Goal: Task Accomplishment & Management: Manage account settings

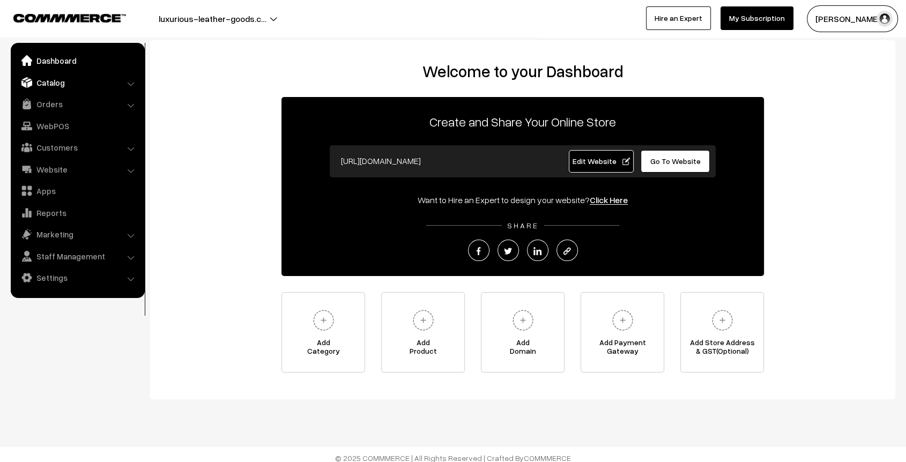
click at [48, 76] on link "Catalog" at bounding box center [77, 82] width 128 height 19
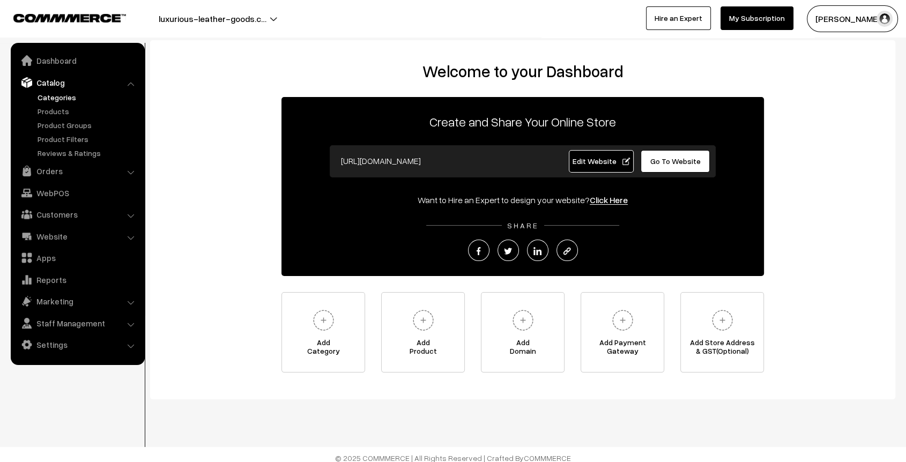
click at [60, 100] on link "Categories" at bounding box center [88, 97] width 106 height 11
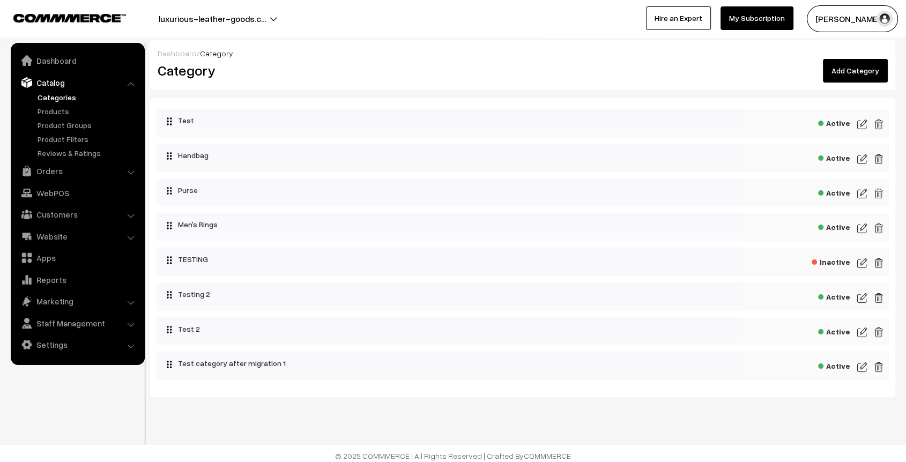
click at [837, 124] on span "Active" at bounding box center [835, 121] width 32 height 13
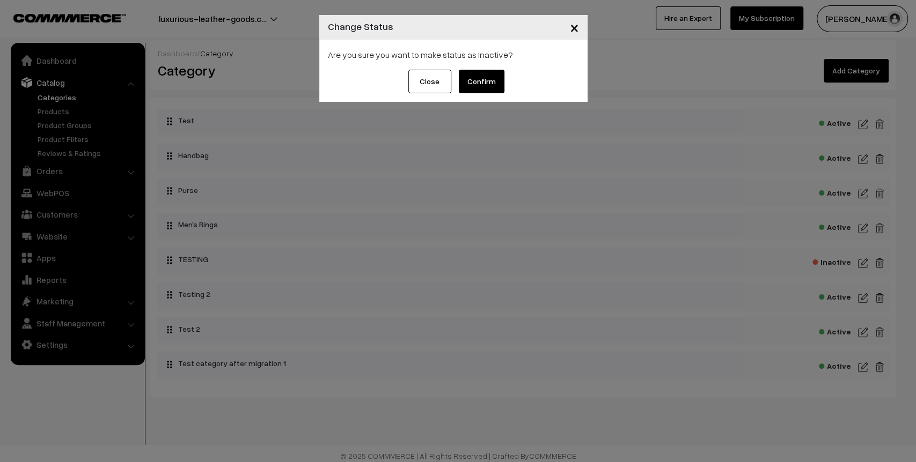
click at [485, 82] on button "Confirm" at bounding box center [482, 82] width 46 height 24
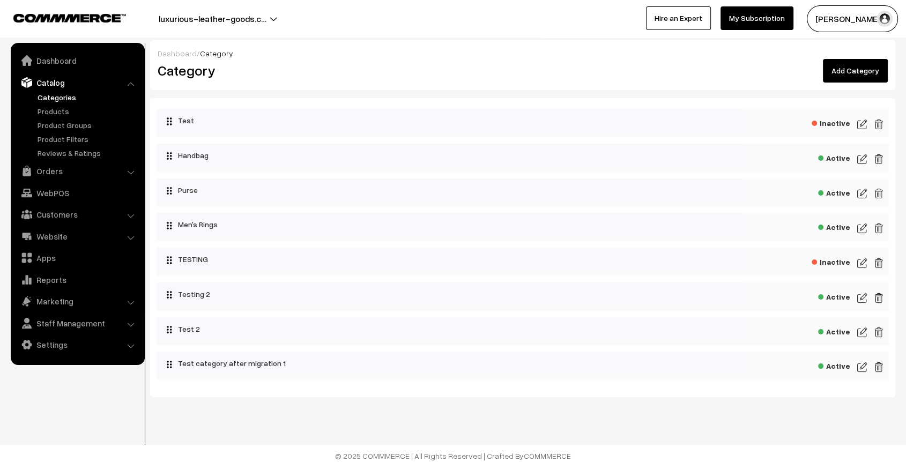
click at [839, 161] on span "Active" at bounding box center [835, 156] width 32 height 13
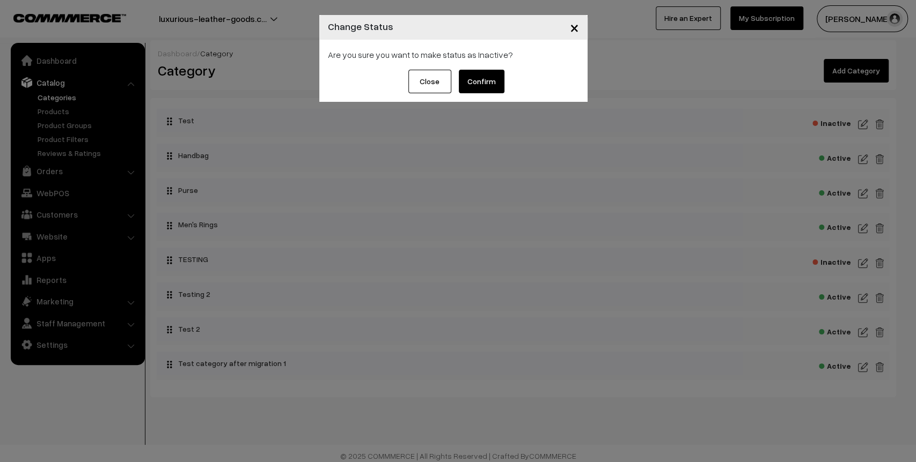
click at [493, 97] on div "Close Confirm" at bounding box center [453, 86] width 268 height 32
click at [484, 82] on button "Confirm" at bounding box center [482, 82] width 46 height 24
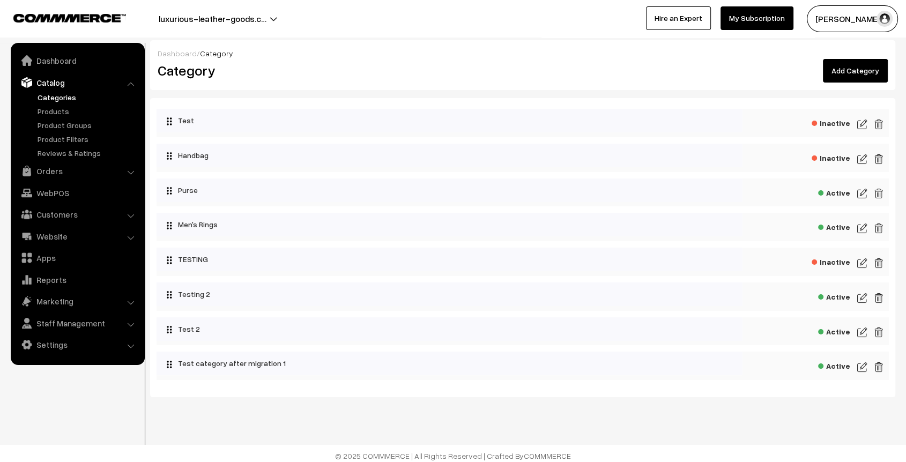
click at [839, 195] on span "Active" at bounding box center [835, 191] width 32 height 13
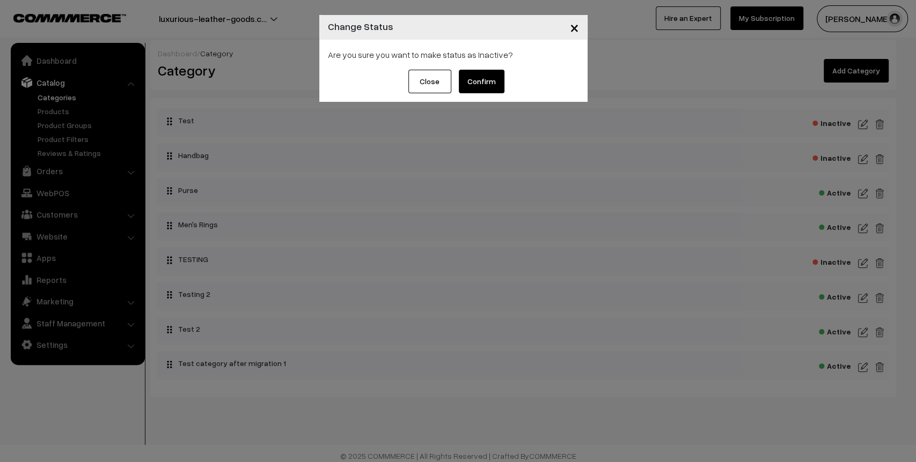
click at [481, 75] on button "Confirm" at bounding box center [482, 82] width 46 height 24
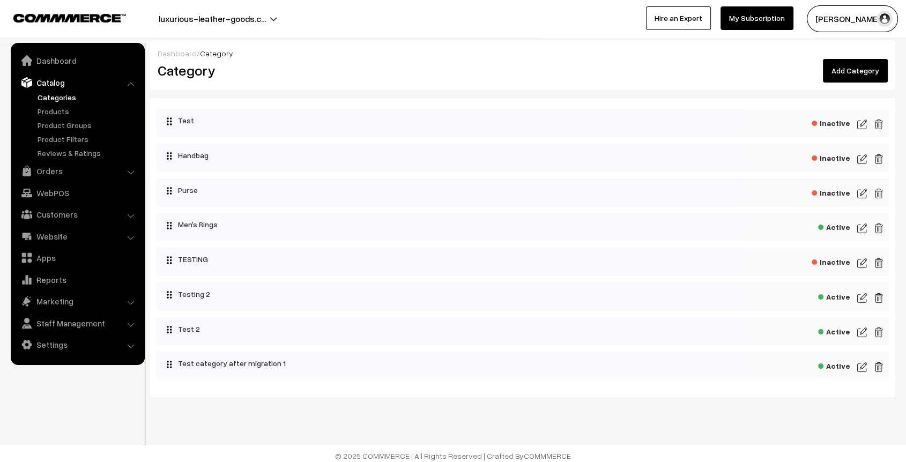
click at [842, 227] on span "Active" at bounding box center [835, 225] width 32 height 13
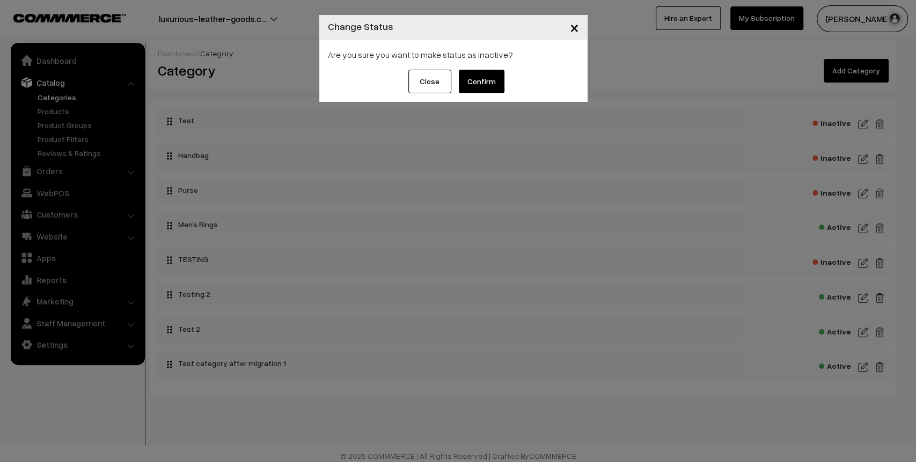
click at [477, 83] on button "Confirm" at bounding box center [482, 82] width 46 height 24
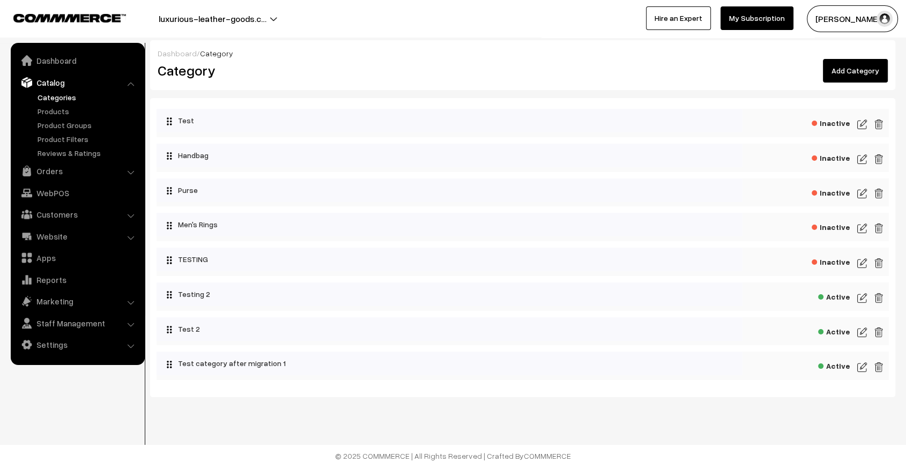
click at [839, 293] on span "Active" at bounding box center [835, 295] width 32 height 13
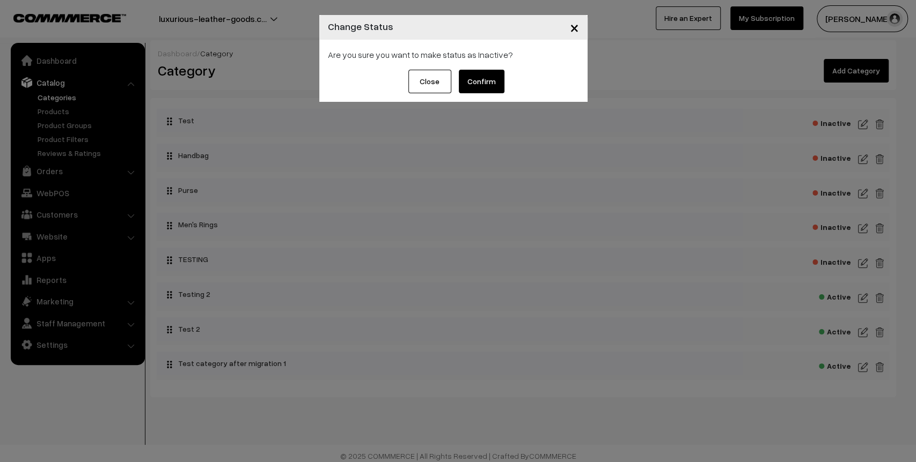
click at [489, 87] on button "Confirm" at bounding box center [482, 82] width 46 height 24
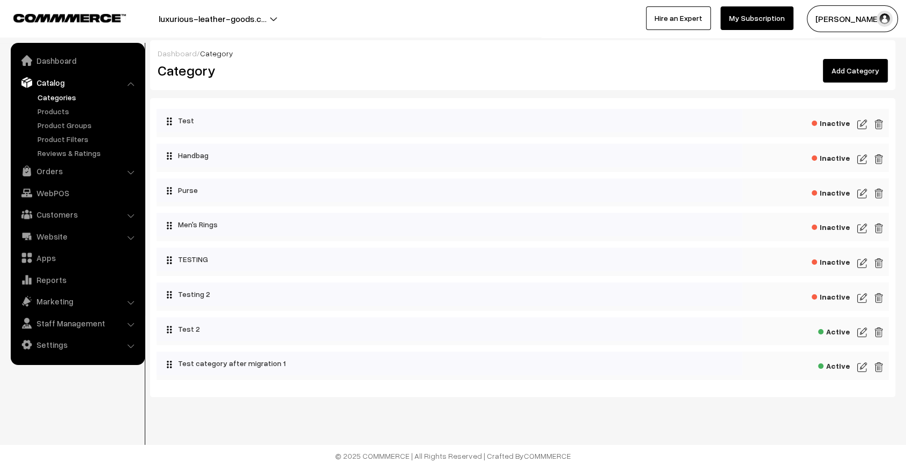
click at [837, 330] on span "Active" at bounding box center [835, 330] width 32 height 13
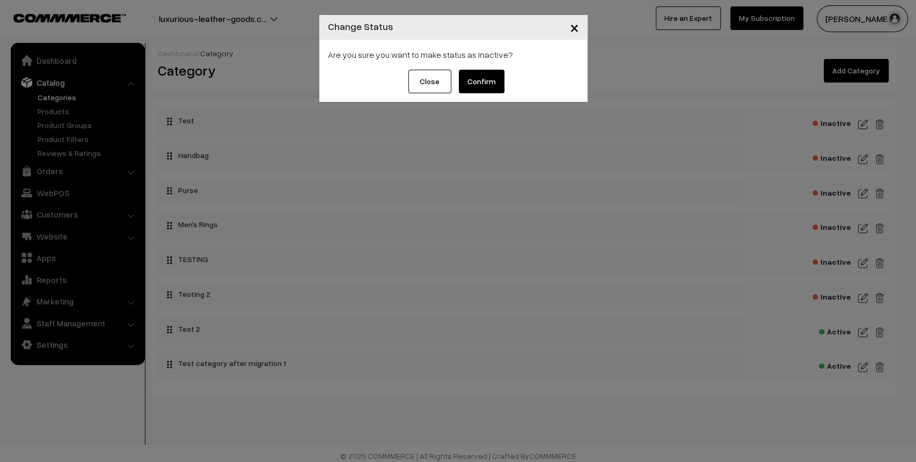
click at [481, 77] on button "Confirm" at bounding box center [482, 82] width 46 height 24
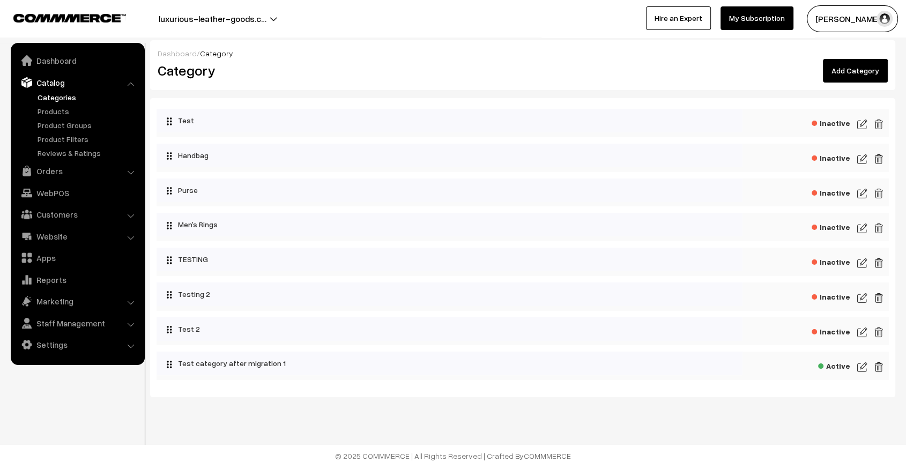
click at [842, 366] on span "Active" at bounding box center [835, 364] width 32 height 13
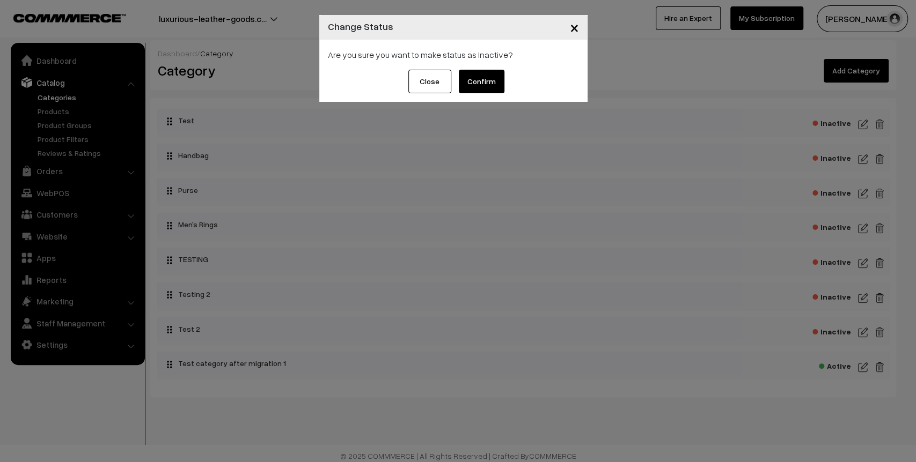
click at [483, 82] on button "Confirm" at bounding box center [482, 82] width 46 height 24
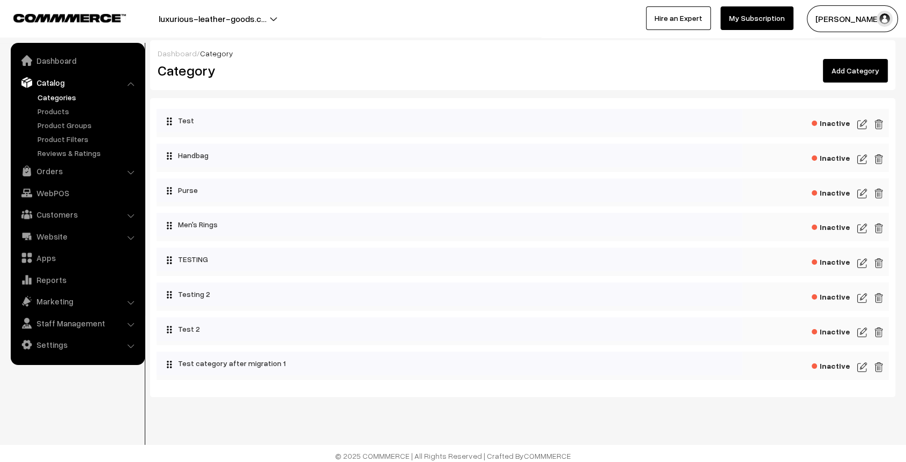
click at [841, 69] on link "Add Category" at bounding box center [855, 71] width 65 height 24
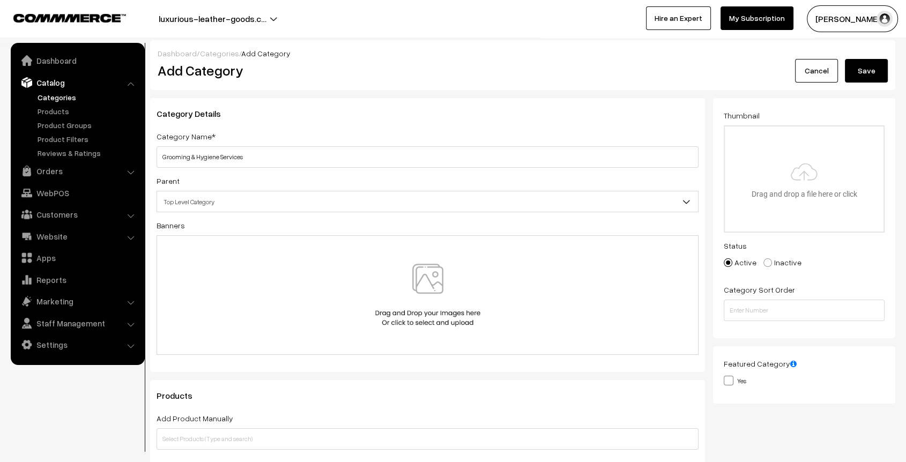
type input "Grooming & Hygiene Services"
click at [422, 83] on div "Dashboard / Categories / Add Category Add Category Cancel Save" at bounding box center [523, 65] width 746 height 50
click at [813, 143] on input "file" at bounding box center [804, 179] width 159 height 105
type input "C:\fakepath\generated-image (3).png"
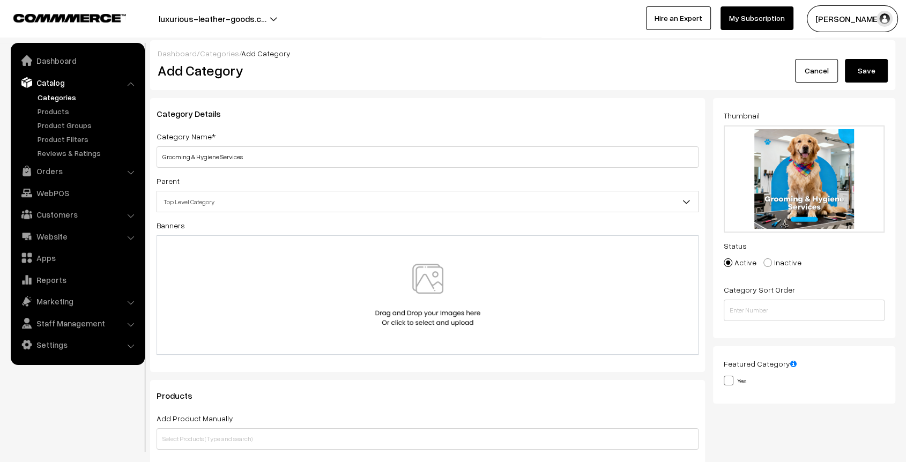
click at [880, 70] on button "Save" at bounding box center [866, 71] width 43 height 24
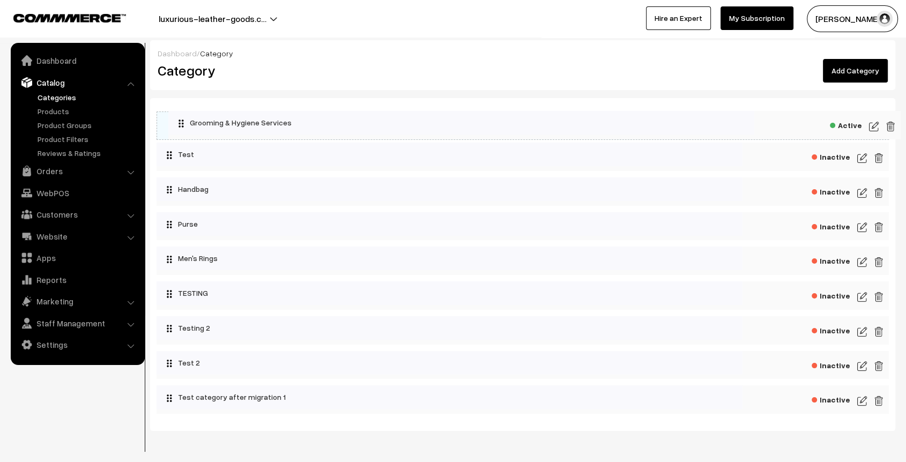
drag, startPoint x: 287, startPoint y: 404, endPoint x: 280, endPoint y: 128, distance: 276.3
click at [852, 77] on link "Add Category" at bounding box center [855, 71] width 65 height 24
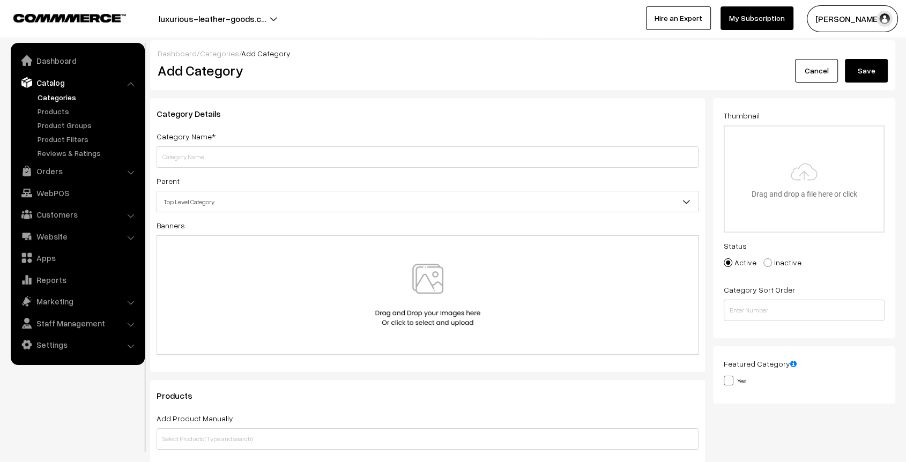
click at [339, 165] on input "text" at bounding box center [428, 156] width 542 height 21
type input "Pet Care & Boarding Services"
click at [775, 179] on input "file" at bounding box center [804, 179] width 159 height 105
type input "C:\fakepath\generated-image (4).png"
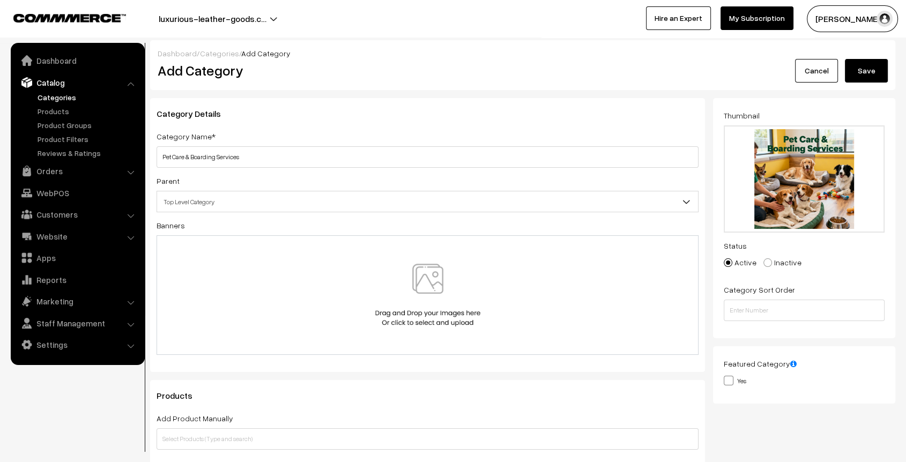
click at [868, 68] on button "Save" at bounding box center [866, 71] width 43 height 24
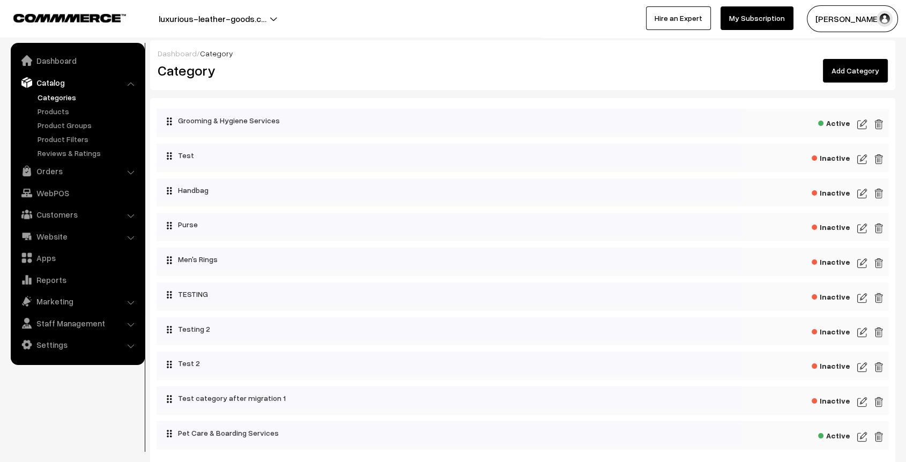
click at [865, 72] on link "Add Category" at bounding box center [855, 71] width 65 height 24
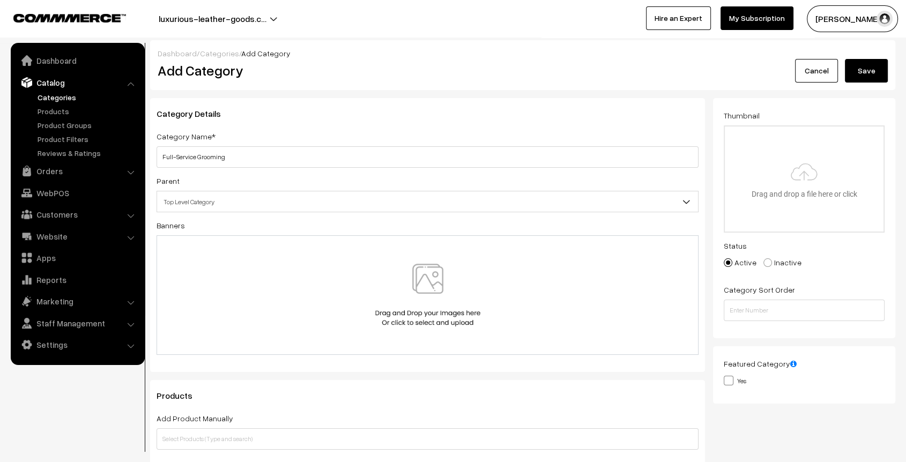
click at [343, 163] on input "Full-Service Grooming" at bounding box center [428, 156] width 542 height 21
type input "Full-Service Grooming"
click at [812, 176] on input "file" at bounding box center [804, 179] width 159 height 105
type input "C:\fakepath\generated-image (5).png"
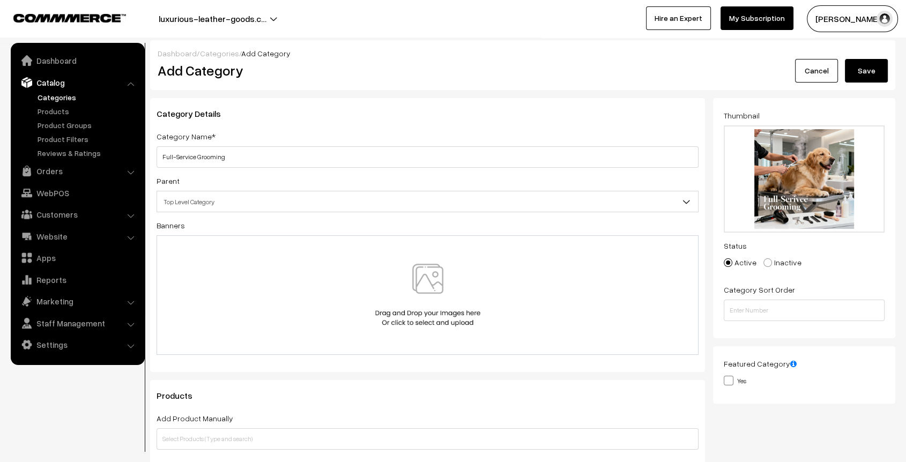
click at [865, 77] on button "Save" at bounding box center [866, 71] width 43 height 24
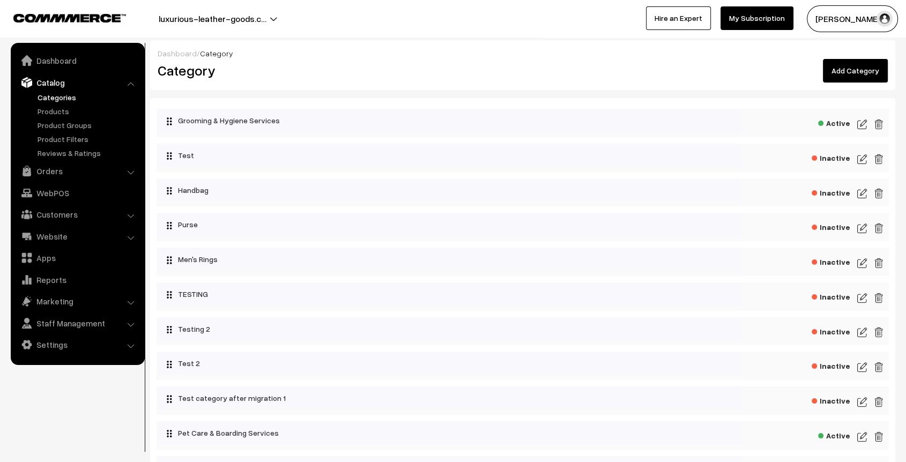
scroll to position [109, 0]
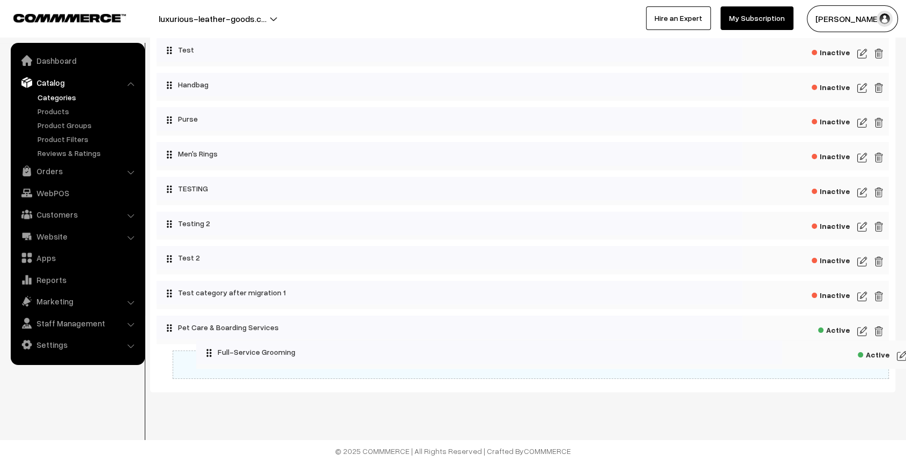
drag, startPoint x: 360, startPoint y: 364, endPoint x: 405, endPoint y: 357, distance: 45.7
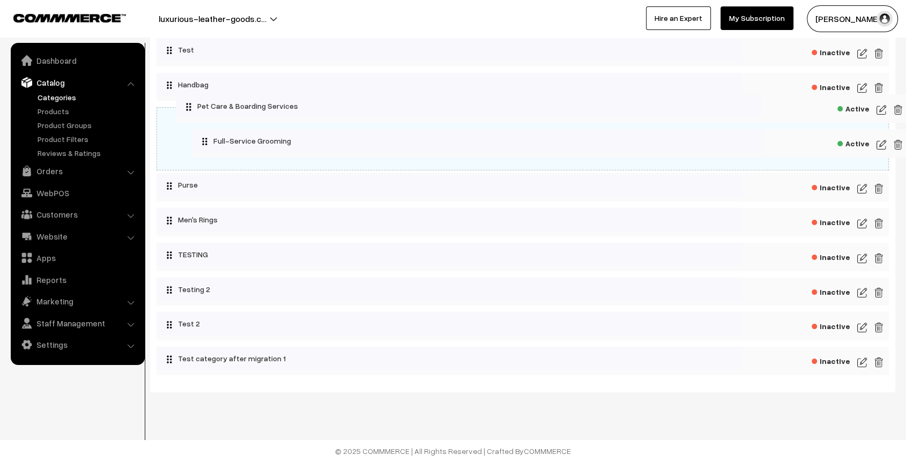
drag, startPoint x: 351, startPoint y: 330, endPoint x: 369, endPoint y: 109, distance: 221.7
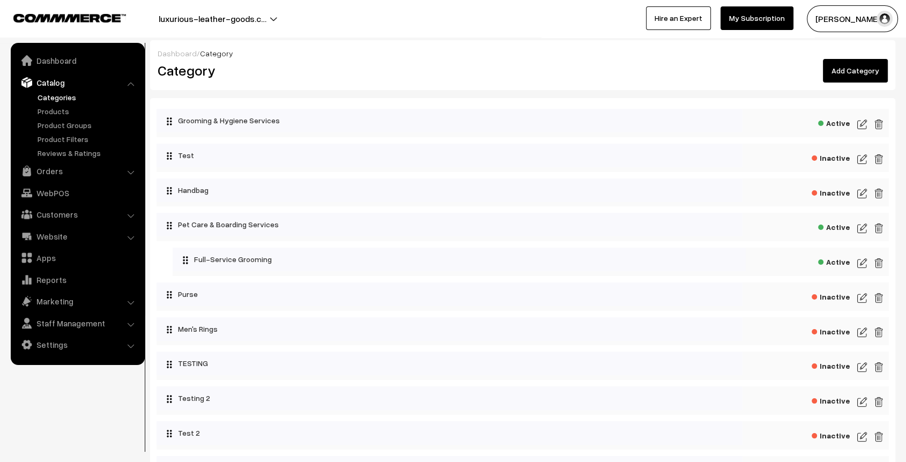
scroll to position [0, 0]
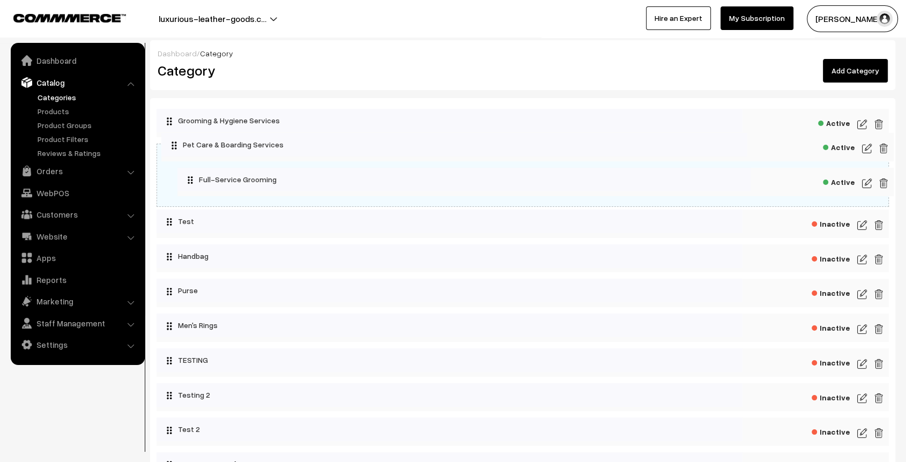
drag, startPoint x: 305, startPoint y: 228, endPoint x: 311, endPoint y: 149, distance: 79.6
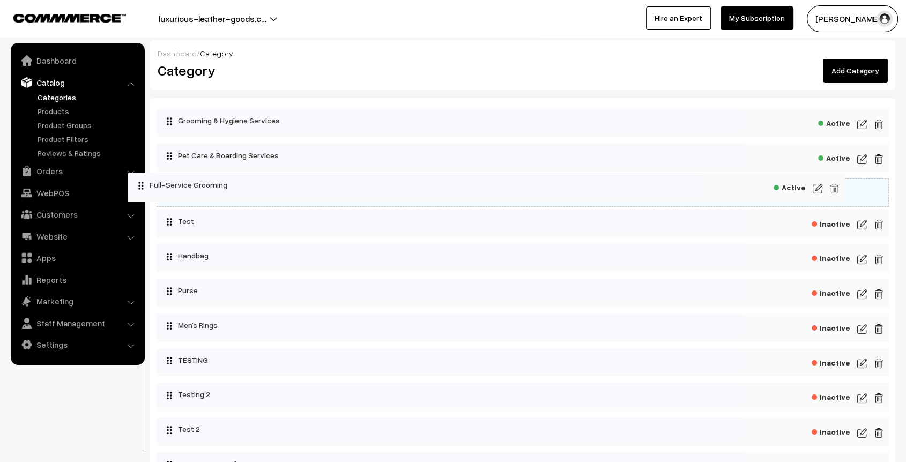
drag, startPoint x: 350, startPoint y: 194, endPoint x: 304, endPoint y: 189, distance: 46.4
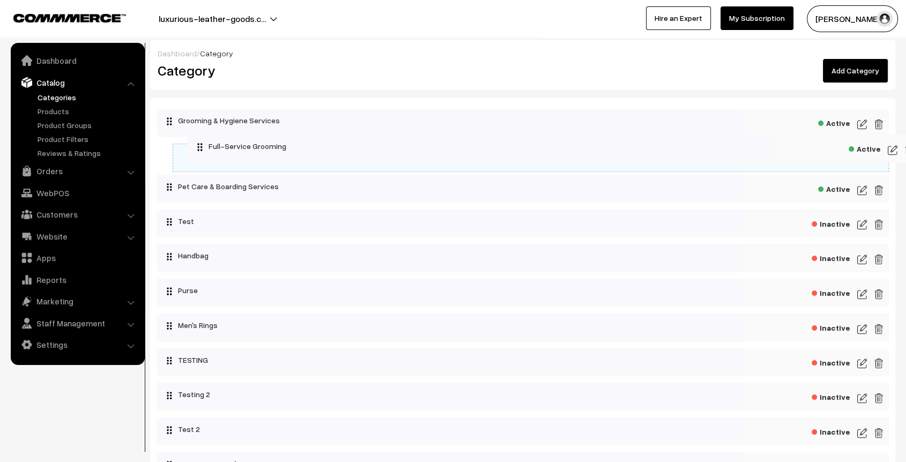
drag, startPoint x: 304, startPoint y: 189, endPoint x: 335, endPoint y: 145, distance: 53.6
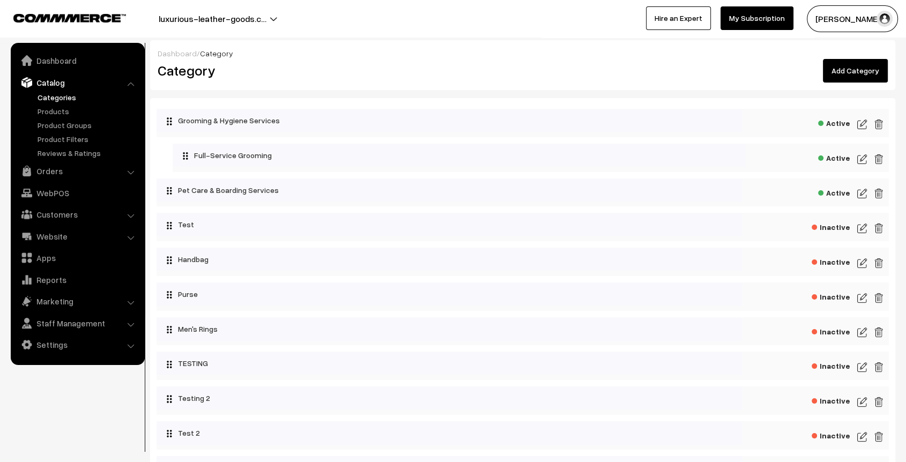
click at [851, 70] on link "Add Category" at bounding box center [855, 71] width 65 height 24
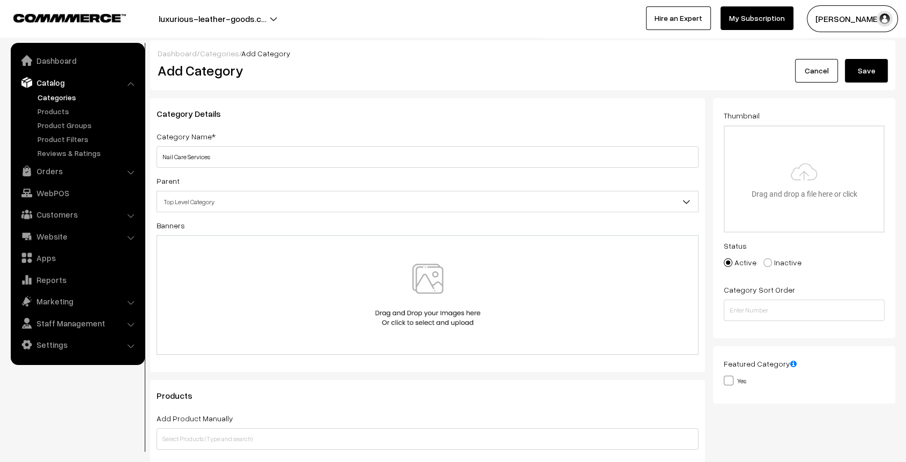
click at [390, 150] on input "Nail Care Services" at bounding box center [428, 156] width 542 height 21
type input "Nail Care Services"
click at [865, 78] on button "Save" at bounding box center [866, 71] width 43 height 24
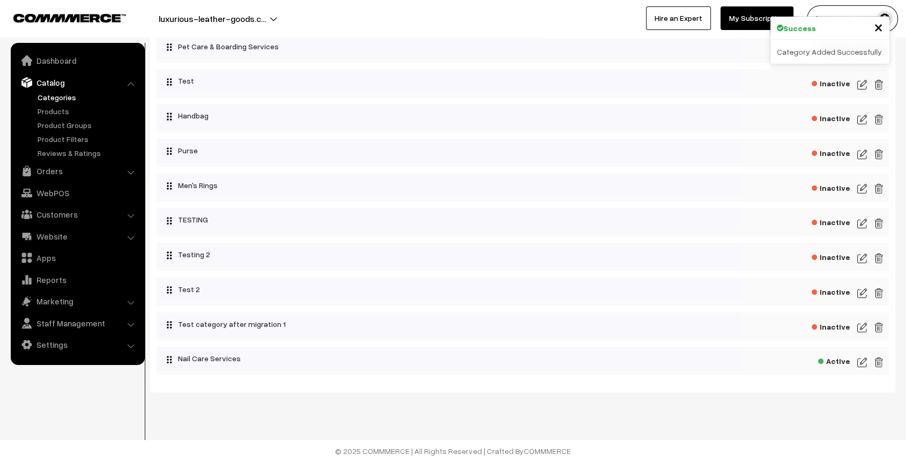
scroll to position [141, 0]
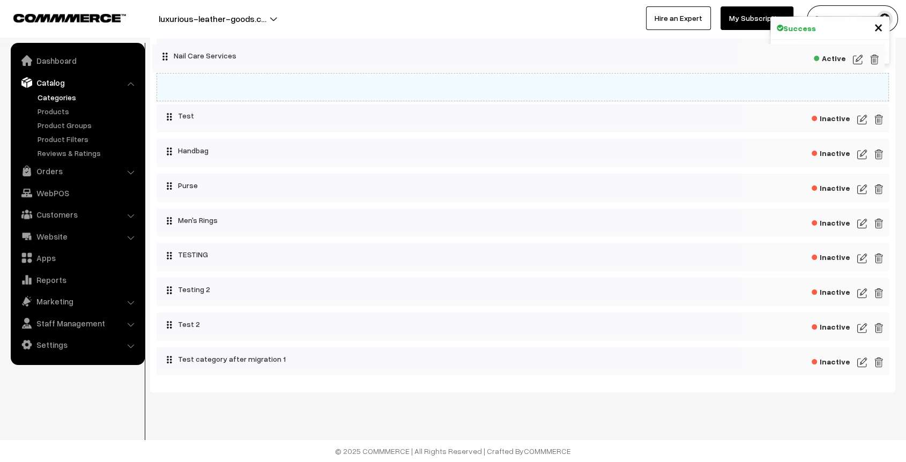
drag, startPoint x: 247, startPoint y: 362, endPoint x: 242, endPoint y: 59, distance: 303.1
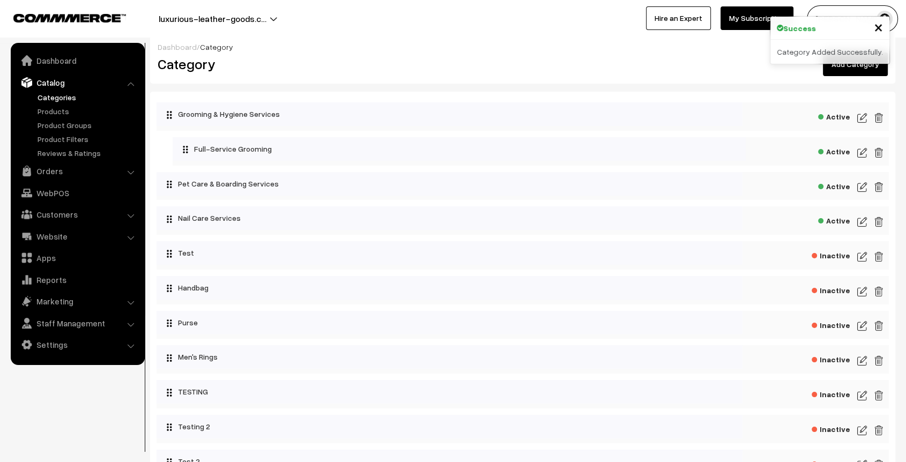
scroll to position [6, 0]
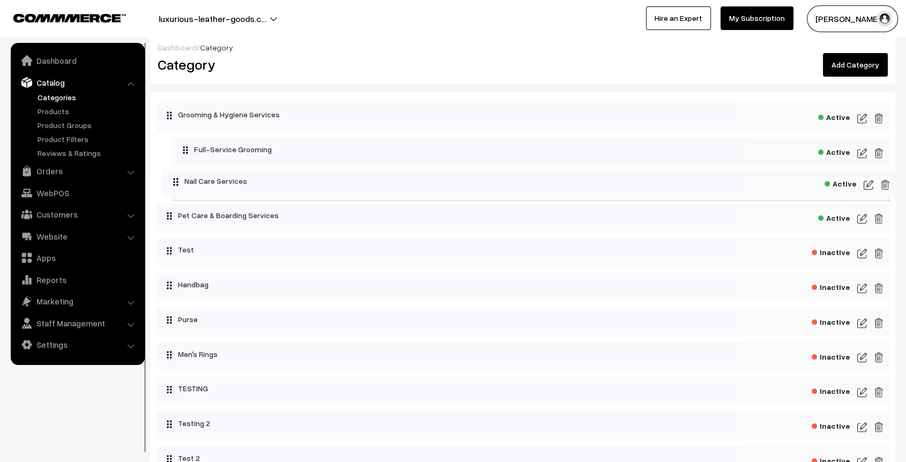
drag, startPoint x: 211, startPoint y: 226, endPoint x: 218, endPoint y: 189, distance: 37.7
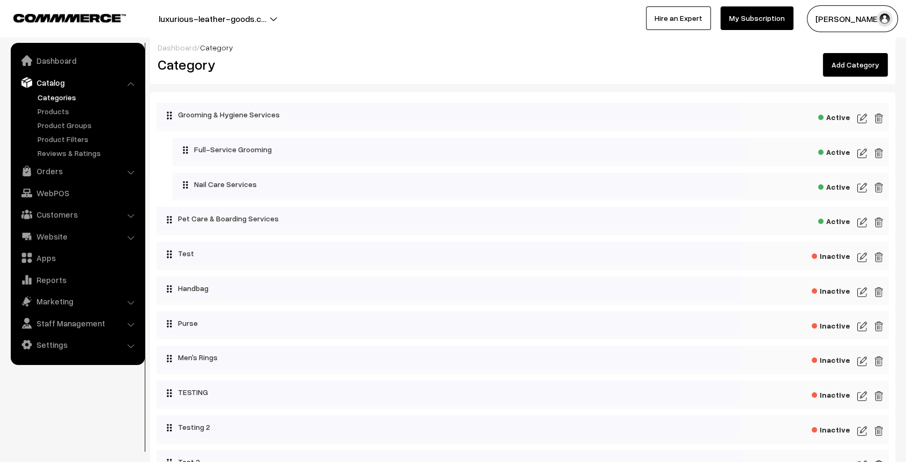
click at [412, 50] on div "Dashboard / Category" at bounding box center [523, 47] width 731 height 11
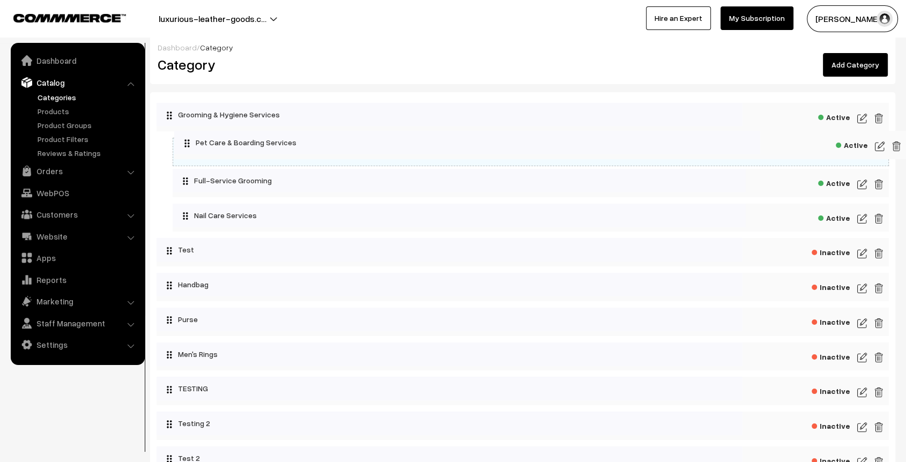
drag, startPoint x: 267, startPoint y: 224, endPoint x: 285, endPoint y: 149, distance: 77.8
drag, startPoint x: 343, startPoint y: 154, endPoint x: 285, endPoint y: 148, distance: 58.8
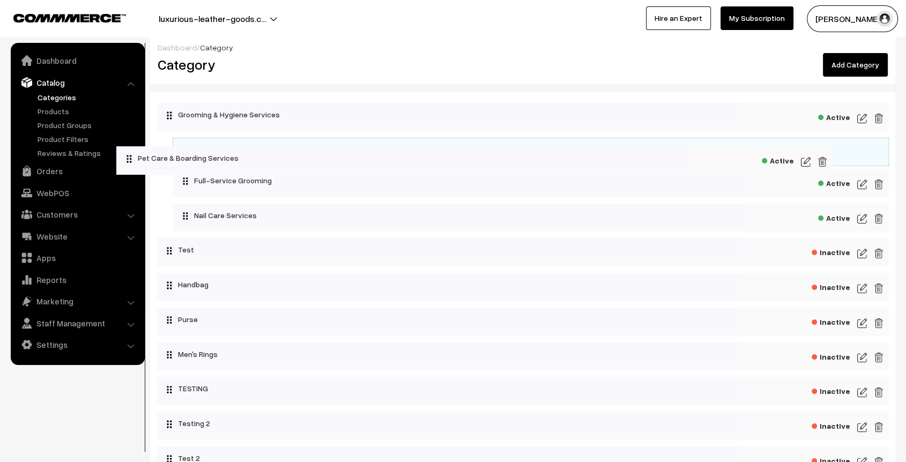
drag, startPoint x: 380, startPoint y: 156, endPoint x: 315, endPoint y: 166, distance: 65.8
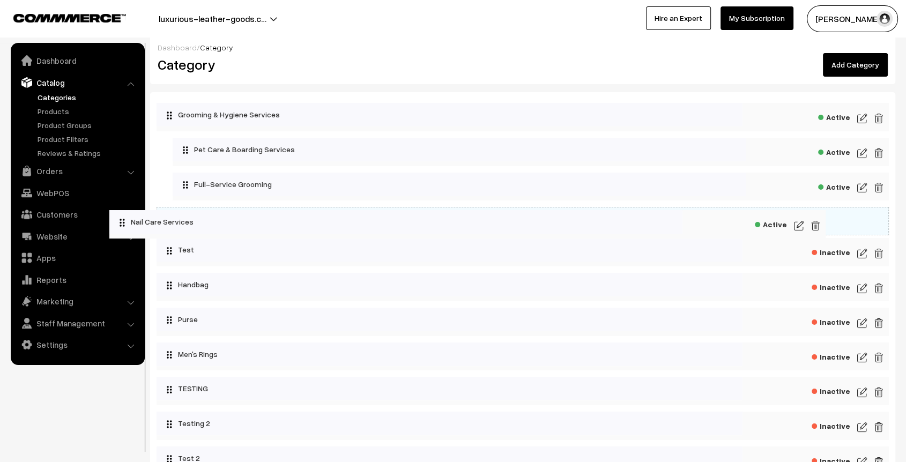
drag, startPoint x: 379, startPoint y: 222, endPoint x: 316, endPoint y: 225, distance: 62.8
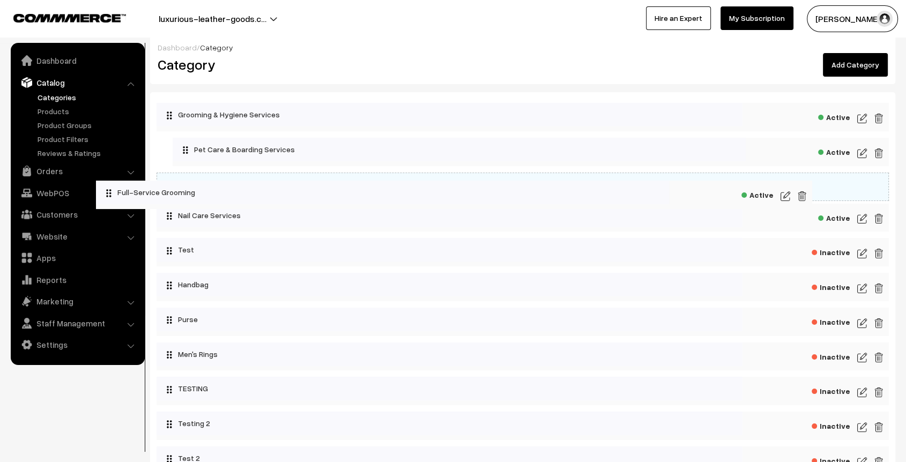
drag, startPoint x: 401, startPoint y: 176, endPoint x: 314, endPoint y: 184, distance: 86.7
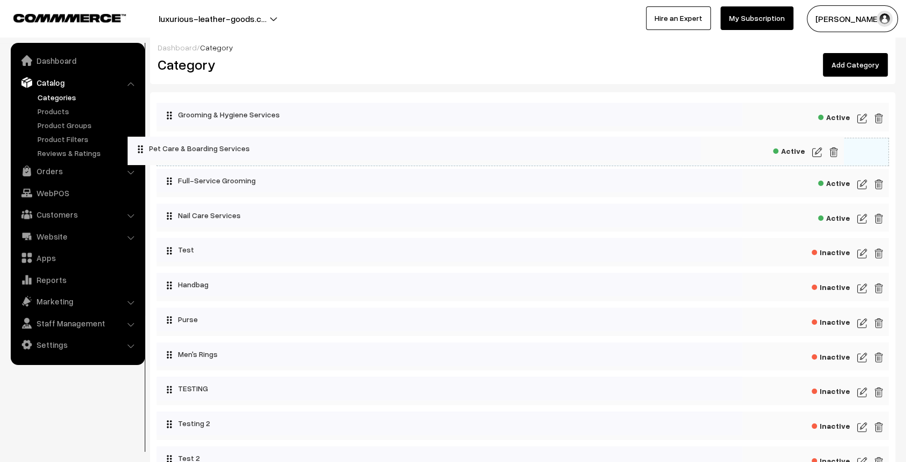
drag, startPoint x: 418, startPoint y: 146, endPoint x: 343, endPoint y: 146, distance: 74.6
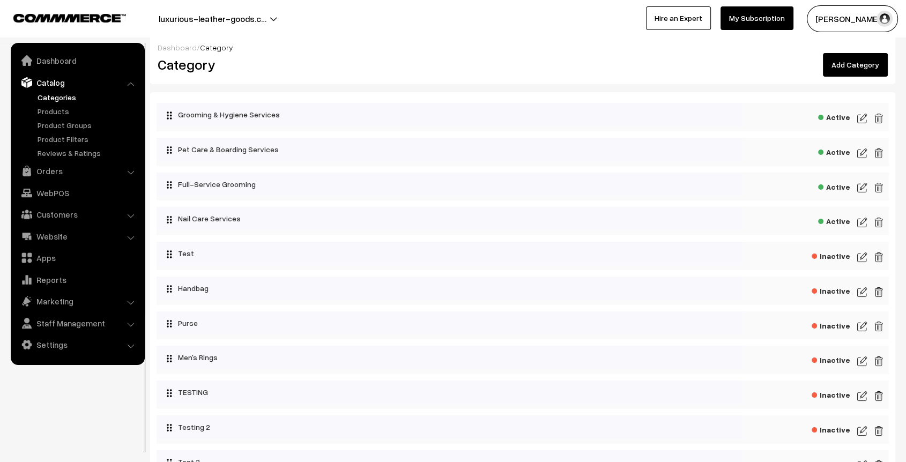
click at [424, 68] on h2 "Category" at bounding box center [336, 64] width 357 height 17
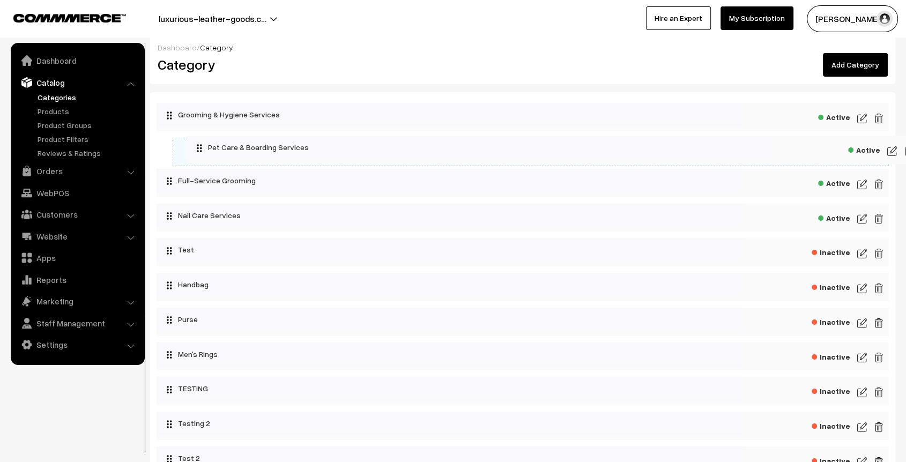
drag, startPoint x: 189, startPoint y: 154, endPoint x: 223, endPoint y: 152, distance: 34.4
drag, startPoint x: 200, startPoint y: 179, endPoint x: 227, endPoint y: 180, distance: 27.9
drag, startPoint x: 252, startPoint y: 182, endPoint x: 235, endPoint y: 180, distance: 16.8
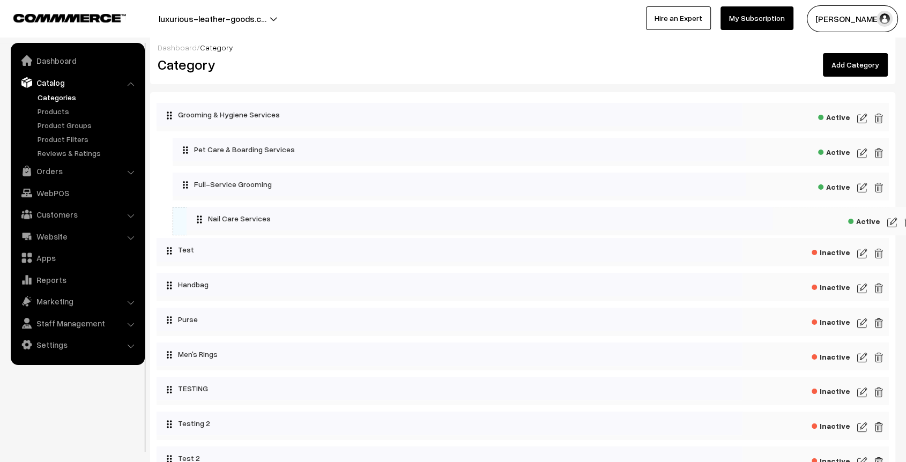
drag, startPoint x: 209, startPoint y: 210, endPoint x: 239, endPoint y: 210, distance: 30.0
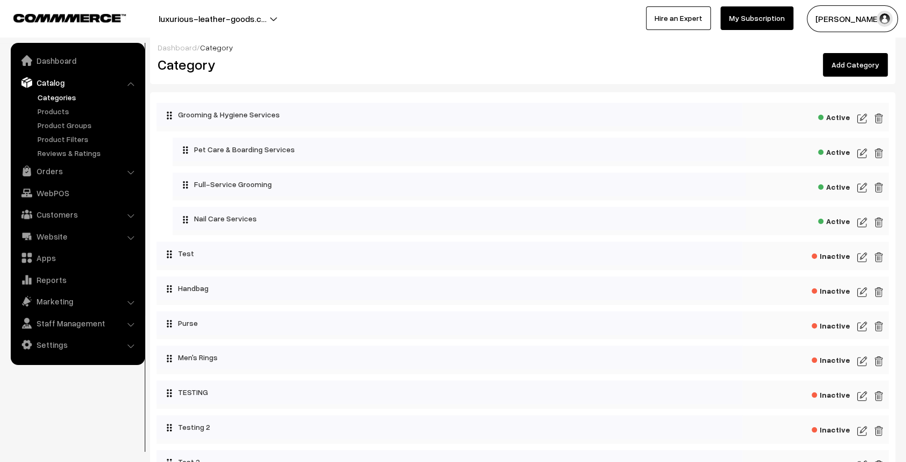
click at [357, 73] on div "Category" at bounding box center [336, 65] width 373 height 24
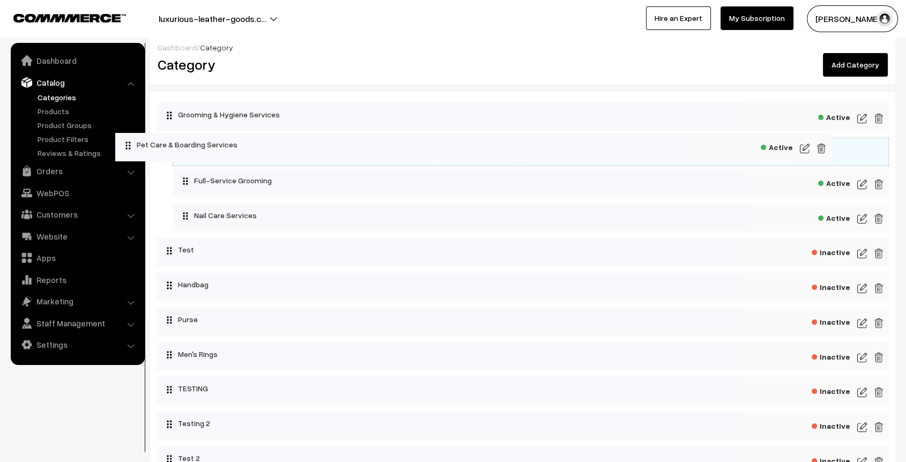
drag, startPoint x: 307, startPoint y: 151, endPoint x: 247, endPoint y: 148, distance: 59.6
drag, startPoint x: 333, startPoint y: 144, endPoint x: 270, endPoint y: 149, distance: 62.4
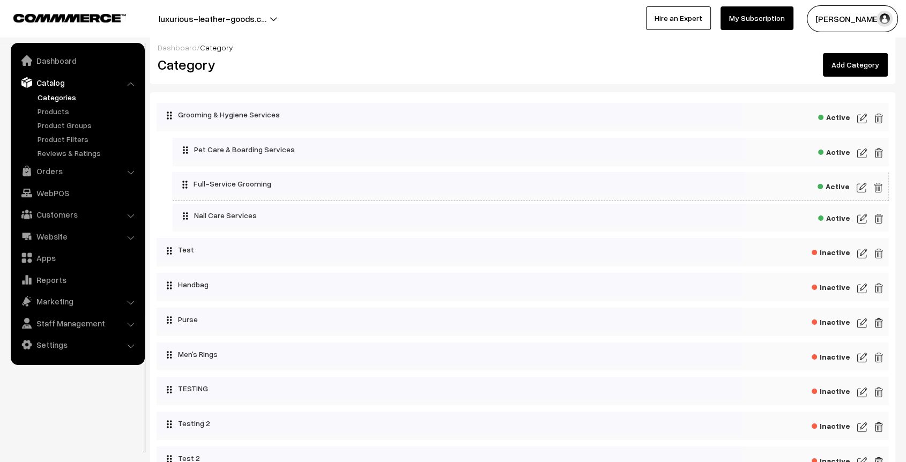
drag, startPoint x: 306, startPoint y: 184, endPoint x: 275, endPoint y: 186, distance: 30.6
drag, startPoint x: 314, startPoint y: 213, endPoint x: 240, endPoint y: 203, distance: 74.6
drag, startPoint x: 301, startPoint y: 182, endPoint x: 228, endPoint y: 180, distance: 73.5
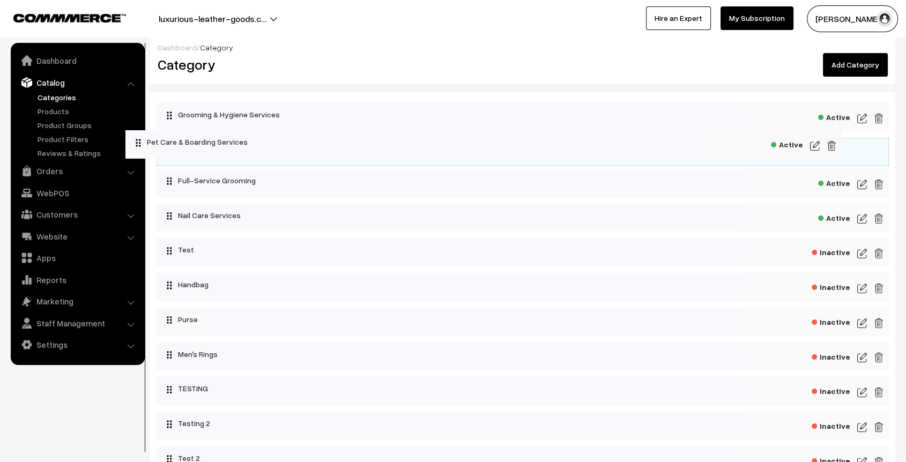
drag, startPoint x: 321, startPoint y: 151, endPoint x: 272, endPoint y: 144, distance: 48.9
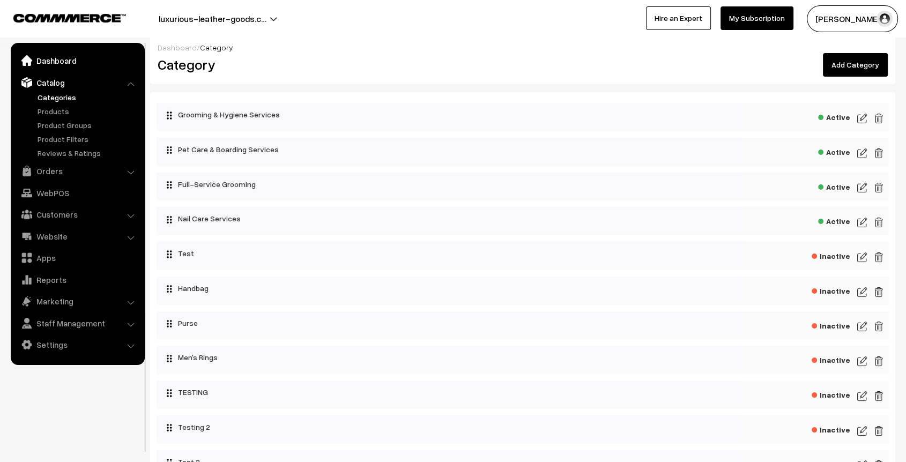
click at [61, 65] on link "Dashboard" at bounding box center [77, 60] width 128 height 19
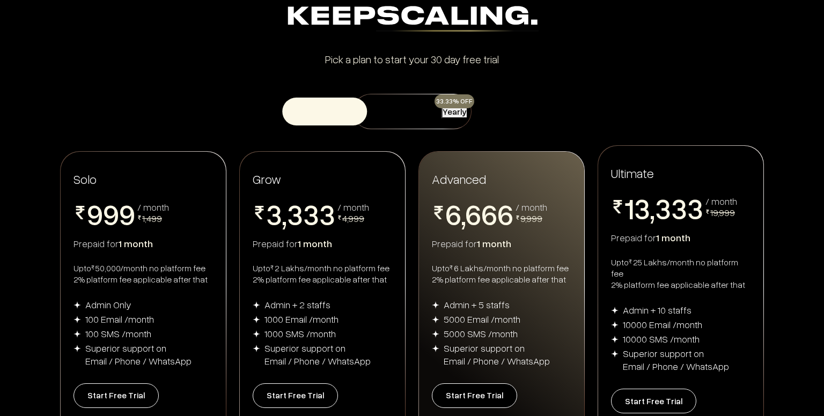
scroll to position [161, 0]
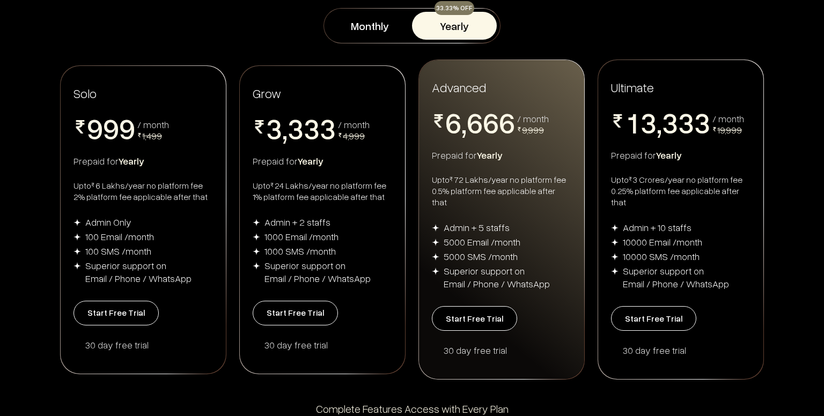
click at [311, 185] on div "Upto ₹ 24 Lakhs/year no platform fee 1% platform fee applicable after that" at bounding box center [322, 191] width 139 height 23
click at [124, 316] on button "Start Free Trial" at bounding box center [115, 313] width 85 height 25
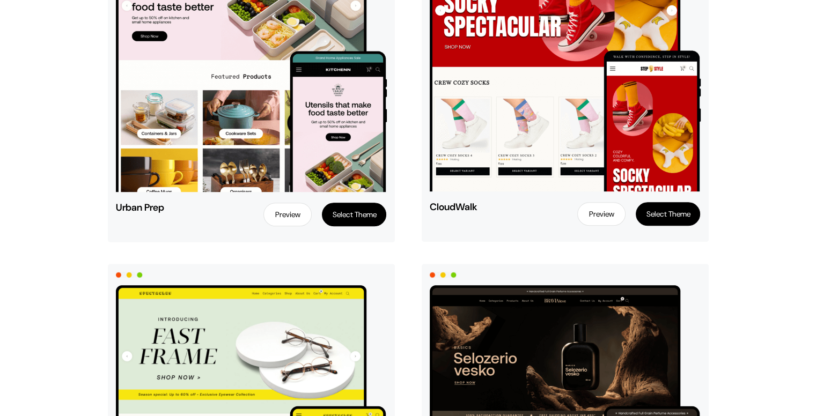
scroll to position [644, 0]
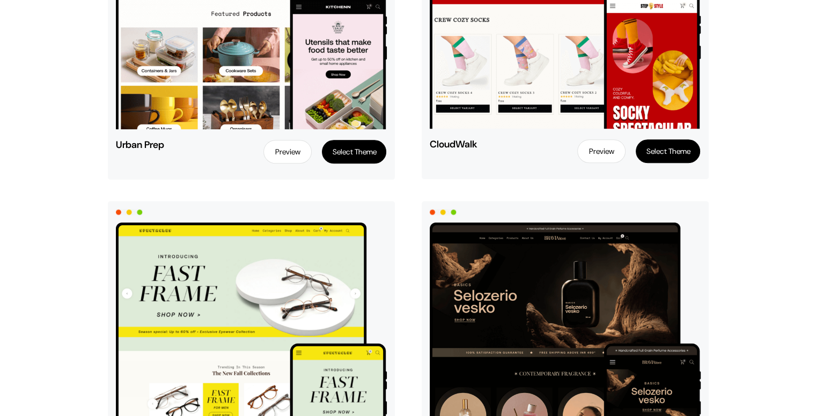
click at [596, 151] on link "Preview" at bounding box center [601, 151] width 48 height 24
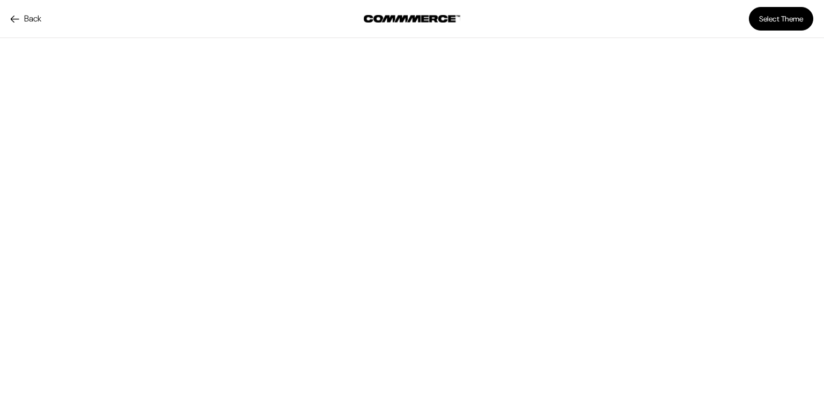
click at [23, 20] on link "Back" at bounding box center [26, 18] width 31 height 13
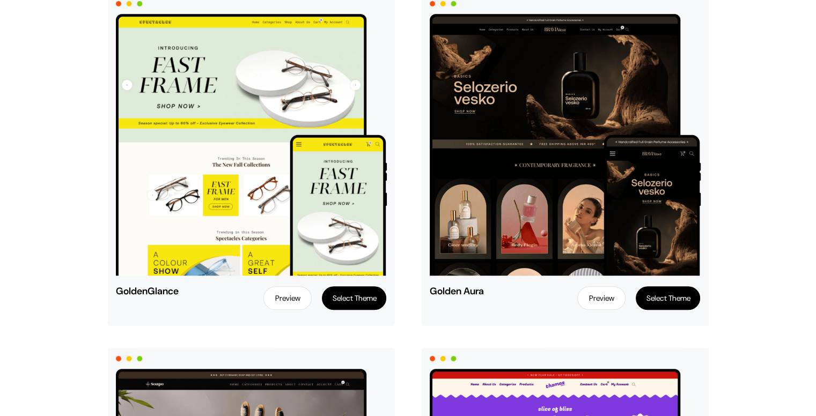
scroll to position [858, 0]
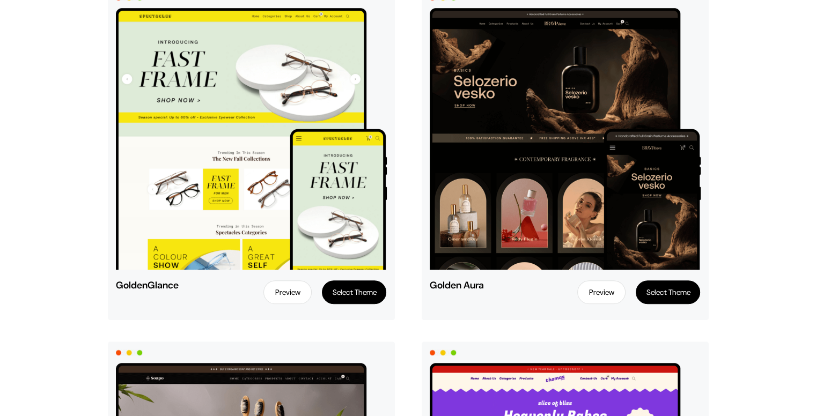
click at [599, 289] on link "Preview" at bounding box center [601, 293] width 48 height 24
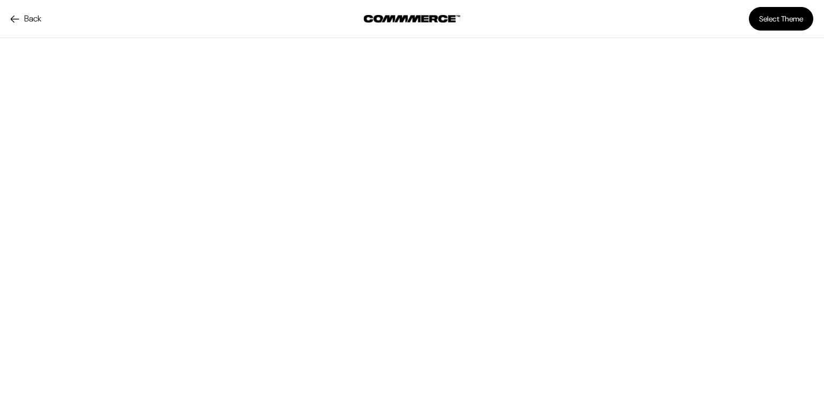
click at [15, 17] on link "Back" at bounding box center [26, 18] width 31 height 13
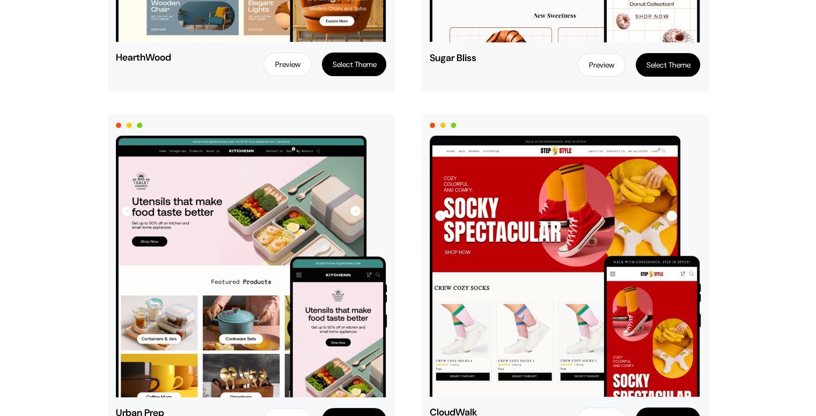
scroll to position [590, 0]
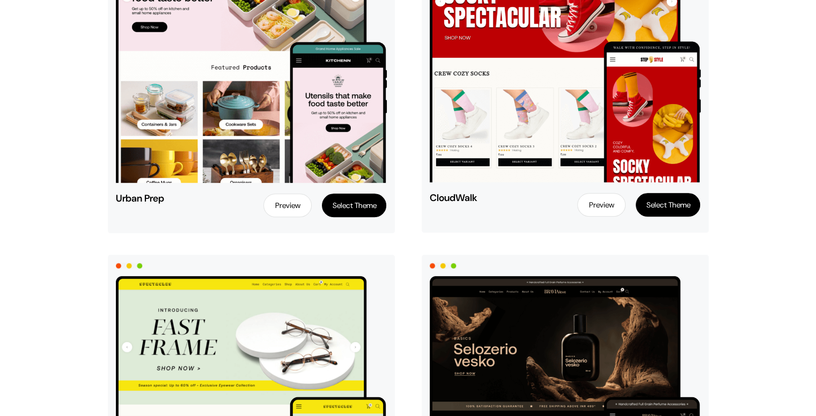
click at [604, 204] on link "Preview" at bounding box center [601, 205] width 48 height 24
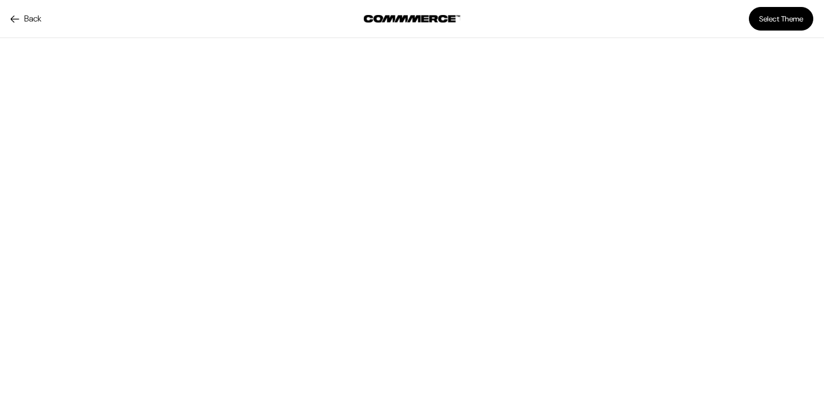
click at [20, 17] on link "Back" at bounding box center [26, 18] width 31 height 13
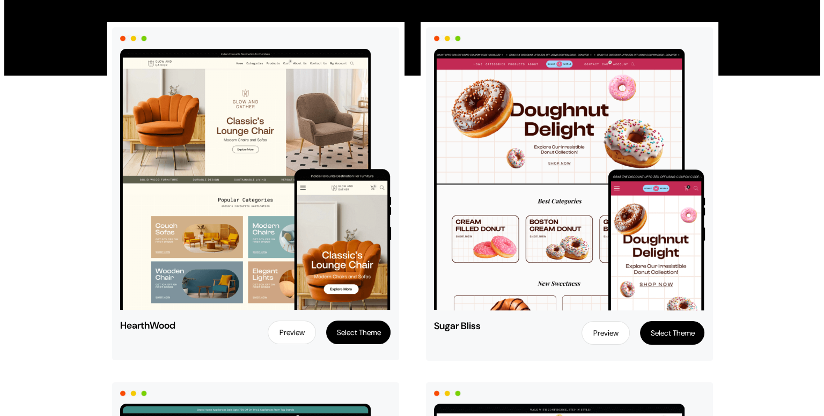
scroll to position [215, 0]
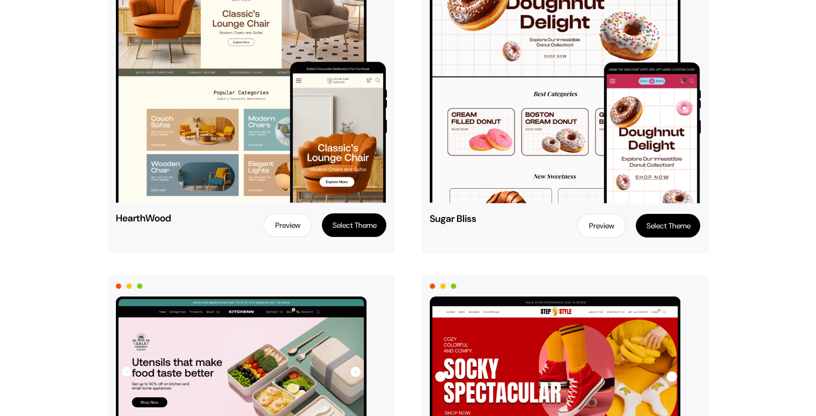
click at [346, 224] on button "Select Theme" at bounding box center [354, 225] width 64 height 24
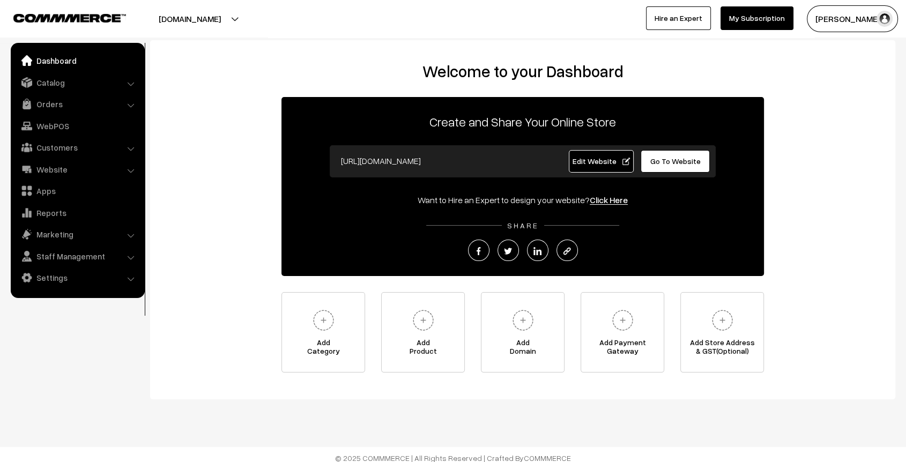
click at [600, 164] on span "Edit Website" at bounding box center [601, 161] width 57 height 9
click at [65, 191] on link "Apps" at bounding box center [77, 190] width 128 height 19
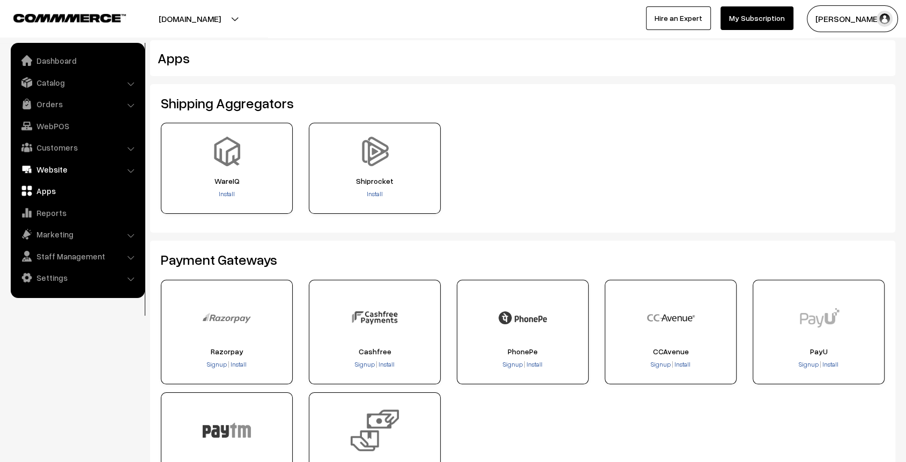
click at [49, 173] on link "Website" at bounding box center [77, 169] width 128 height 19
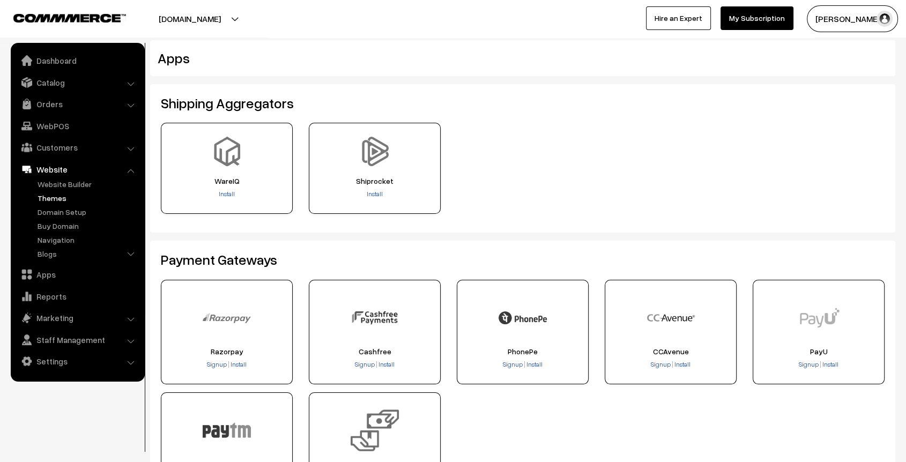
click at [57, 196] on link "Themes" at bounding box center [88, 198] width 106 height 11
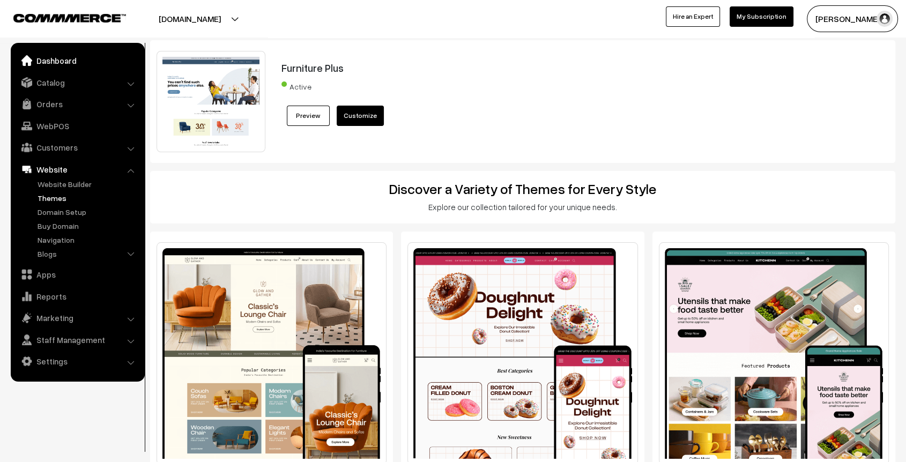
click at [58, 65] on link "Dashboard" at bounding box center [77, 60] width 128 height 19
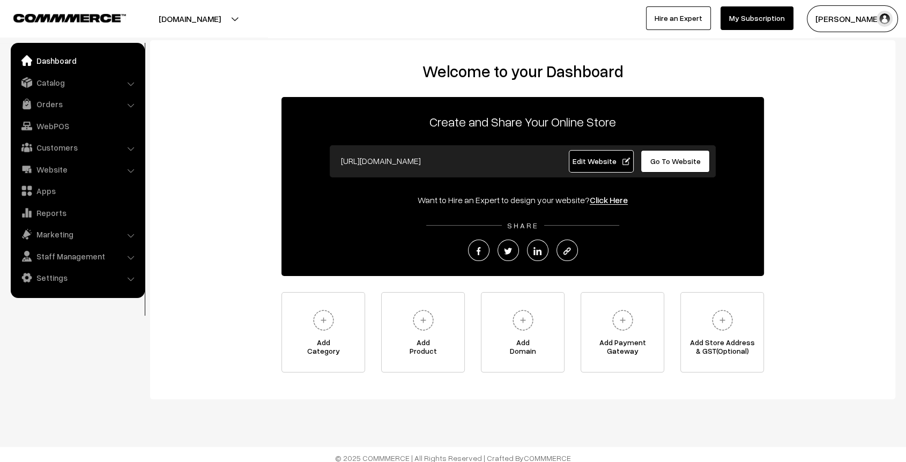
click at [56, 83] on link "Catalog" at bounding box center [77, 82] width 128 height 19
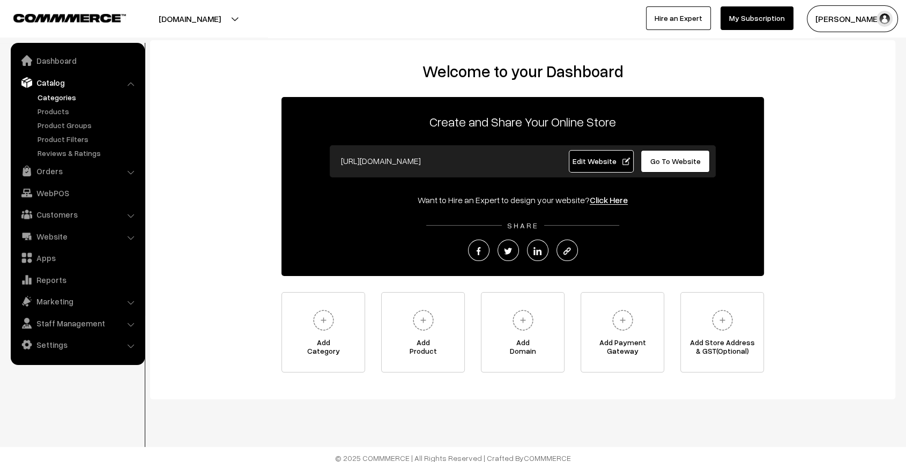
click at [60, 96] on link "Categories" at bounding box center [88, 97] width 106 height 11
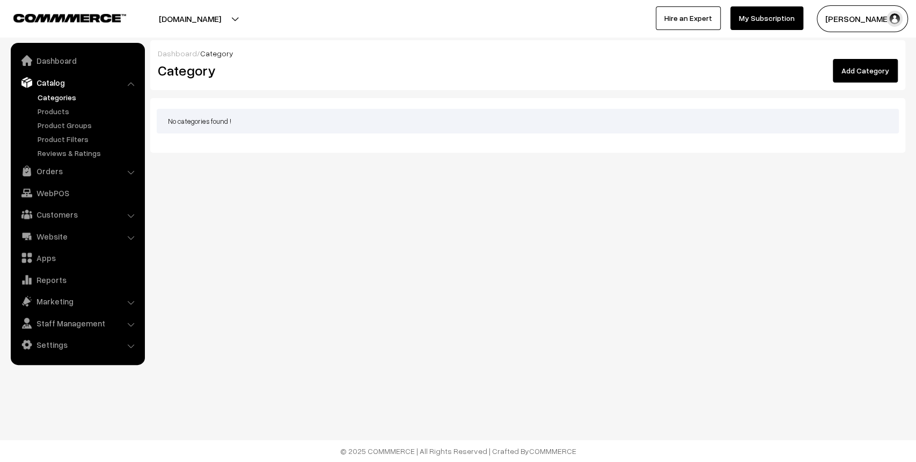
click at [866, 73] on link "Add Category" at bounding box center [864, 71] width 65 height 24
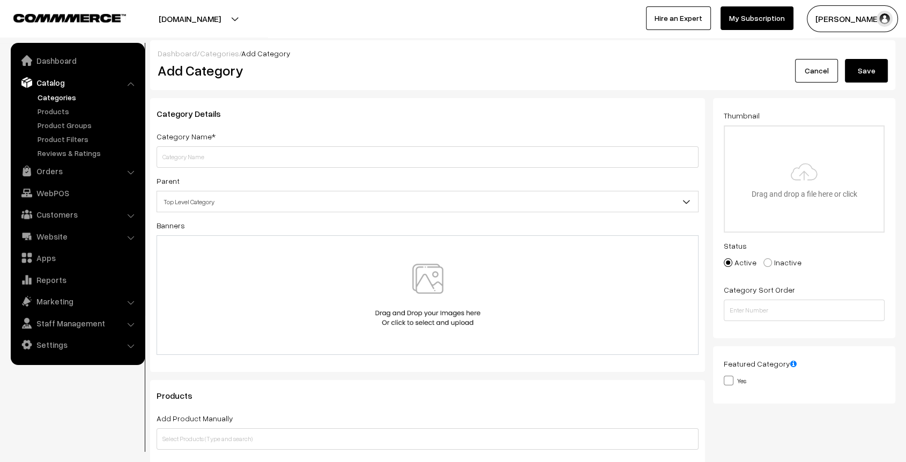
click at [253, 159] on input "text" at bounding box center [428, 156] width 542 height 21
click at [219, 147] on input "text" at bounding box center [428, 156] width 542 height 21
paste input "Grooming & Hygiene Services"
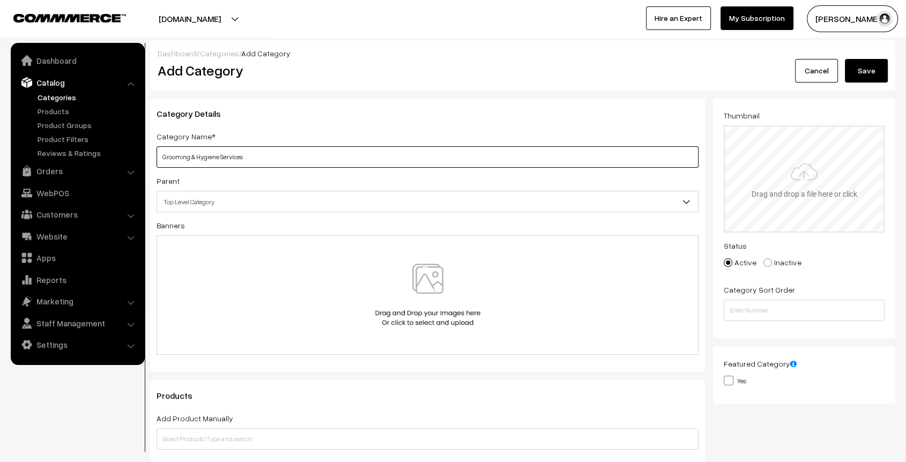
type input "Grooming & Hygiene Services"
click at [823, 186] on input "file" at bounding box center [804, 179] width 159 height 105
type input "C:\fakepath\generated-image (3).png"
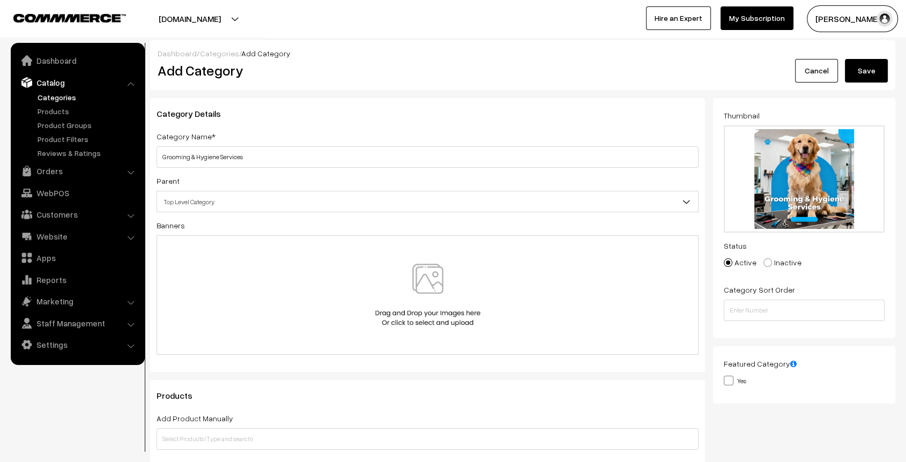
click at [876, 70] on button "Save" at bounding box center [866, 71] width 43 height 24
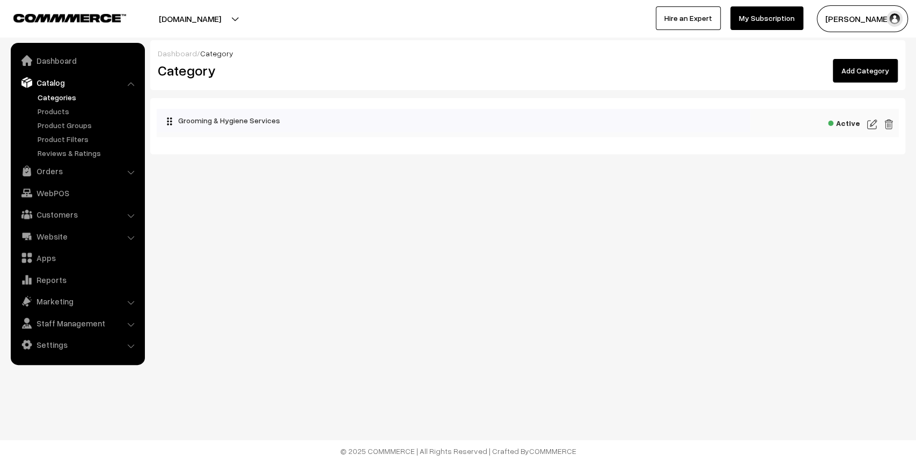
click at [881, 71] on link "Add Category" at bounding box center [864, 71] width 65 height 24
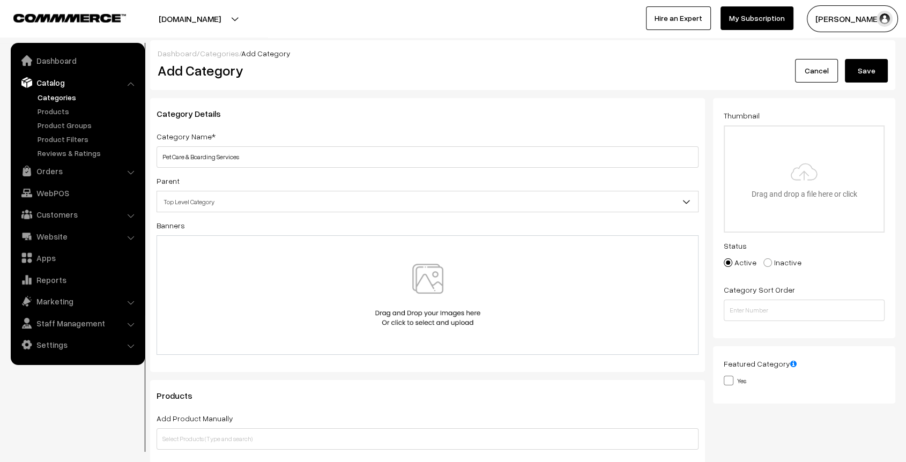
type input "Pet Care & Boarding Services"
click at [884, 80] on button "Save" at bounding box center [866, 71] width 43 height 24
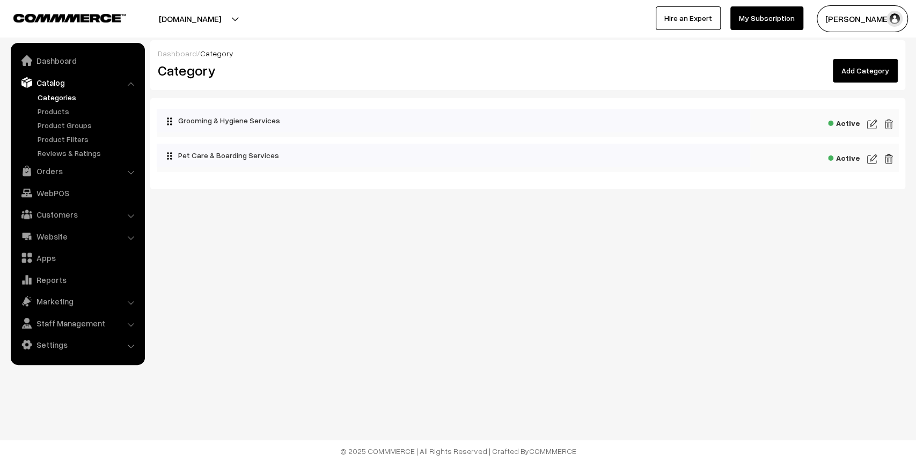
click at [871, 160] on img at bounding box center [872, 159] width 10 height 13
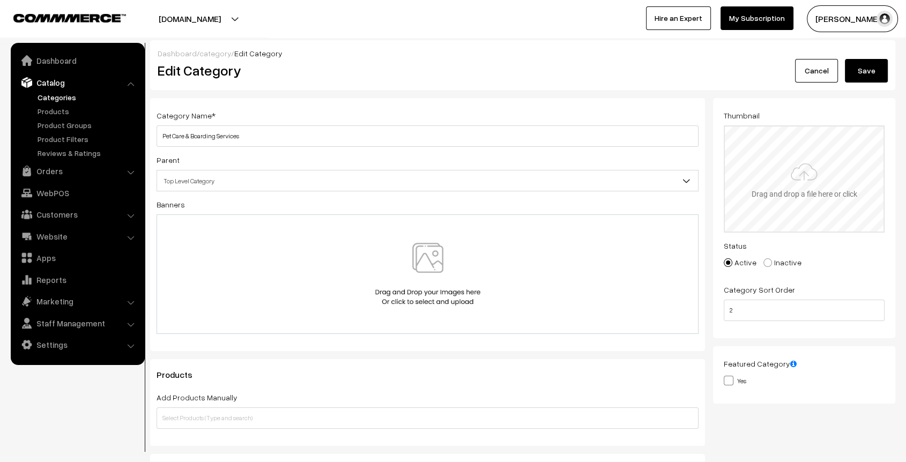
click at [785, 174] on input "file" at bounding box center [804, 179] width 159 height 105
type input "C:\fakepath\generated-image (4).png"
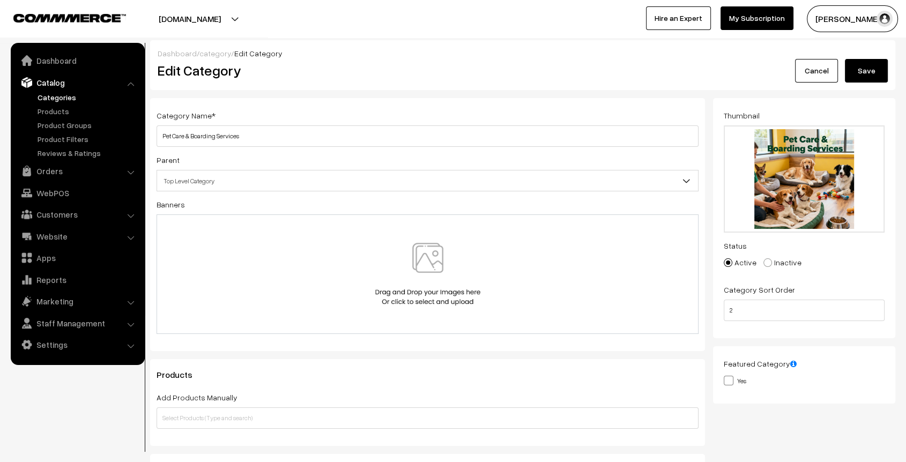
click at [886, 73] on button "Save" at bounding box center [866, 71] width 43 height 24
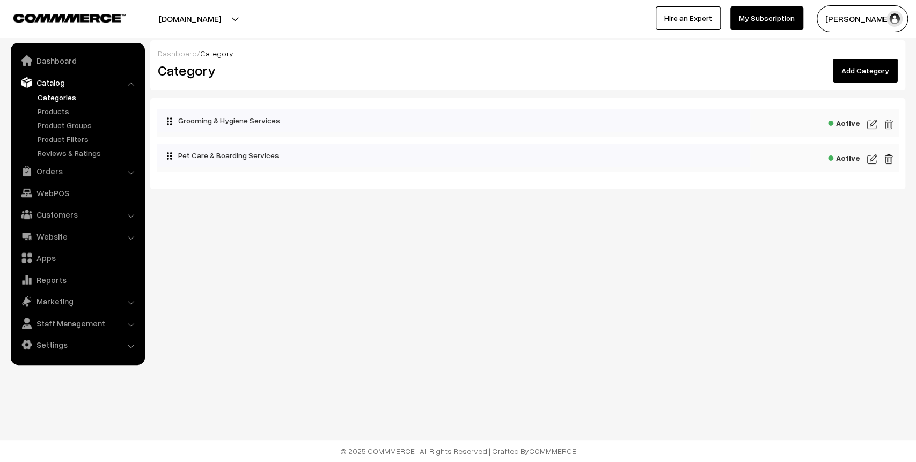
click at [872, 64] on link "Add Category" at bounding box center [864, 71] width 65 height 24
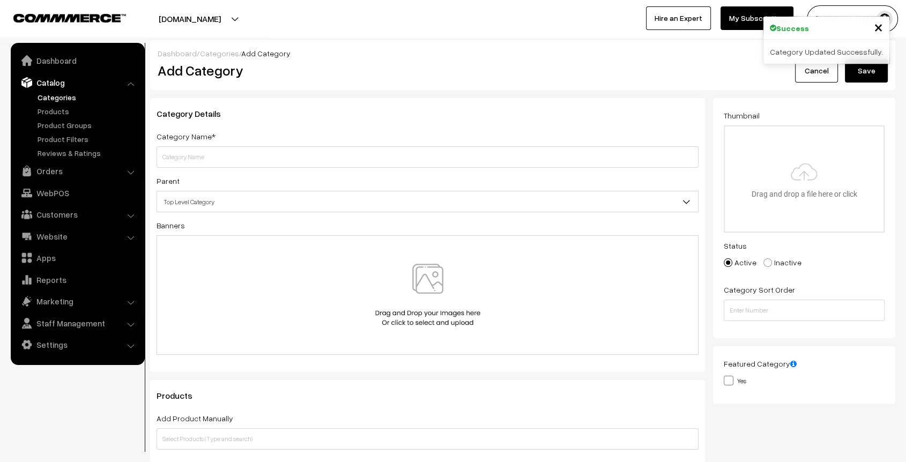
click at [367, 156] on input "text" at bounding box center [428, 156] width 542 height 21
type input "Full-Service Grooming"
click at [834, 190] on input "file" at bounding box center [804, 179] width 159 height 105
type input "C:\fakepath\generated-image (5).png"
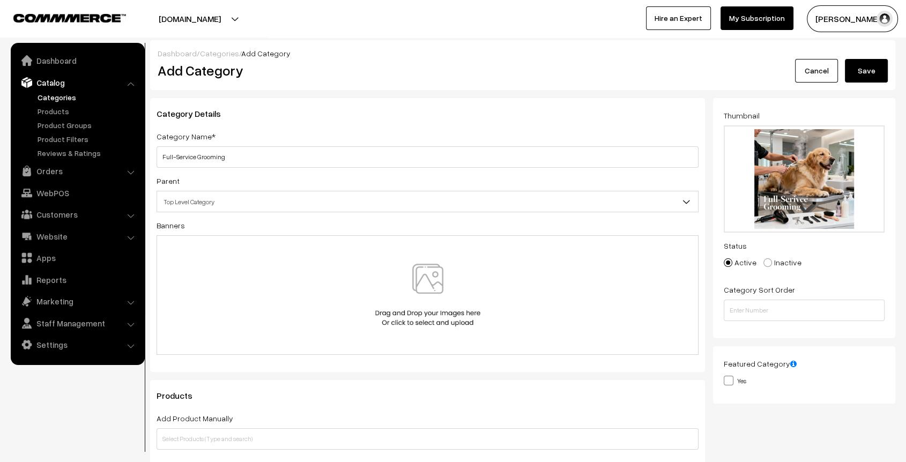
click at [871, 75] on button "Save" at bounding box center [866, 71] width 43 height 24
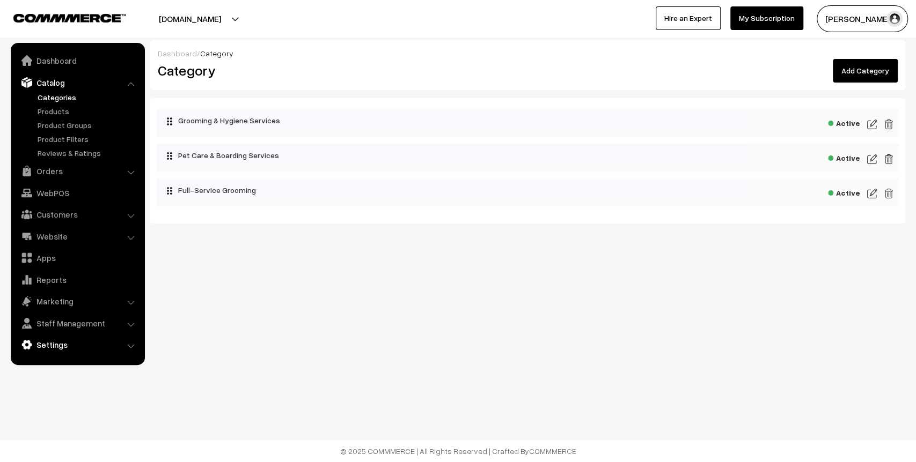
click at [61, 340] on link "Settings" at bounding box center [77, 344] width 128 height 19
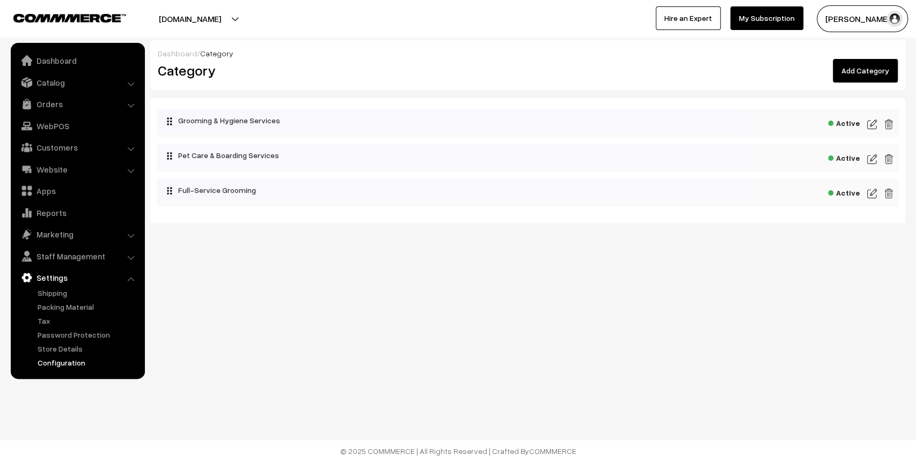
click at [67, 365] on link "Configuration" at bounding box center [88, 362] width 106 height 11
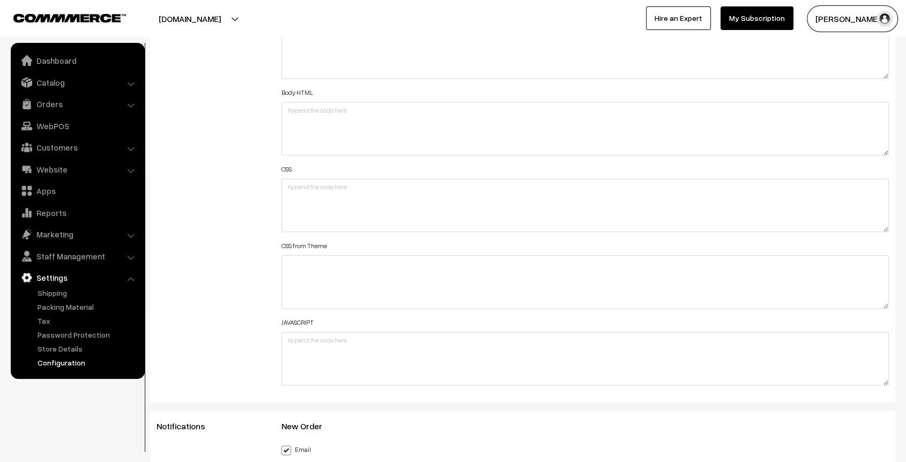
scroll to position [1247, 0]
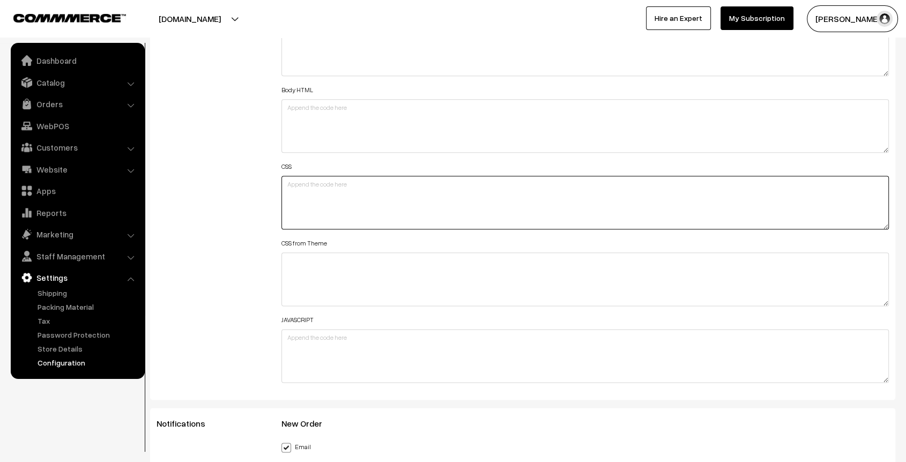
click at [320, 198] on textarea at bounding box center [586, 203] width 608 height 54
paste textarea "#productType1 #productImg { border: solid 2px; border-radius: 15px 0px 15px 0px…"
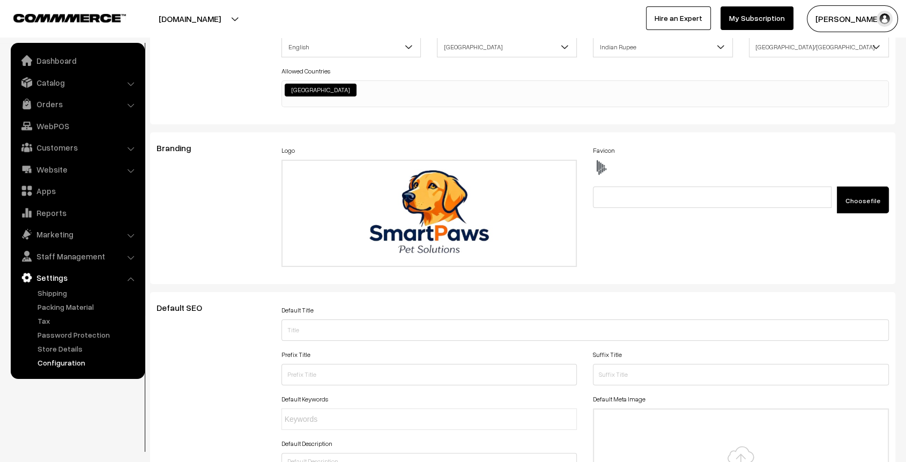
scroll to position [0, 0]
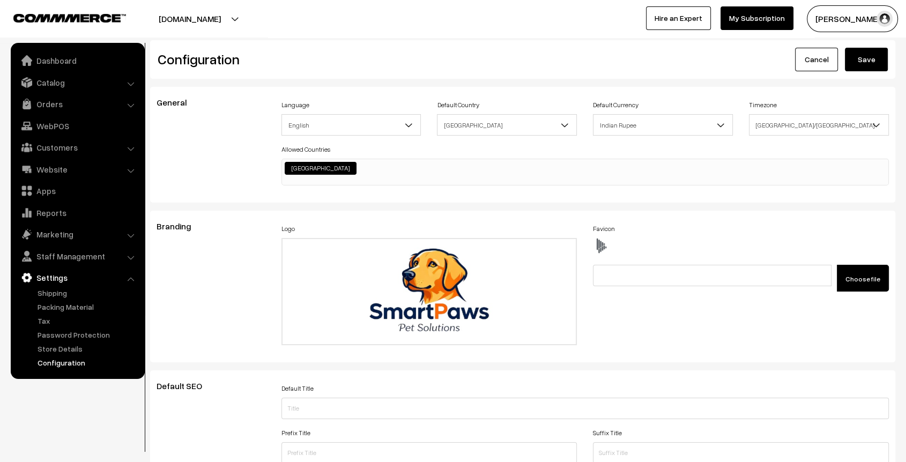
type textarea "#productType1 #productImg { border: solid 2px; border-radius: 15px 0px 15px 0px…"
click at [874, 58] on button "Save" at bounding box center [866, 60] width 43 height 24
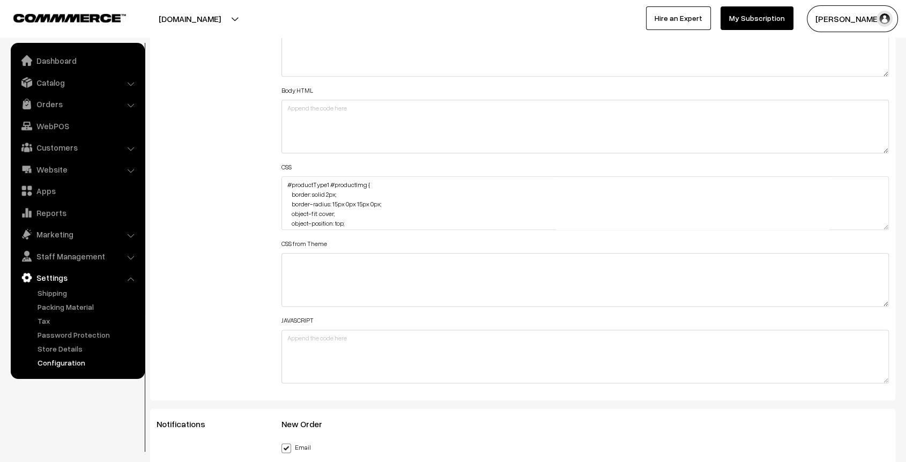
scroll to position [1249, 0]
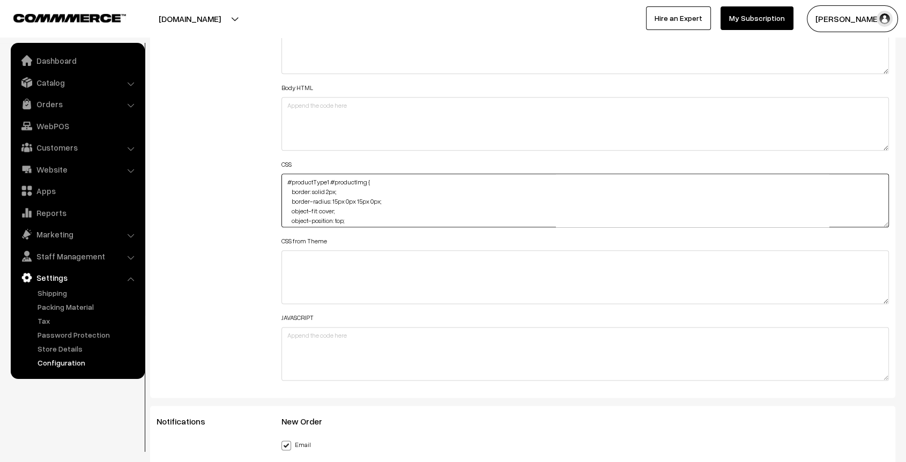
drag, startPoint x: 385, startPoint y: 201, endPoint x: 333, endPoint y: 203, distance: 52.1
click at [333, 203] on textarea "#productType1 #productImg { border: solid 2px; border-radius: 15px 0px 15px 0px…" at bounding box center [586, 201] width 608 height 54
paste textarea "45px 0px 45px 0px;"
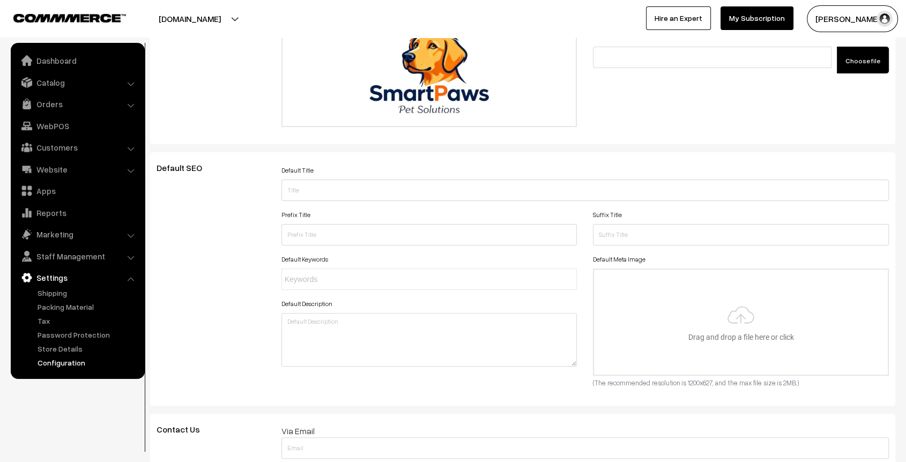
scroll to position [0, 0]
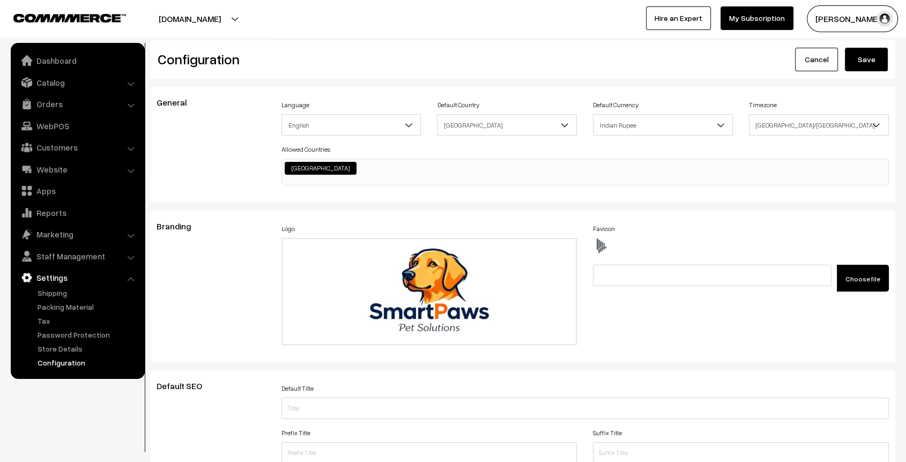
type textarea "#productType1 #productImg { border: solid 2px; border-radius: 45px 0px 45px 0px…"
click at [855, 57] on button "Save" at bounding box center [866, 60] width 43 height 24
click at [48, 89] on link "Catalog" at bounding box center [77, 82] width 128 height 19
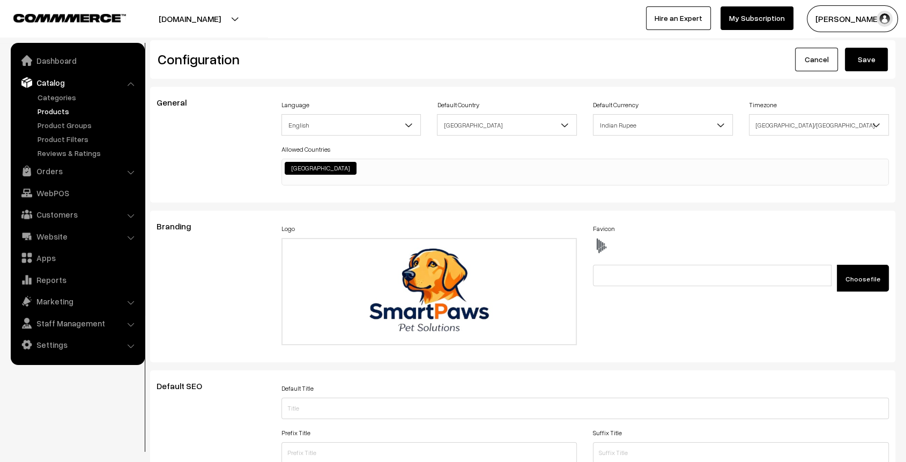
click at [54, 110] on link "Products" at bounding box center [88, 111] width 106 height 11
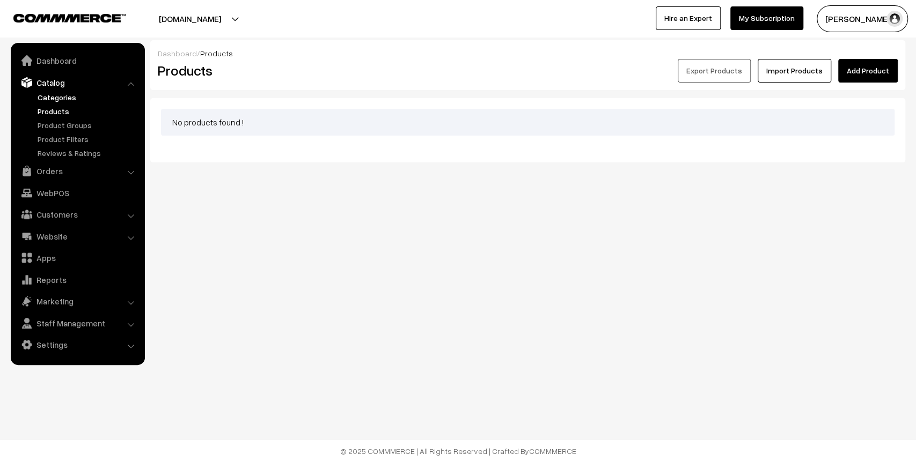
click at [54, 95] on link "Categories" at bounding box center [88, 97] width 106 height 11
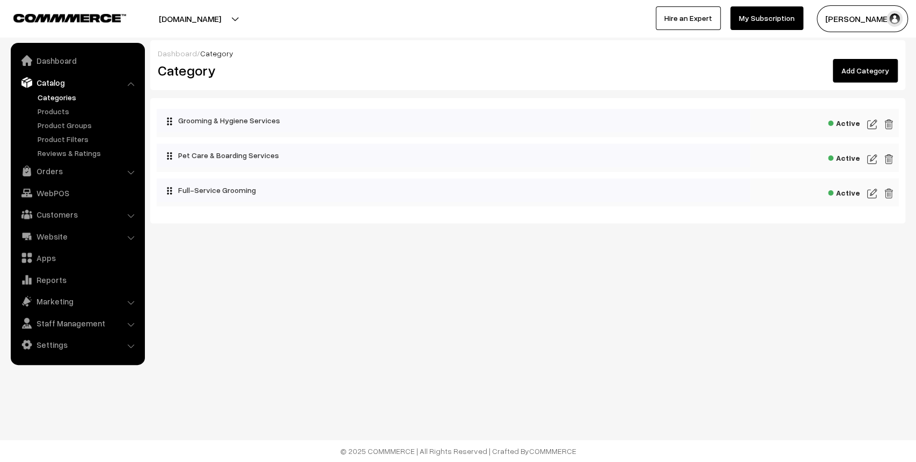
click at [871, 76] on link "Add Category" at bounding box center [864, 71] width 65 height 24
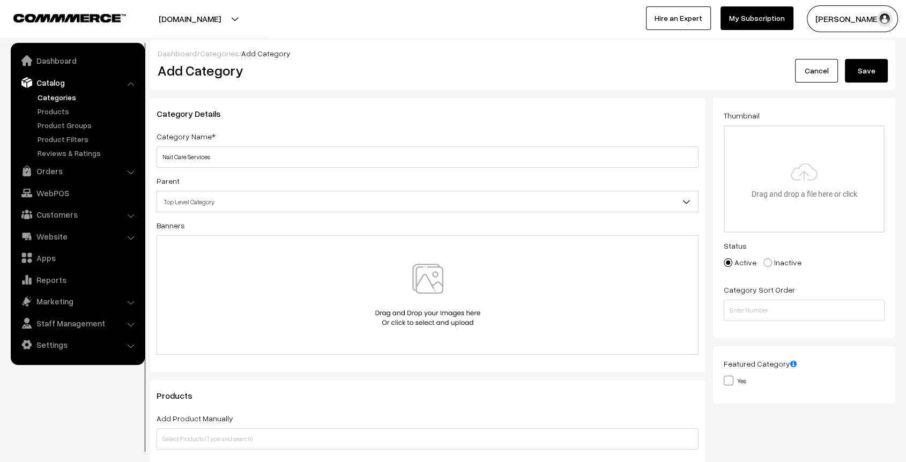
type input "Nail Care Services"
click at [865, 68] on button "Save" at bounding box center [866, 71] width 43 height 24
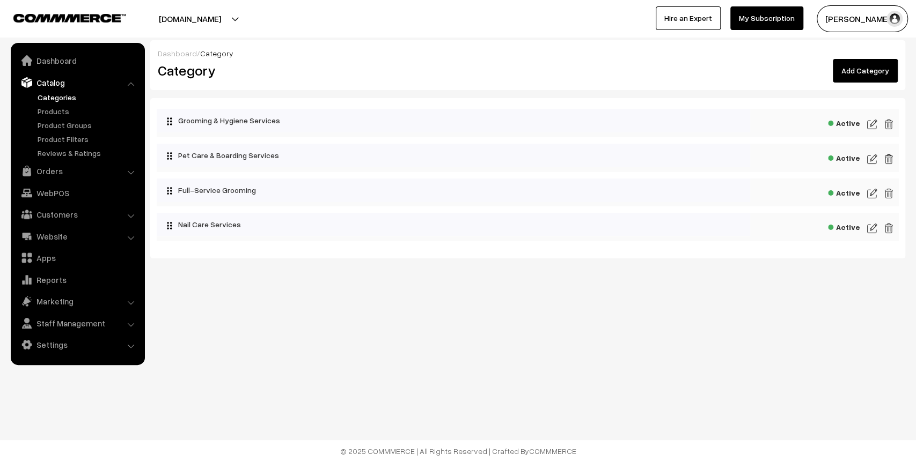
click at [866, 232] on div "Active" at bounding box center [528, 227] width 742 height 28
click at [871, 228] on img at bounding box center [872, 228] width 10 height 13
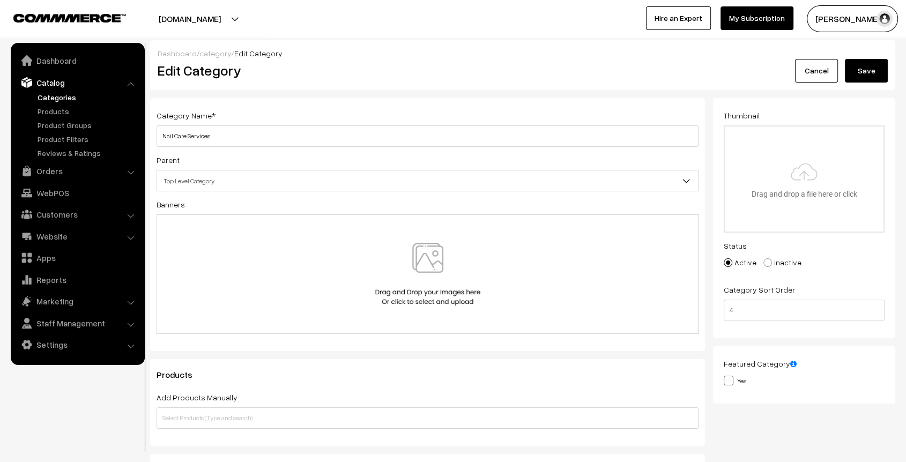
click at [814, 188] on input "file" at bounding box center [804, 179] width 159 height 105
type input "C:\fakepath\dog-owner-trims-nails-his-pet-red-welsh-corgi-pembroke-trimming-dog…"
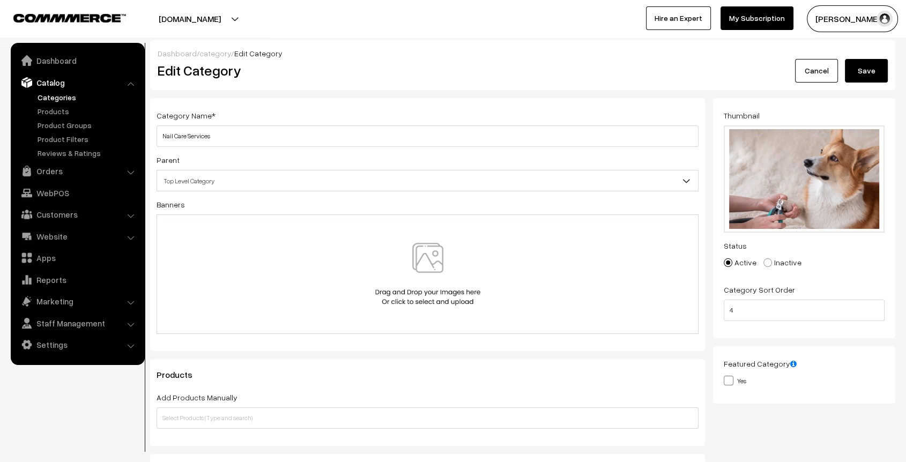
click at [867, 73] on button "Save" at bounding box center [866, 71] width 43 height 24
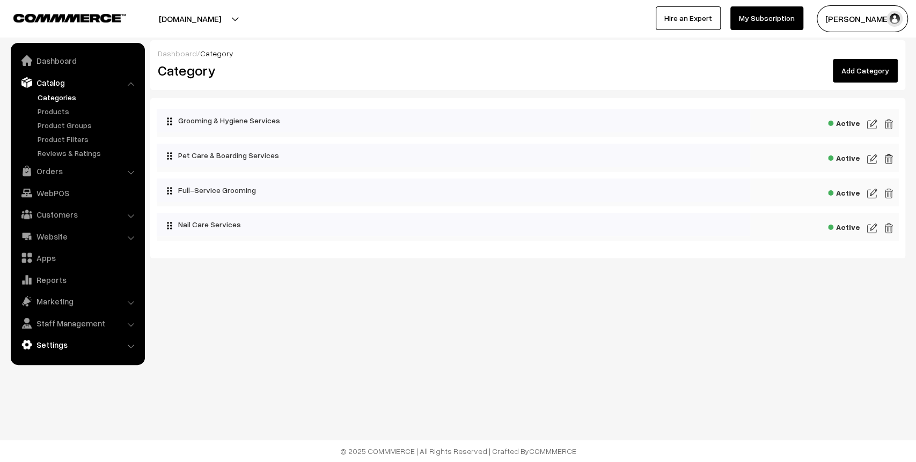
click at [65, 344] on link "Settings" at bounding box center [77, 344] width 128 height 19
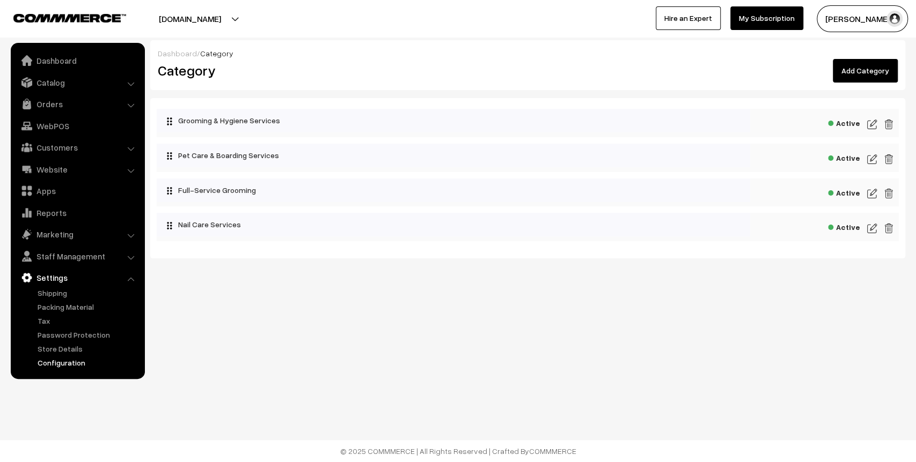
click at [68, 360] on link "Configuration" at bounding box center [88, 362] width 106 height 11
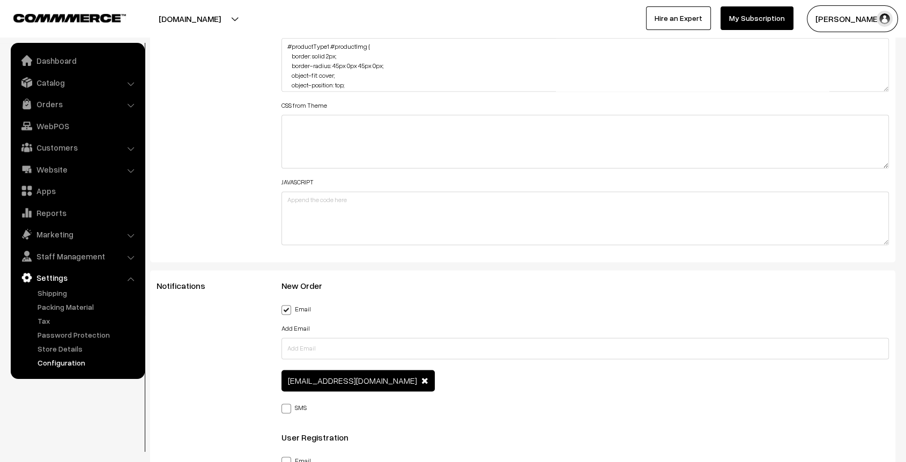
scroll to position [21, 0]
drag, startPoint x: 335, startPoint y: 71, endPoint x: 288, endPoint y: 73, distance: 47.2
click at [288, 73] on textarea "#productType1 #productImg { border: solid 2px; border-radius: 45px 0px 45px 0px…" at bounding box center [586, 65] width 608 height 54
type textarea "#productType1 #productImg { border: solid 2px; border-radius: 45px 0px 45px 0px…"
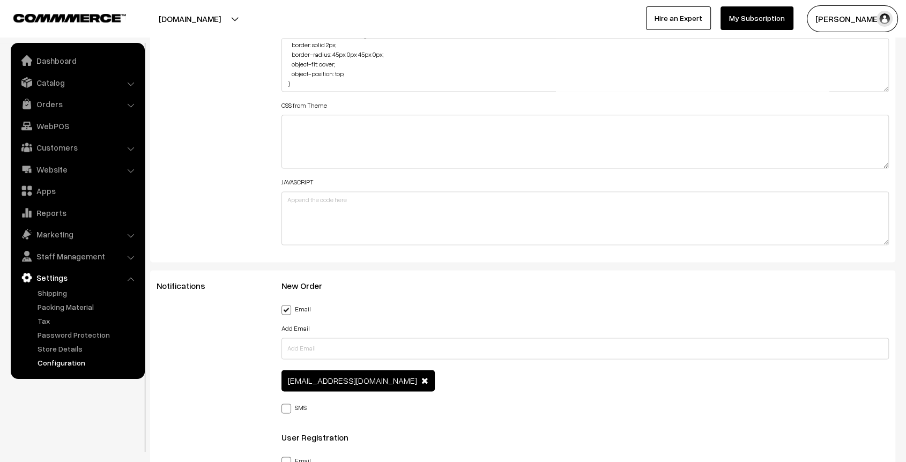
click at [245, 95] on div "Additional HTML/JS/CSS" at bounding box center [211, 60] width 125 height 384
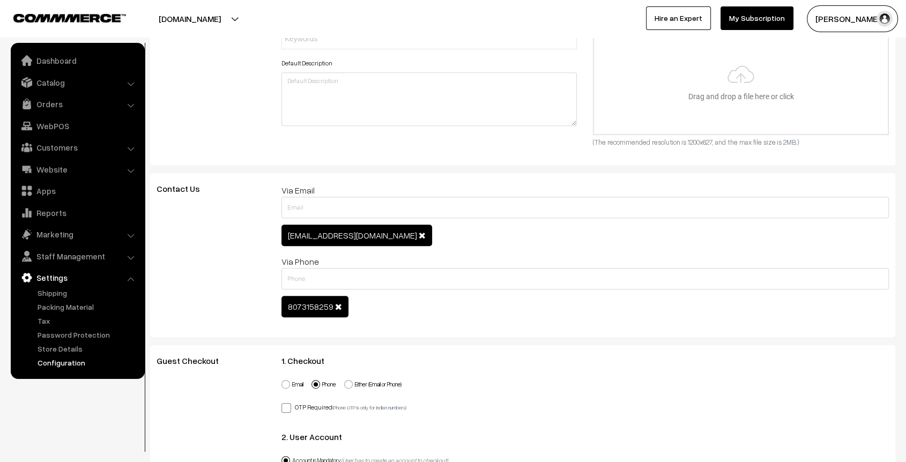
scroll to position [0, 0]
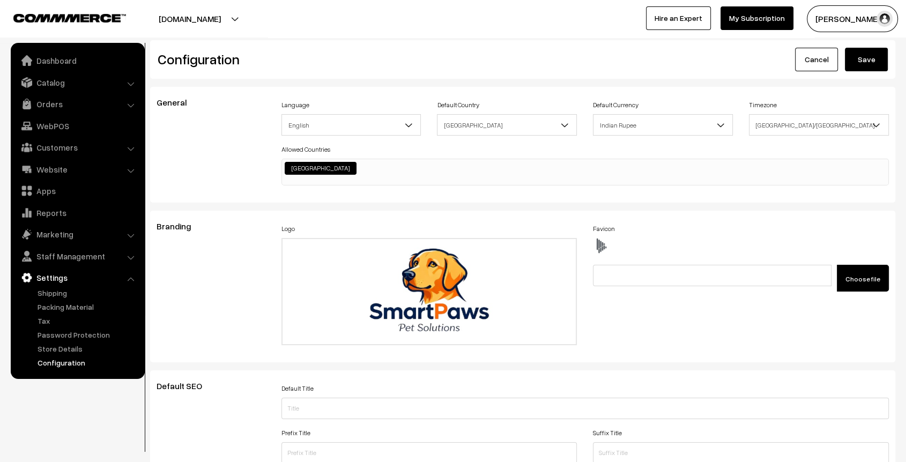
click at [860, 54] on button "Save" at bounding box center [866, 60] width 43 height 24
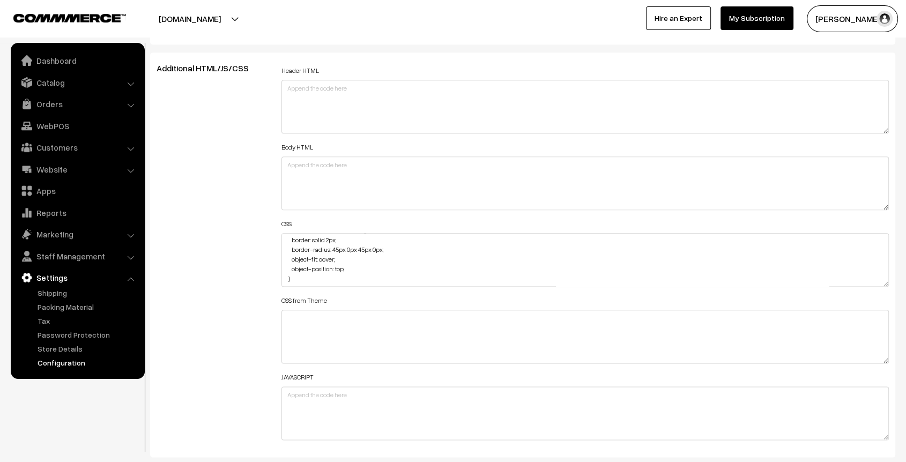
scroll to position [1190, 0]
click at [324, 276] on textarea "#productType1 #productImg { border: solid 2px; border-radius: 45px 0px 45px 0px…" at bounding box center [586, 260] width 608 height 54
paste textarea ".dKZHGe { background-image: url(https://t4.ftcdn.net/jpg/06/24/44/33/360_F_6244…"
type textarea "#productType1 #productImg { border: solid 2px; border-radius: 45px 0px 45px 0px…"
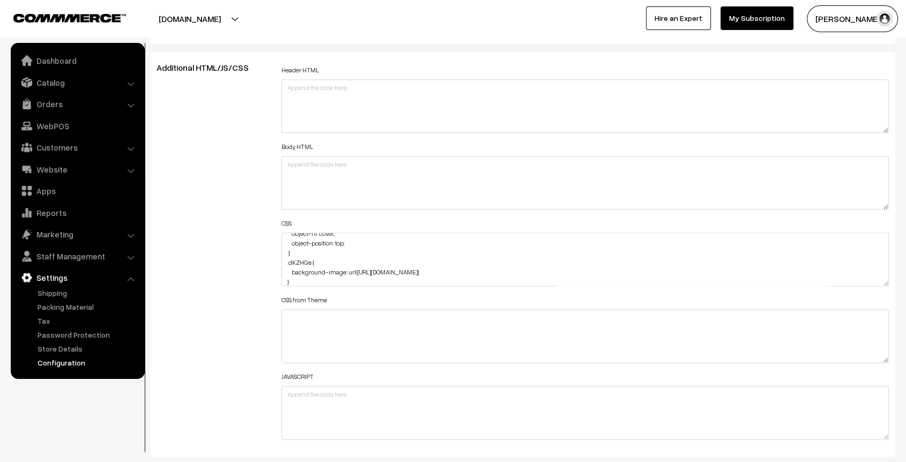
click at [238, 247] on div "Additional HTML/JS/CSS" at bounding box center [211, 255] width 125 height 384
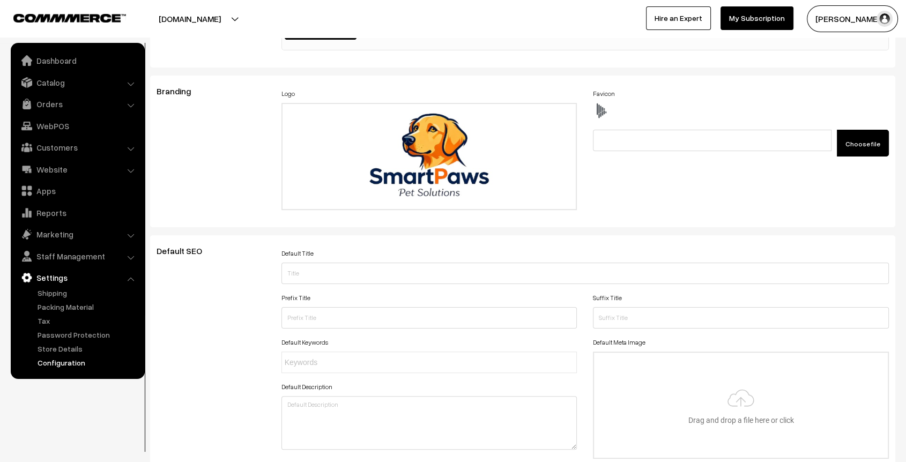
scroll to position [0, 0]
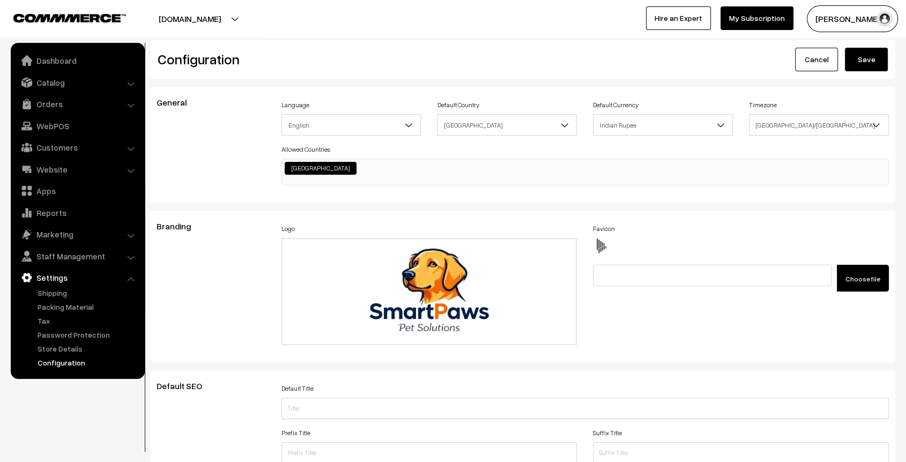
click at [869, 63] on button "Save" at bounding box center [866, 60] width 43 height 24
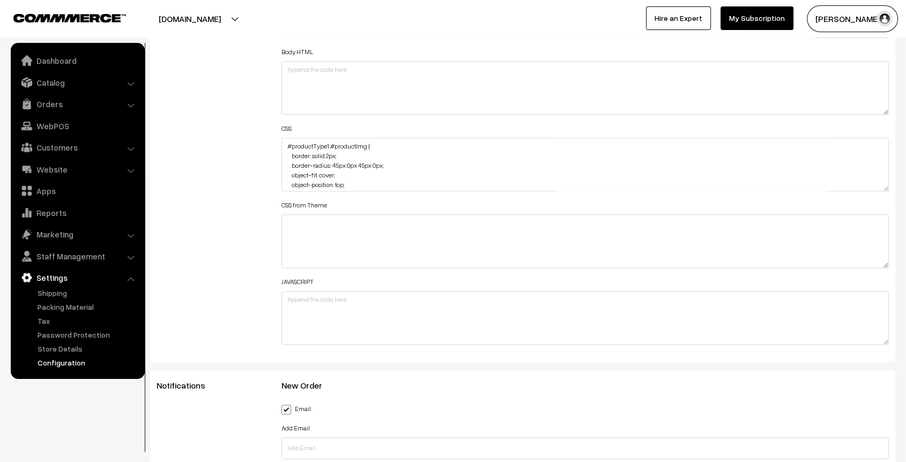
scroll to position [40, 0]
click at [328, 187] on textarea "#productType1 #productImg { border: solid 2px; border-radius: 45px 0px 45px 0px…" at bounding box center [586, 165] width 608 height 54
paste textarea "#productType1 .kYwgQH { background-color: transparent; }"
type textarea "#productType1 #productImg { border: solid 2px; border-radius: 45px 0px 45px 0px…"
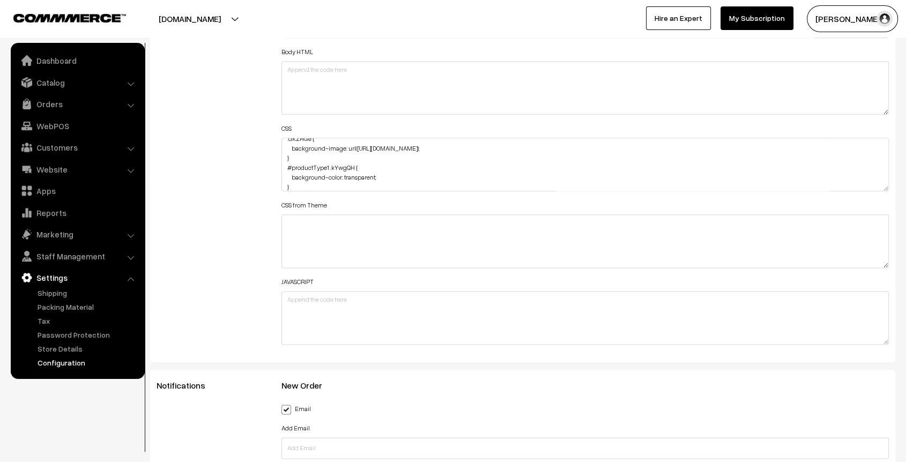
click at [246, 197] on div "Additional HTML/JS/CSS" at bounding box center [211, 160] width 125 height 384
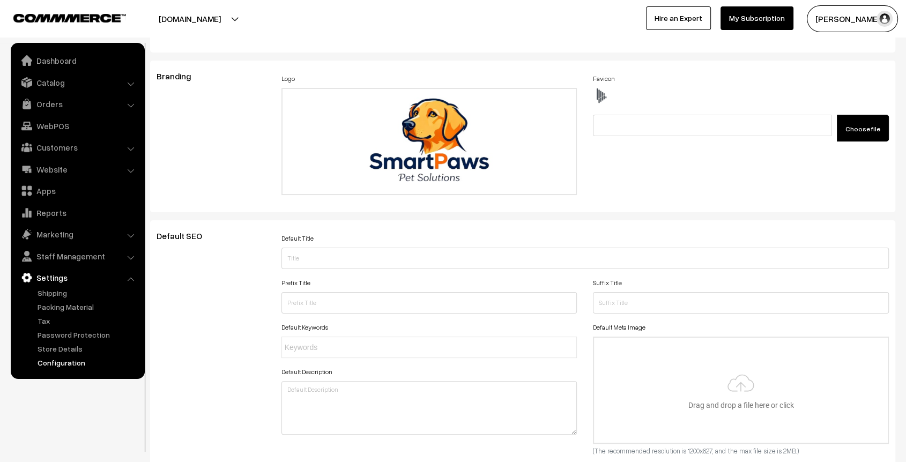
scroll to position [0, 0]
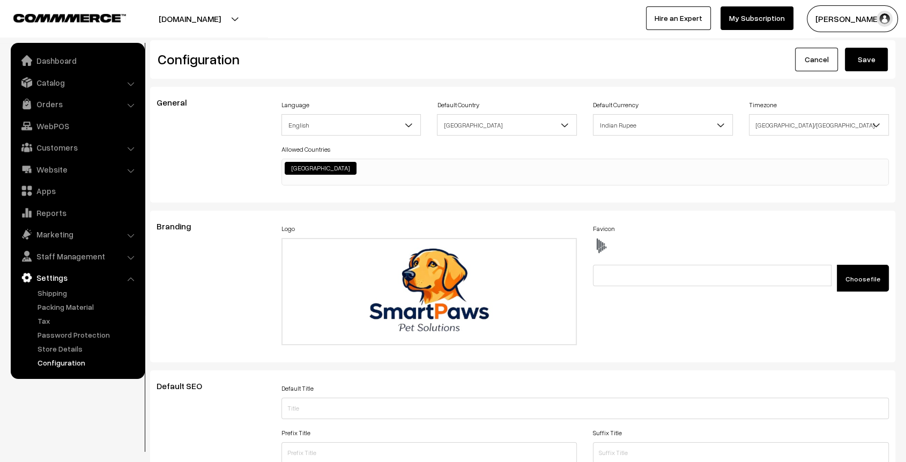
click at [861, 63] on button "Save" at bounding box center [866, 60] width 43 height 24
click at [68, 169] on link "Website" at bounding box center [77, 169] width 128 height 19
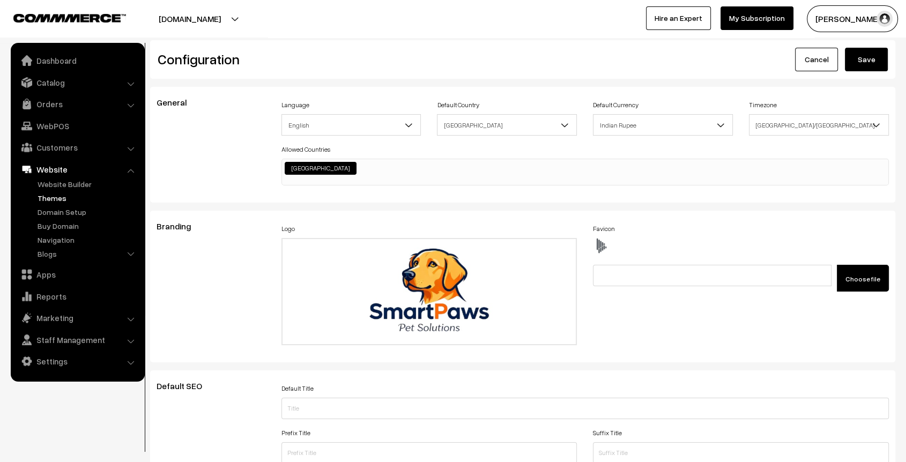
click at [54, 199] on link "Themes" at bounding box center [88, 198] width 106 height 11
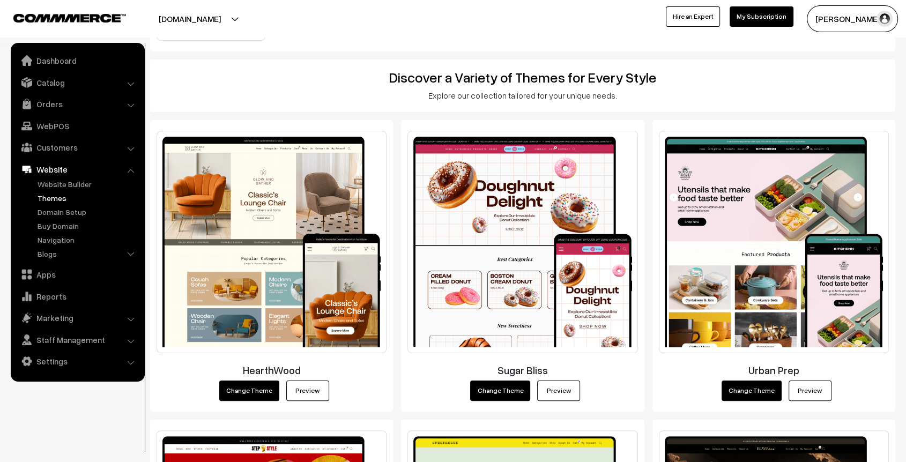
scroll to position [115, 0]
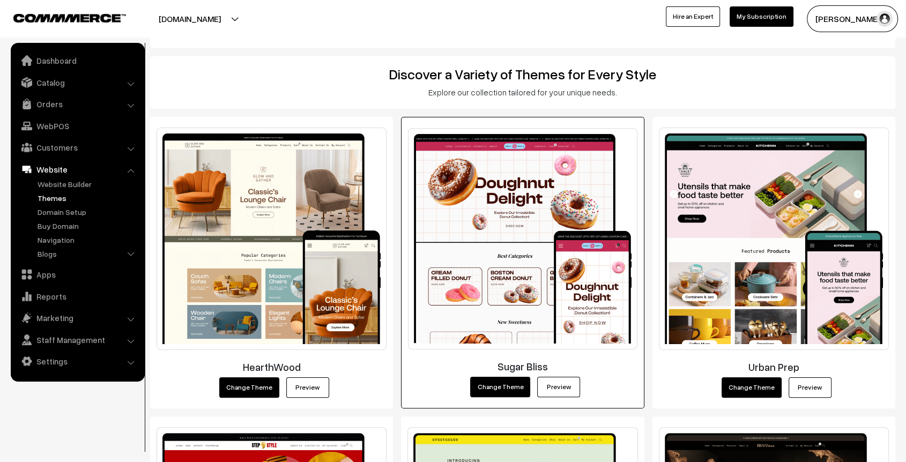
click at [559, 399] on div "Sugar Bliss Change Theme Preview" at bounding box center [522, 263] width 243 height 292
click at [563, 388] on link "Preview" at bounding box center [558, 387] width 43 height 20
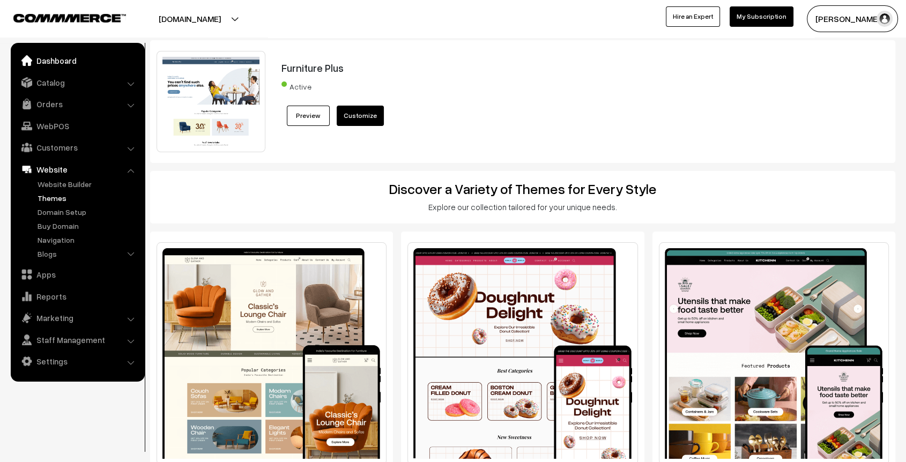
click at [62, 65] on link "Dashboard" at bounding box center [77, 60] width 128 height 19
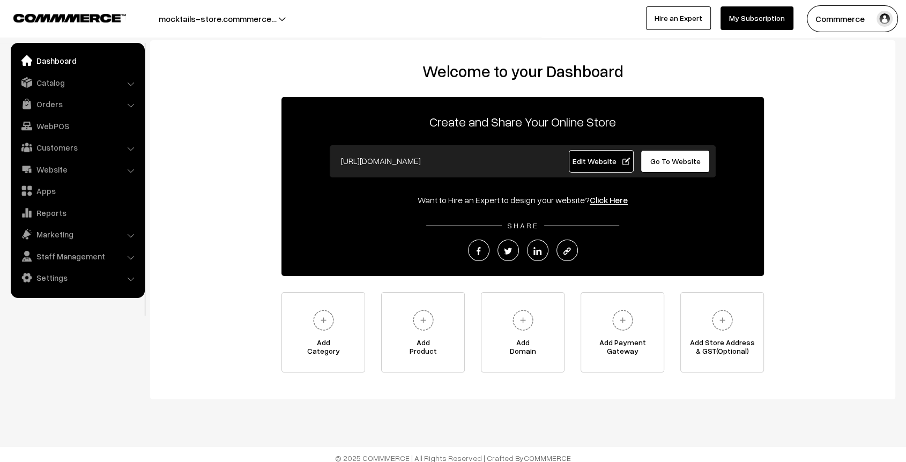
click at [675, 164] on span "Go To Website" at bounding box center [676, 161] width 50 height 9
click at [674, 174] on div "[URL][DOMAIN_NAME] Edit Website Go To Website" at bounding box center [523, 161] width 386 height 32
click at [680, 165] on span "Go To Website" at bounding box center [676, 161] width 50 height 9
click at [600, 164] on span "Edit Website" at bounding box center [601, 161] width 57 height 9
click at [56, 281] on link "Settings" at bounding box center [77, 277] width 128 height 19
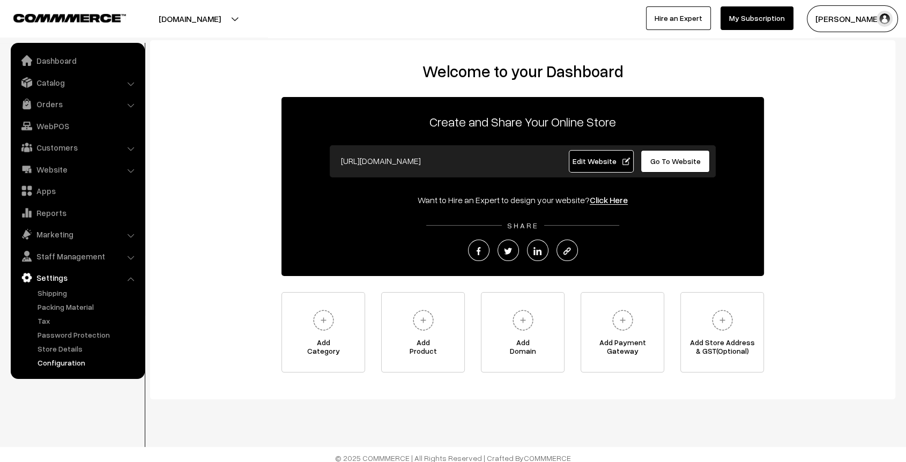
click at [73, 357] on link "Configuration" at bounding box center [88, 362] width 106 height 11
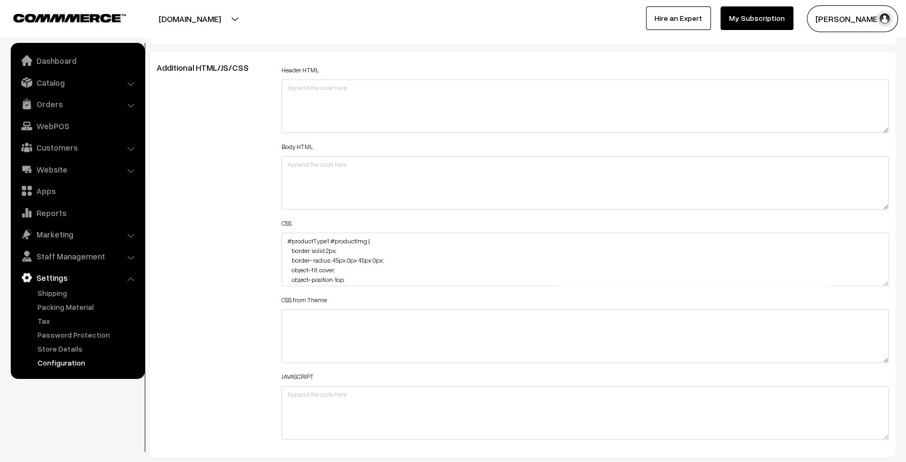
scroll to position [1192, 0]
click at [285, 239] on textarea "#productType1 #productImg { border: solid 2px; border-radius: 45px 0px 45px 0px…" at bounding box center [586, 258] width 608 height 54
paste textarea ".header-nav-1 { margin-right: 300px !important; }"
type textarea ".header-nav-1 { margin-right: 300px !important; } #productType1 #productImg { b…"
click at [213, 188] on div "Additional HTML/JS/CSS" at bounding box center [211, 253] width 125 height 384
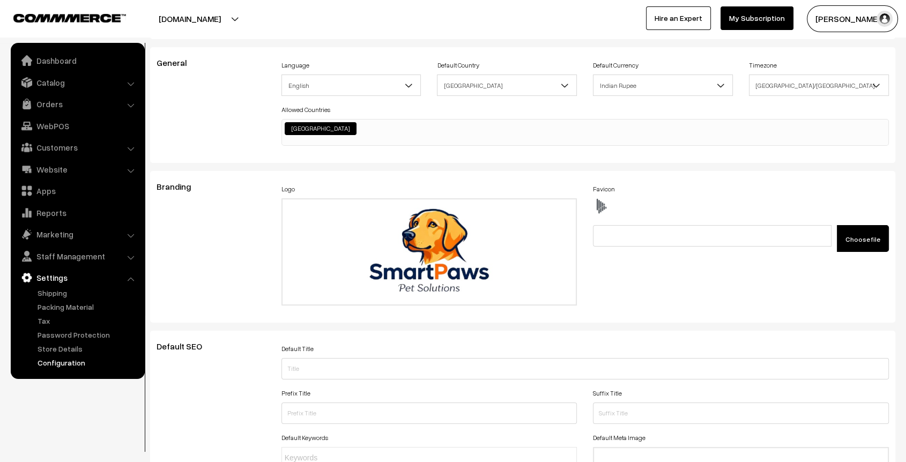
scroll to position [0, 0]
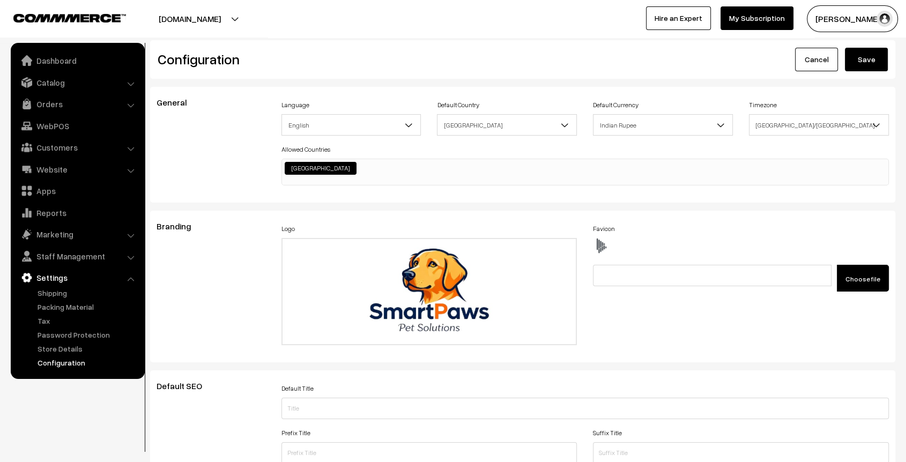
click at [873, 57] on button "Save" at bounding box center [866, 60] width 43 height 24
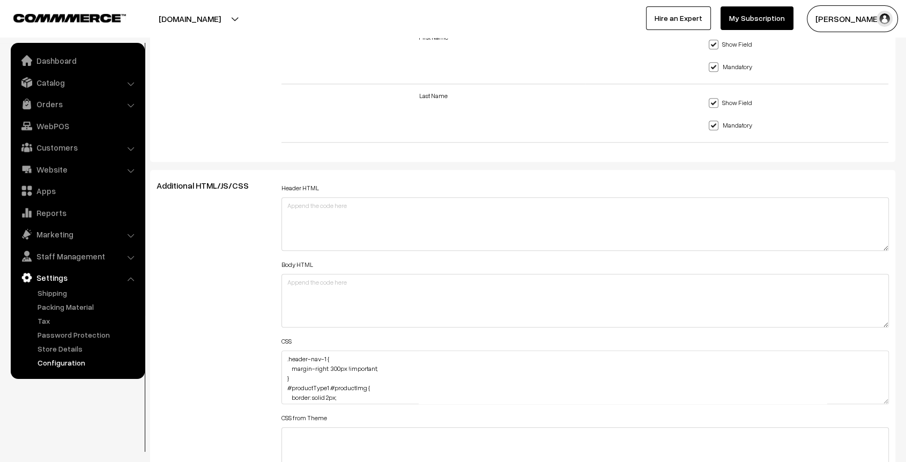
scroll to position [1192, 0]
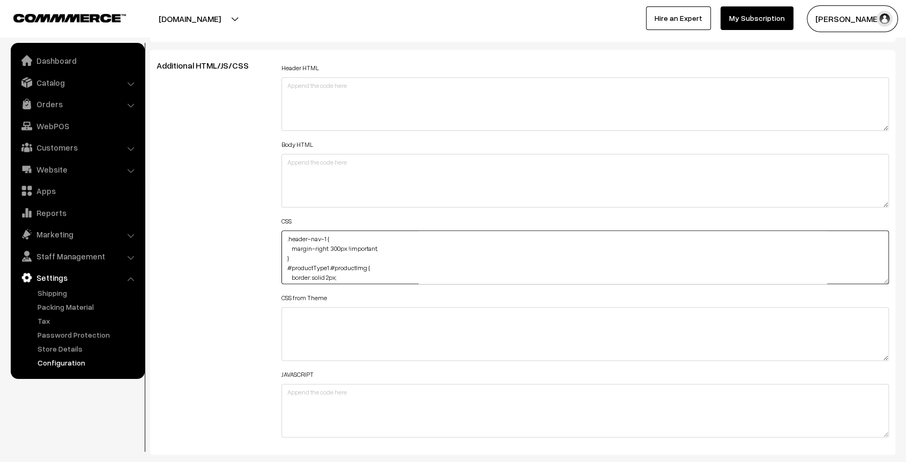
click at [334, 248] on textarea ".header-nav-1 { margin-right: 300px !important; } #productType1 #productImg { b…" at bounding box center [586, 258] width 608 height 54
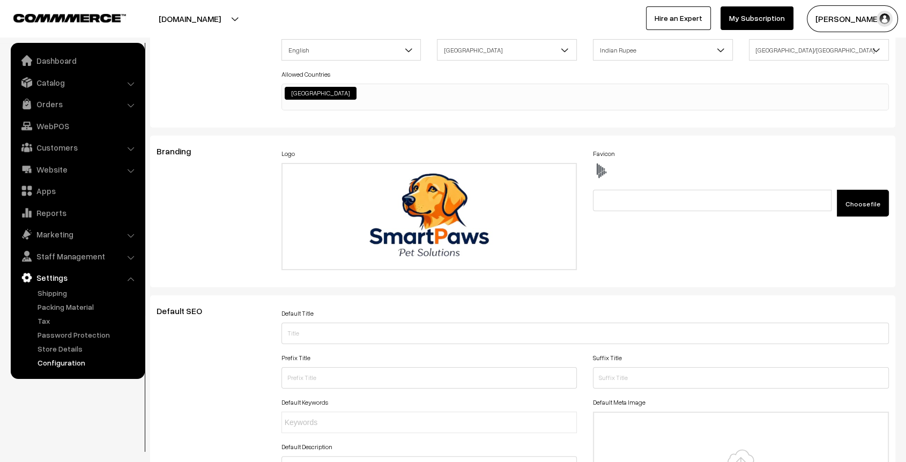
scroll to position [0, 0]
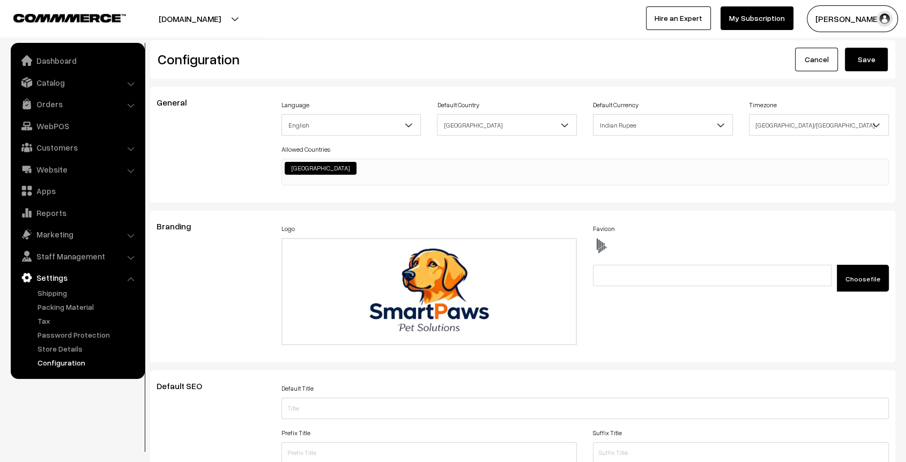
type textarea ".header-nav-1 { margin-right: 250px !important; } #productType1 #productImg { b…"
click at [871, 68] on button "Save" at bounding box center [866, 60] width 43 height 24
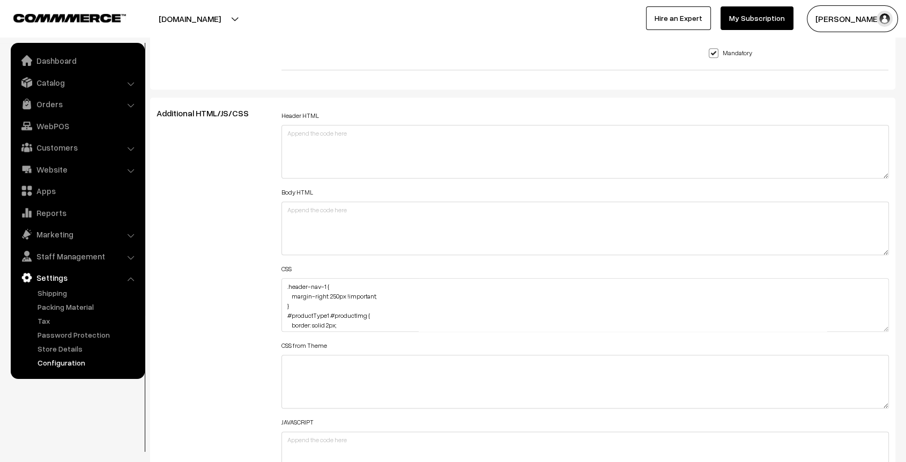
scroll to position [1251, 0]
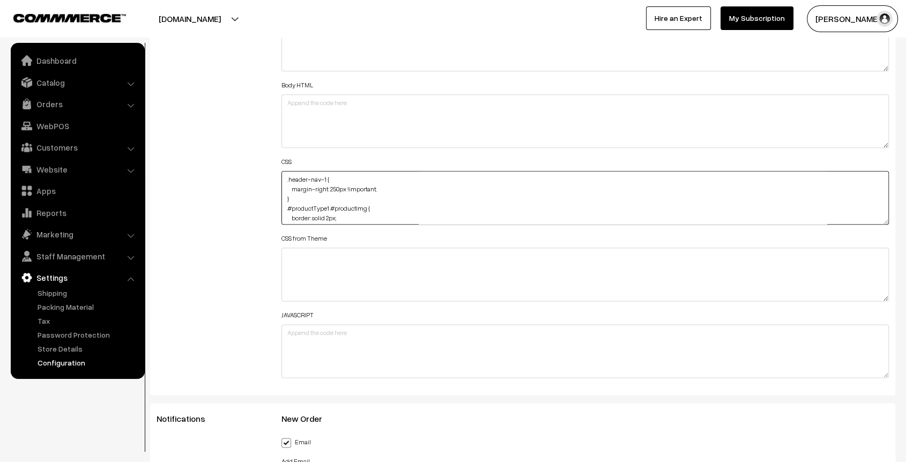
click at [297, 197] on textarea ".header-nav-1 { margin-right: 250px !important; } #productType1 #productImg { b…" at bounding box center [586, 198] width 608 height 54
paste textarea ".header-nav-2 { margin-left: 250px; }"
click at [359, 177] on textarea ".header-nav-1 { margin-right: 250px !important; } #productType1 #productImg { b…" at bounding box center [586, 198] width 608 height 54
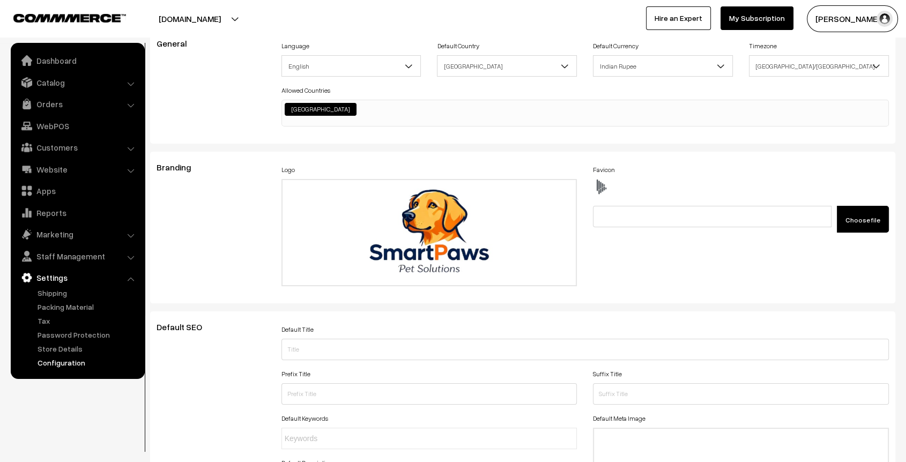
scroll to position [0, 0]
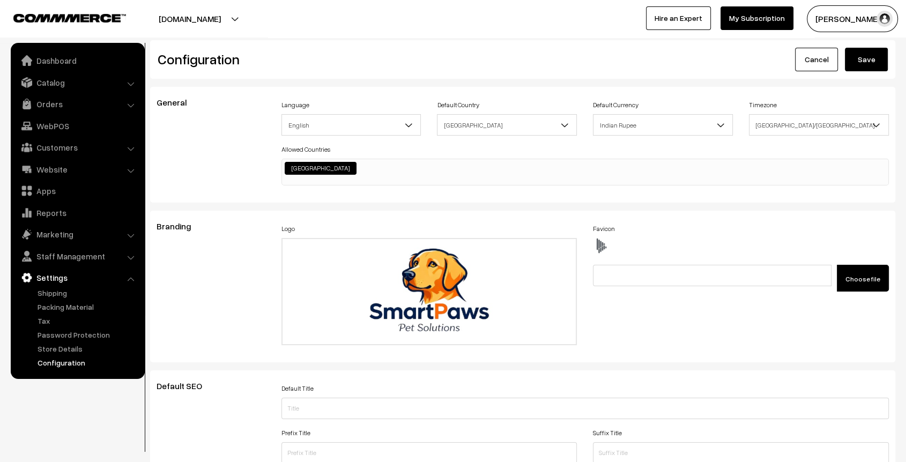
type textarea ".header-nav-1 { margin-right: 250px; } .header-nav-2 { margin-left: 250px; } #p…"
click at [876, 62] on button "Save" at bounding box center [866, 60] width 43 height 24
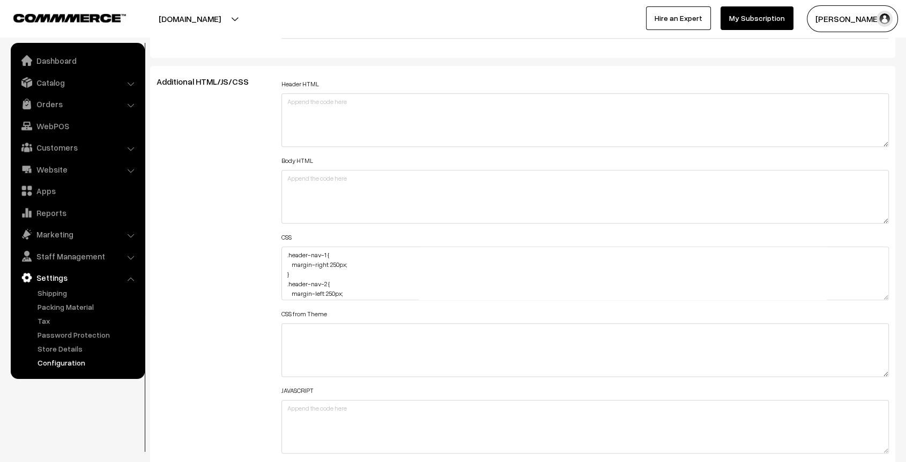
scroll to position [1192, 0]
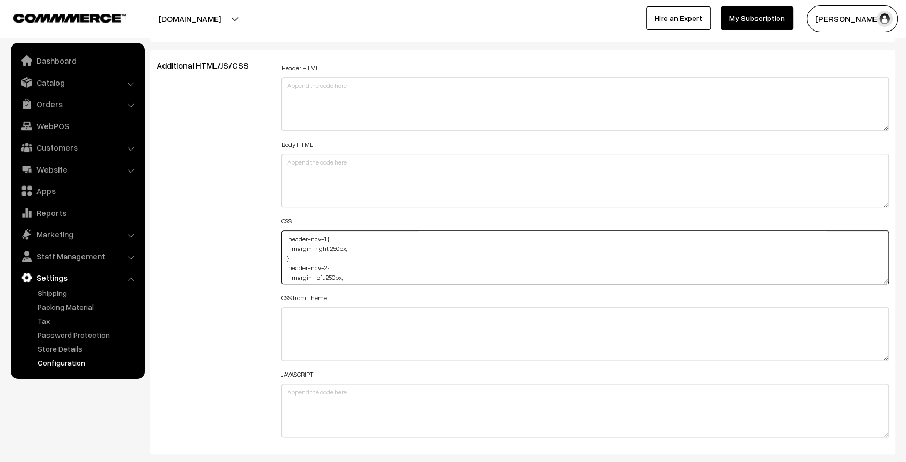
click at [333, 248] on textarea ".header-nav-1 { margin-right: 250px; } .header-nav-2 { margin-left: 250px; } #p…" at bounding box center [586, 258] width 608 height 54
type textarea ".header-nav-1 { margin-right: 220px; } .header-nav-2 { margin-left: 250px; } #p…"
click at [237, 218] on div "Additional HTML/JS/CSS" at bounding box center [211, 253] width 125 height 384
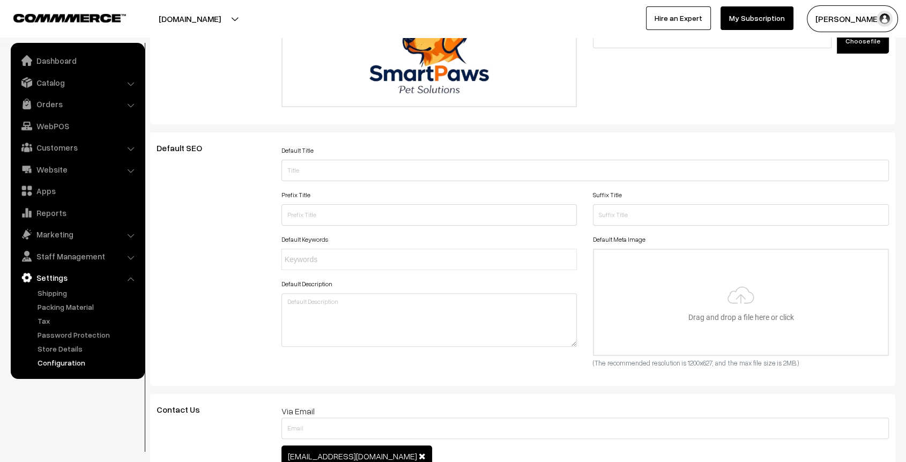
scroll to position [0, 0]
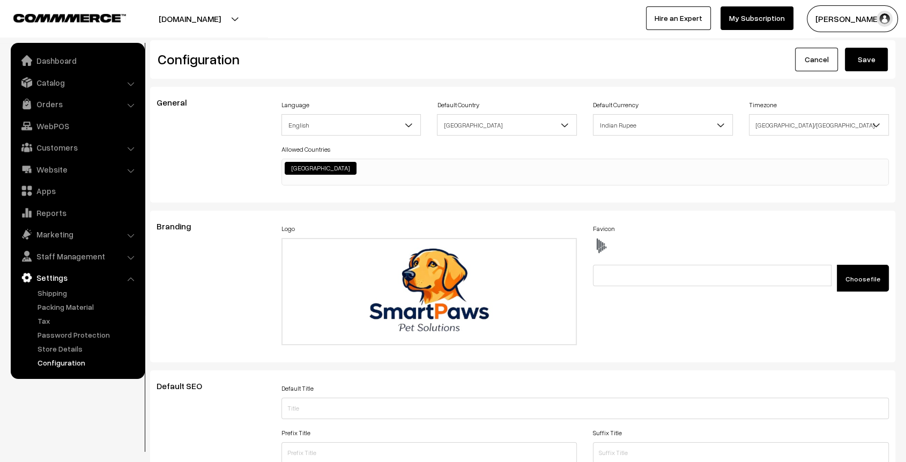
click at [872, 63] on button "Save" at bounding box center [866, 60] width 43 height 24
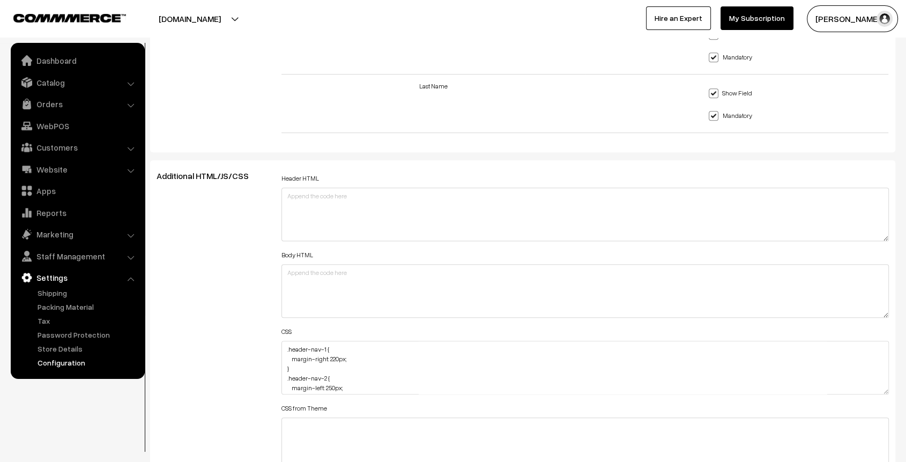
scroll to position [1132, 0]
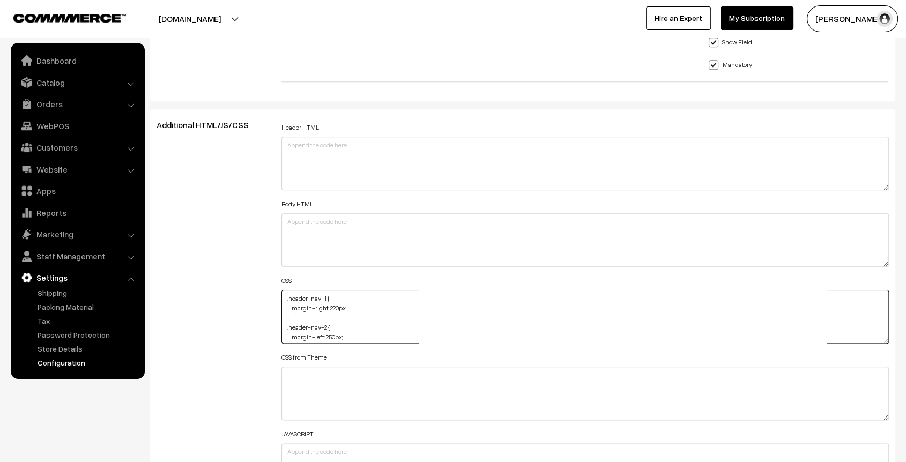
click at [284, 295] on textarea ".header-nav-1 { margin-right: 220px; } .header-nav-2 { margin-left: 250px; } #p…" at bounding box center [586, 317] width 608 height 54
paste textarea ".home-page #headerBottom { background-color: transparent; opacity: 1; position:…"
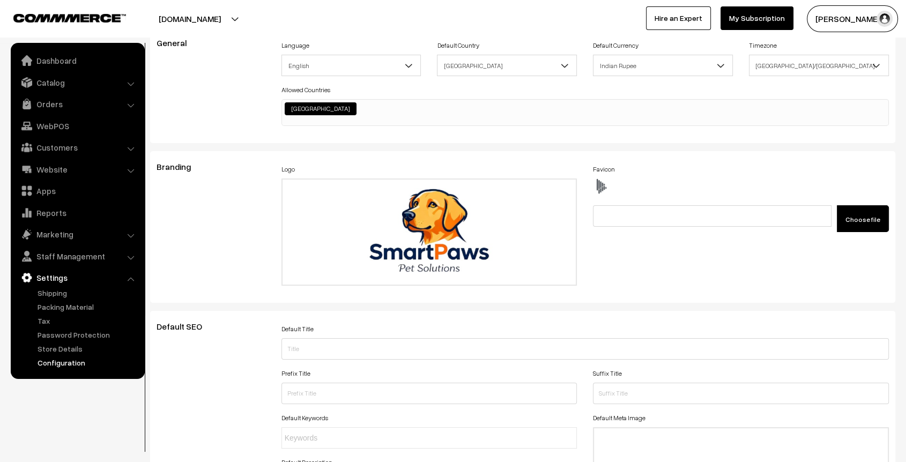
scroll to position [0, 0]
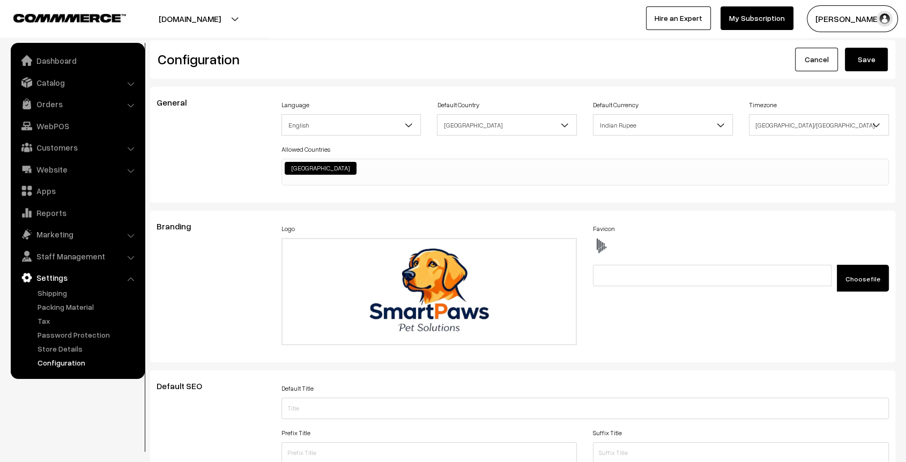
type textarea ".home-page #headerBottom { background-color: transparent; opacity: 1; position:…"
click at [873, 61] on button "Save" at bounding box center [866, 60] width 43 height 24
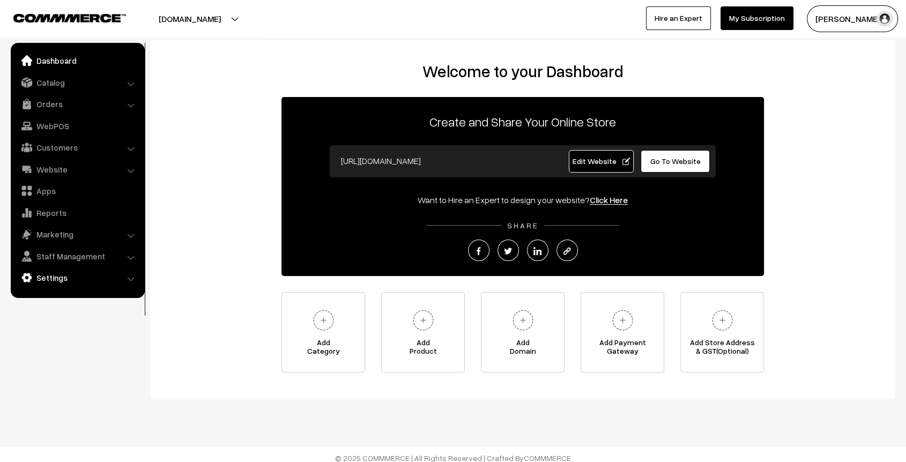
click at [56, 283] on link "Settings" at bounding box center [77, 277] width 128 height 19
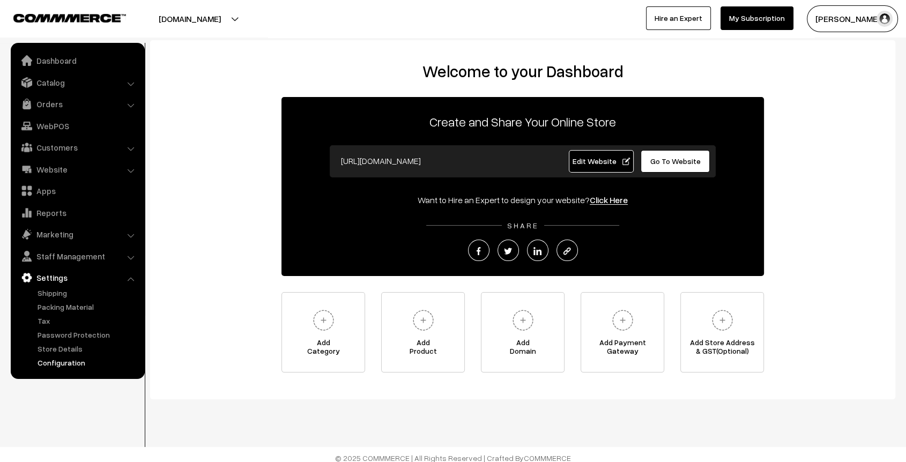
click at [77, 367] on link "Configuration" at bounding box center [88, 362] width 106 height 11
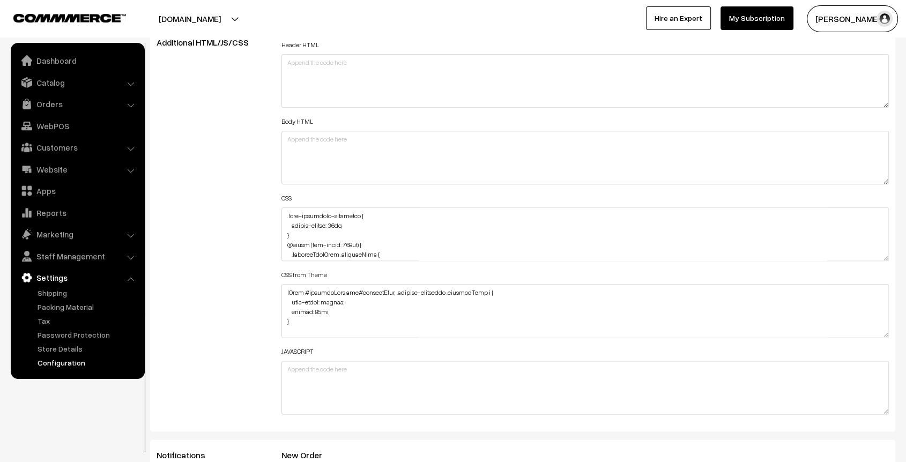
scroll to position [4731, 0]
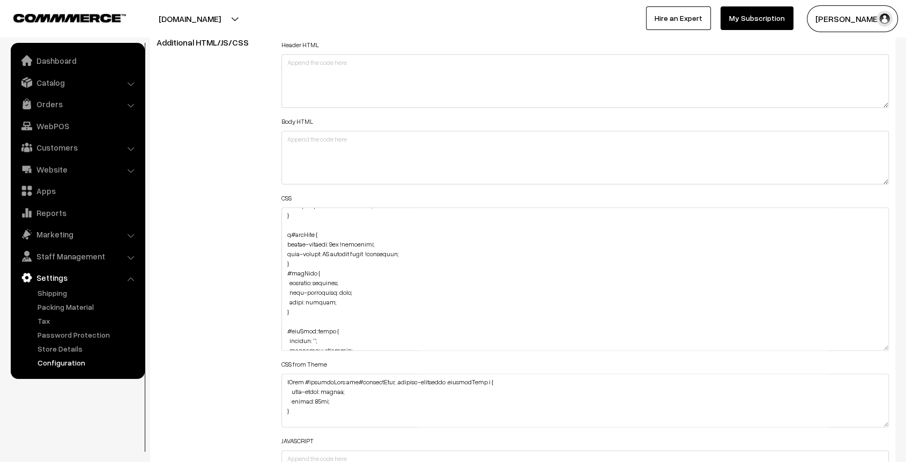
drag, startPoint x: 886, startPoint y: 252, endPoint x: 888, endPoint y: 342, distance: 89.6
click at [888, 342] on textarea at bounding box center [586, 279] width 608 height 143
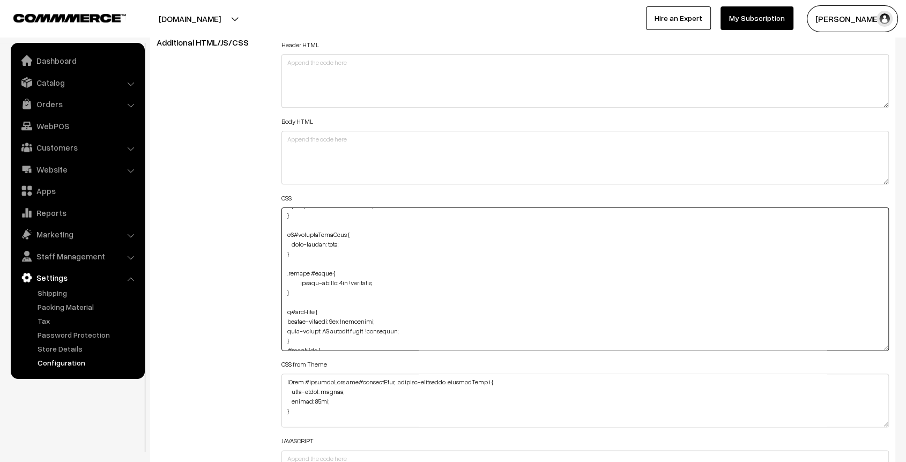
drag, startPoint x: 296, startPoint y: 275, endPoint x: 283, endPoint y: 308, distance: 35.4
click at [283, 308] on textarea at bounding box center [586, 279] width 608 height 143
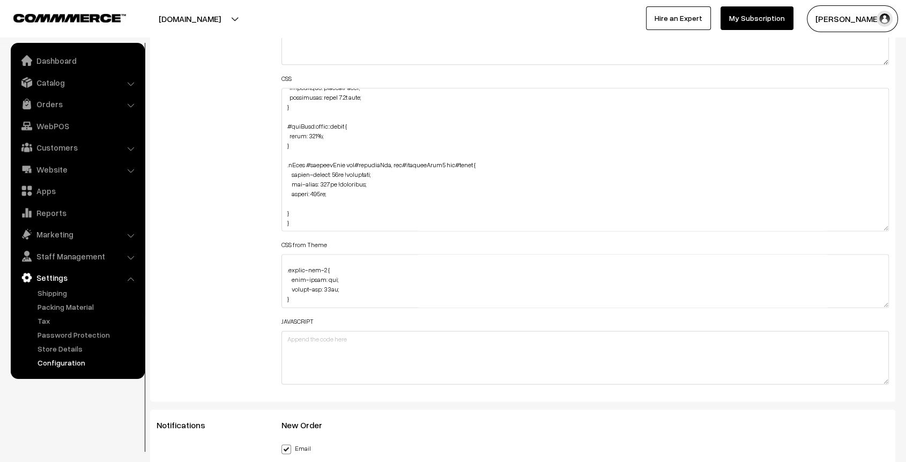
scroll to position [4744, 0]
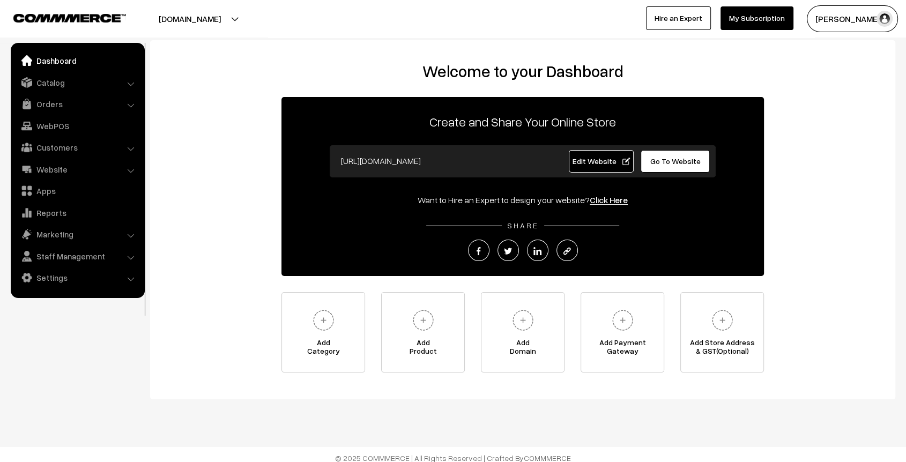
drag, startPoint x: 46, startPoint y: 283, endPoint x: 50, endPoint y: 289, distance: 7.3
click at [46, 283] on link "Settings" at bounding box center [77, 277] width 128 height 19
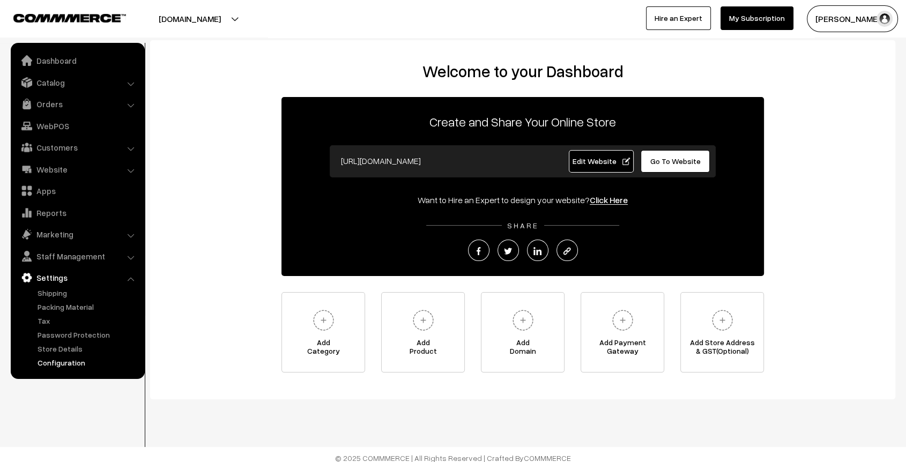
click at [71, 362] on link "Configuration" at bounding box center [88, 362] width 106 height 11
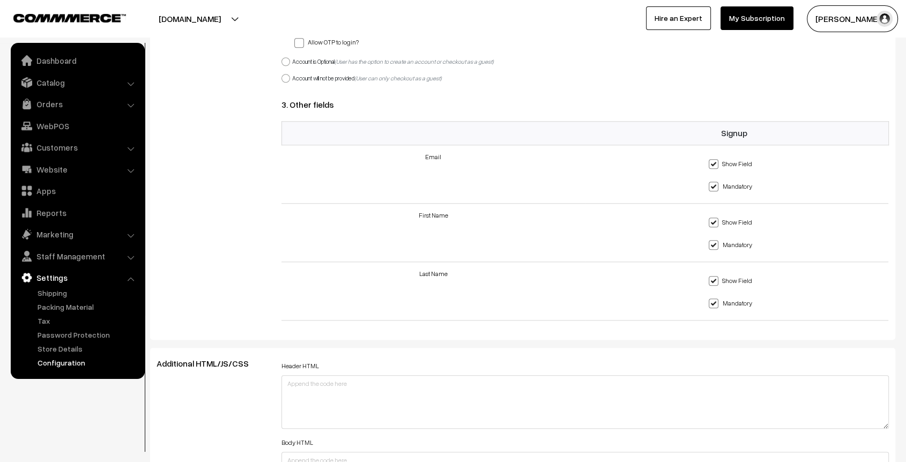
scroll to position [1132, 0]
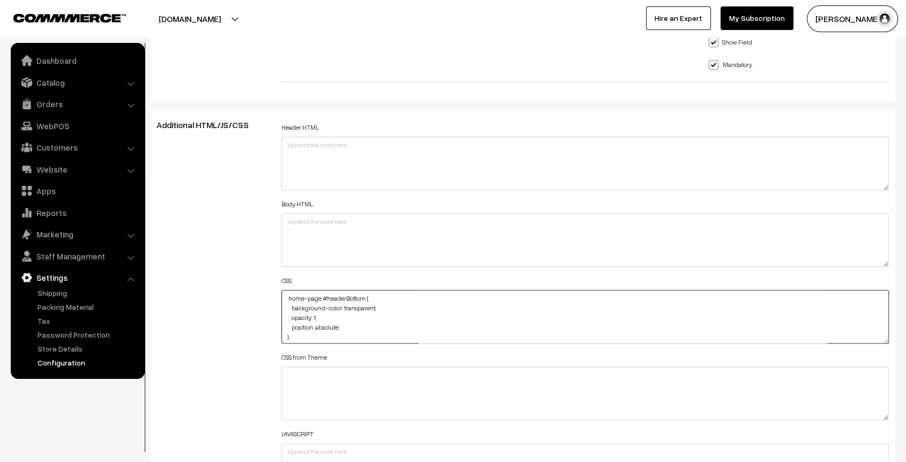
click at [284, 294] on textarea ".home-page #headerBottom { background-color: transparent; opacity: 1; position:…" at bounding box center [586, 317] width 608 height 54
paste textarea "a#navLink { letter-spacing: 2px !important; font-family: DM display serif !impo…"
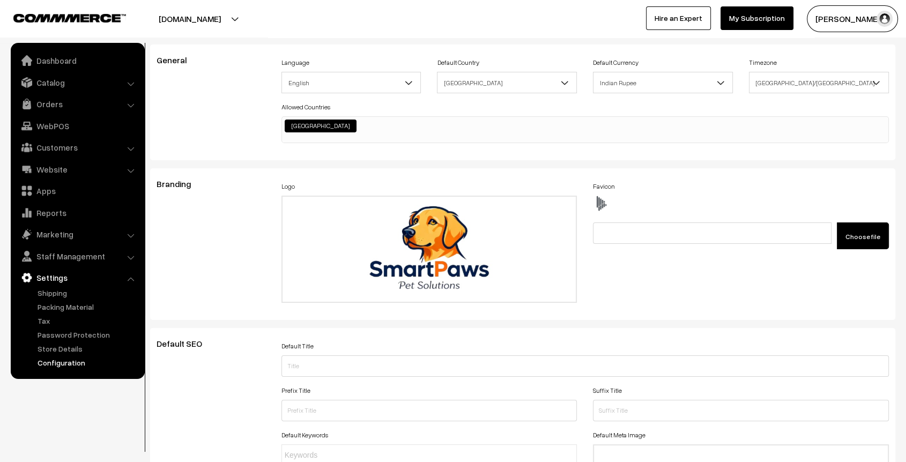
scroll to position [0, 0]
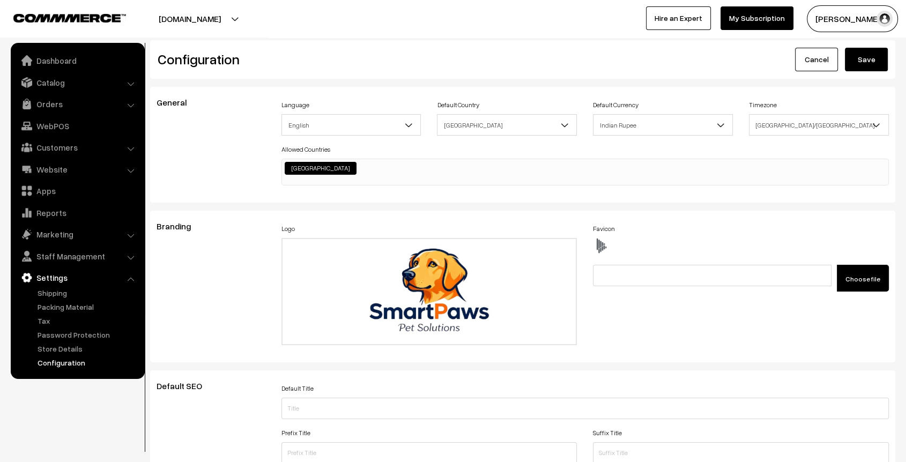
type textarea "a#navLink { letter-spacing: 2px !important; font-family: DM display serif !impo…"
click at [868, 65] on button "Save" at bounding box center [866, 60] width 43 height 24
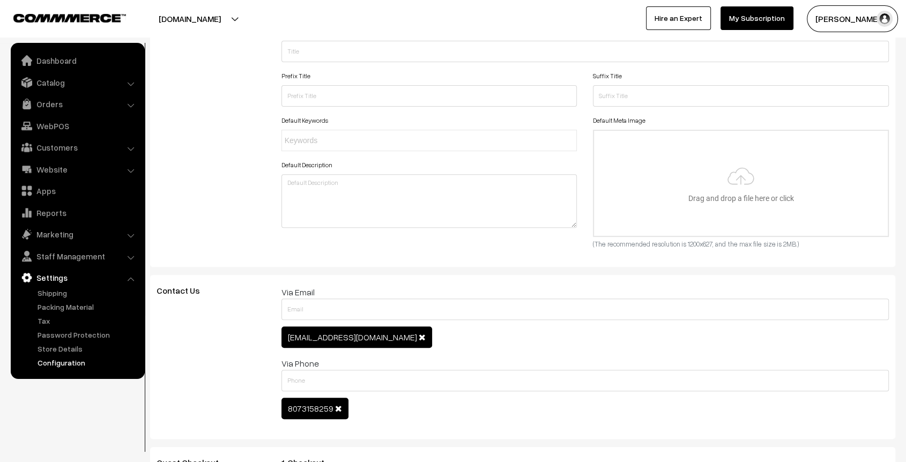
scroll to position [1215, 0]
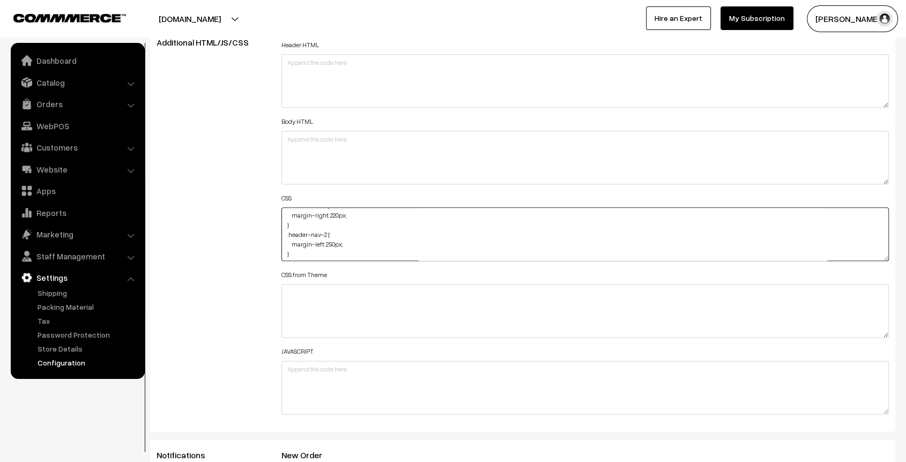
click at [333, 240] on textarea "a#navLink { letter-spacing: 2px !important; font-family: DM display serif !impo…" at bounding box center [586, 235] width 608 height 54
type textarea "a#navLink { letter-spacing: 2px !important; font-family: DM display serif !impo…"
click at [244, 204] on div "Additional HTML/JS/CSS" at bounding box center [211, 230] width 125 height 384
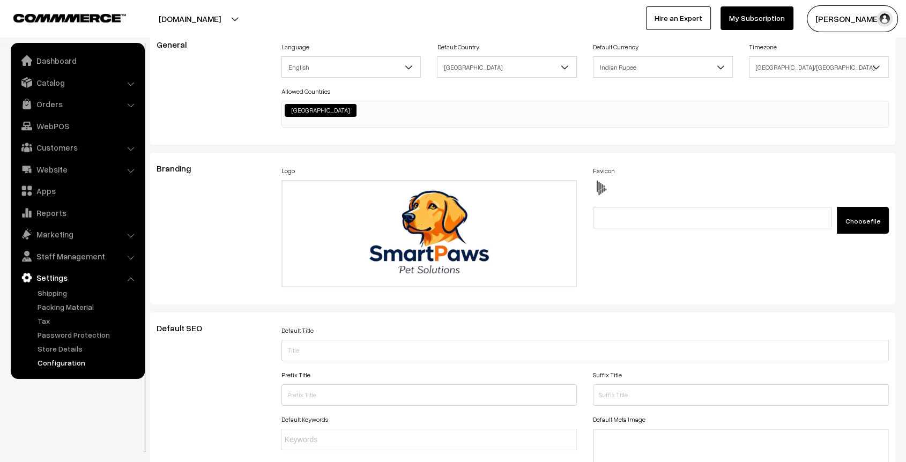
scroll to position [0, 0]
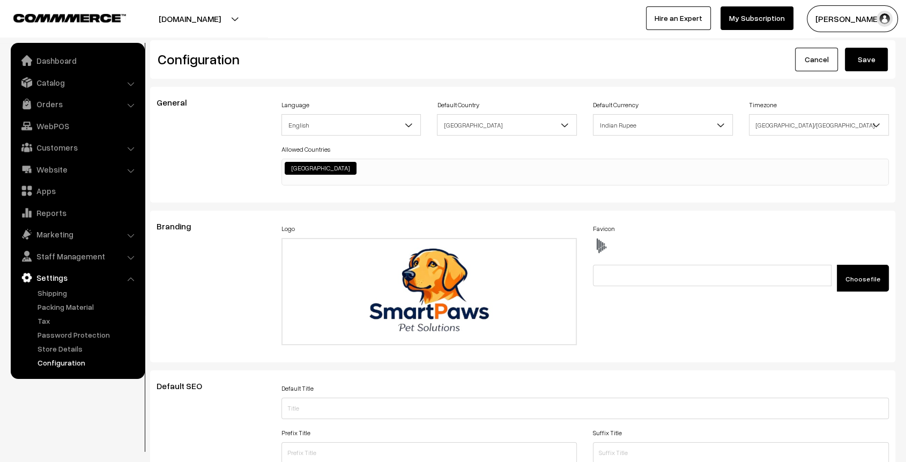
click at [859, 60] on button "Save" at bounding box center [866, 60] width 43 height 24
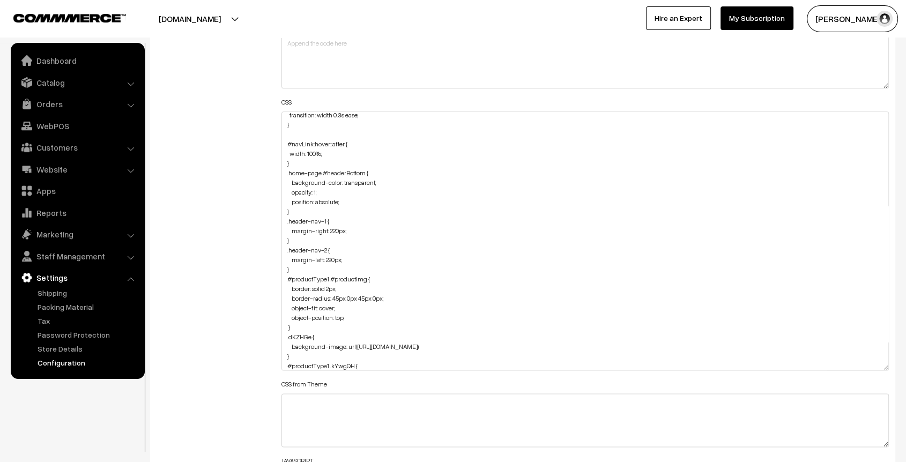
scroll to position [110, 0]
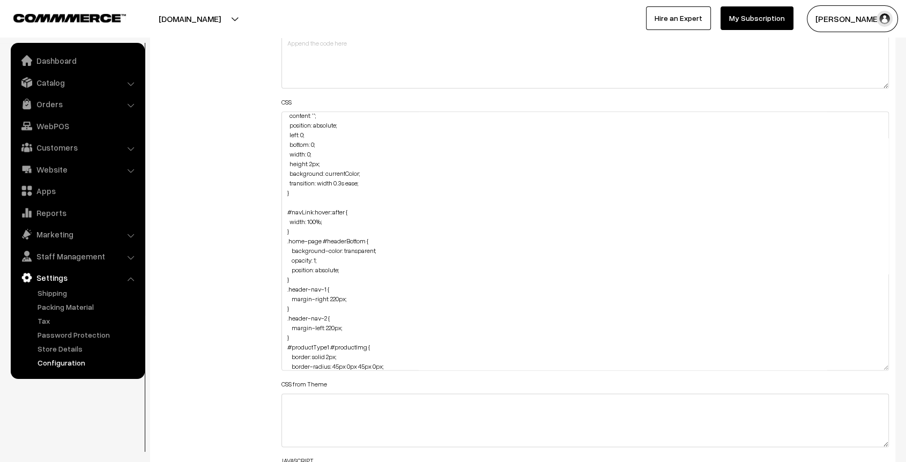
drag, startPoint x: 884, startPoint y: 157, endPoint x: 907, endPoint y: 439, distance: 283.6
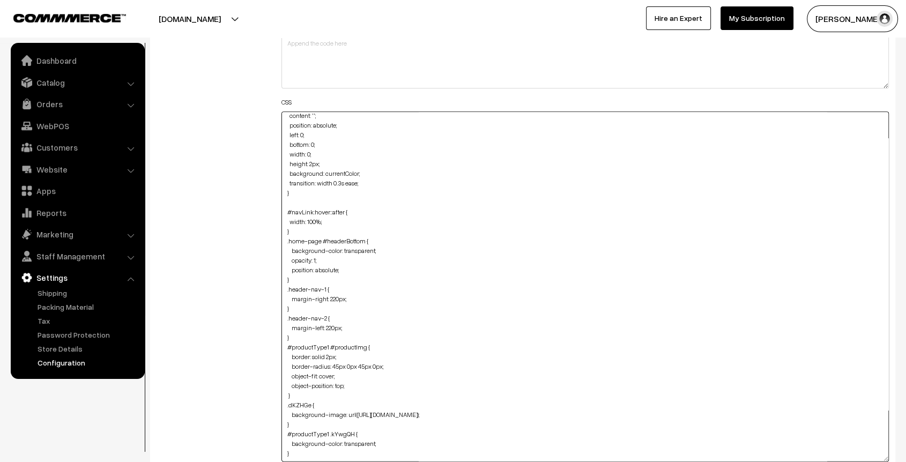
click at [657, 413] on textarea "a#navLink { letter-spacing: 2px !important; font-family: DM display serif !impo…" at bounding box center [586, 287] width 608 height 350
paste textarea "margin-top: -8px;"
type textarea "a#navLink { letter-spacing: 2px !important; font-family: DM display serif !impo…"
click at [216, 268] on div "Additional HTML/JS/CSS" at bounding box center [211, 282] width 125 height 680
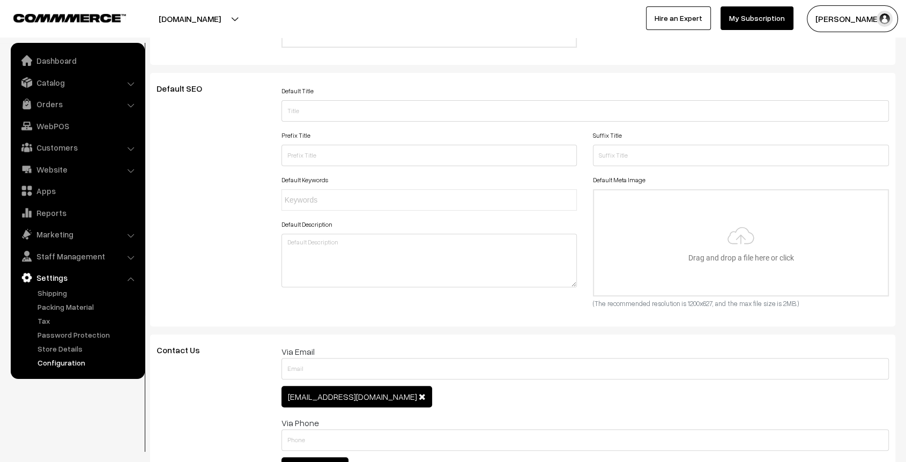
scroll to position [0, 0]
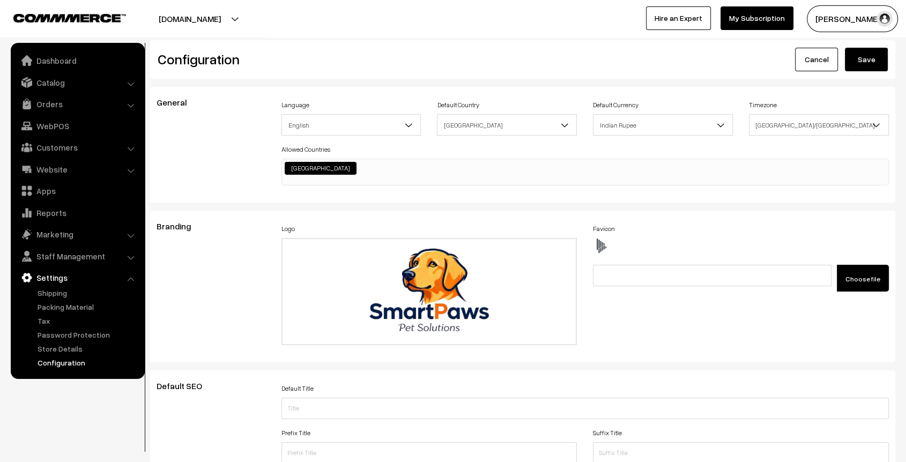
click at [867, 62] on button "Save" at bounding box center [866, 60] width 43 height 24
click at [858, 55] on button "Save" at bounding box center [866, 60] width 43 height 24
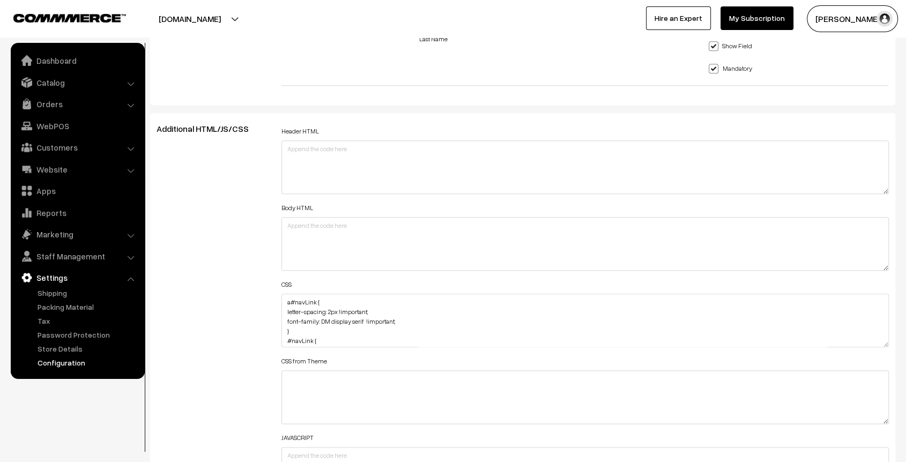
scroll to position [1192, 0]
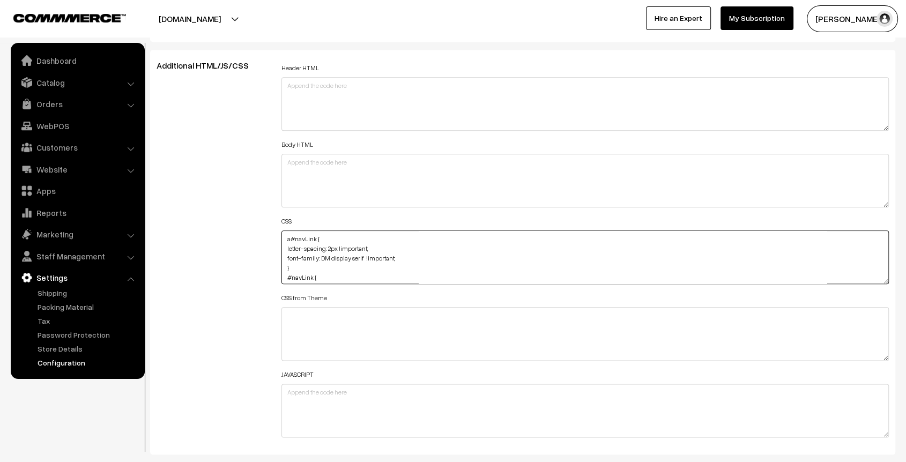
click at [283, 234] on textarea "a#navLink { letter-spacing: 2px !important; font-family: DM display serif !impo…" at bounding box center [586, 258] width 608 height 54
paste textarea ".product-type-2 #image { border: solid 2px; border-radius: 45px 0px 45px 0px; }"
type textarea ".product-type-2 #image { border: solid 2px; border-radius: 45px 0px 45px 0px; }…"
click at [214, 186] on div "Additional HTML/JS/CSS" at bounding box center [211, 253] width 125 height 384
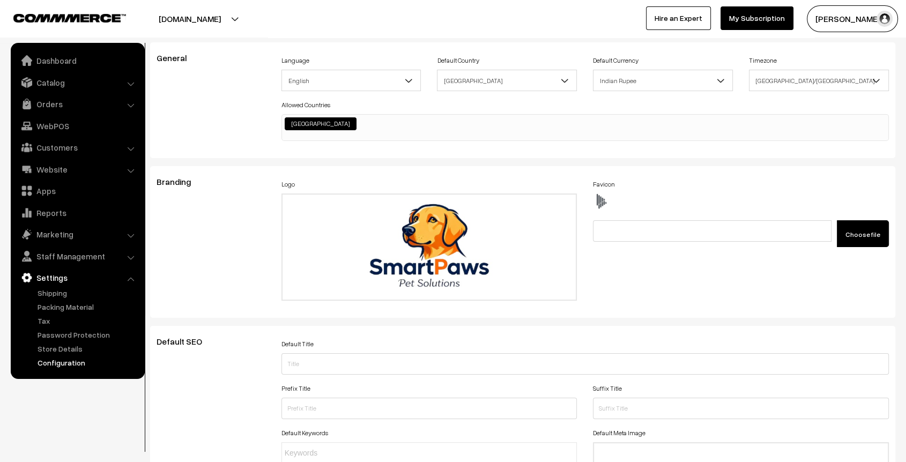
scroll to position [0, 0]
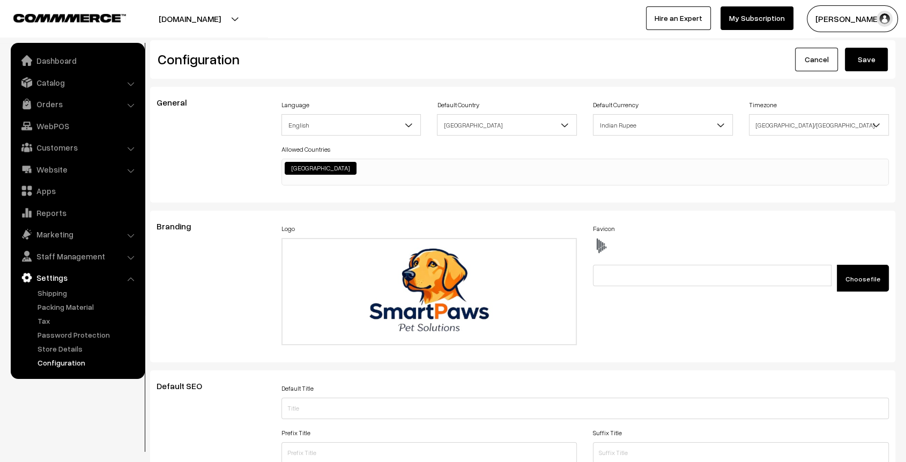
click at [872, 66] on button "Save" at bounding box center [866, 60] width 43 height 24
